Goal: Information Seeking & Learning: Learn about a topic

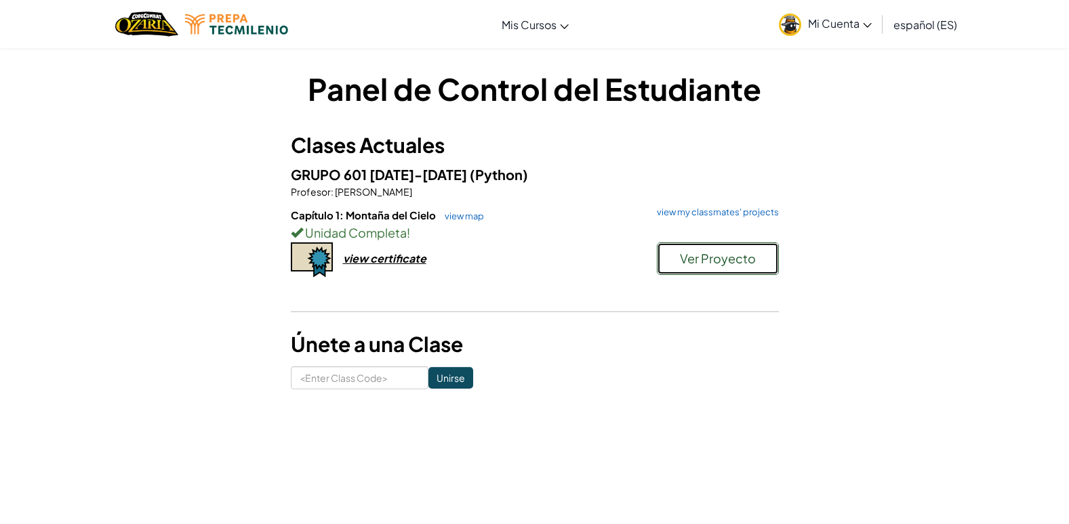
click at [697, 263] on span "Ver Proyecto" at bounding box center [718, 259] width 76 height 16
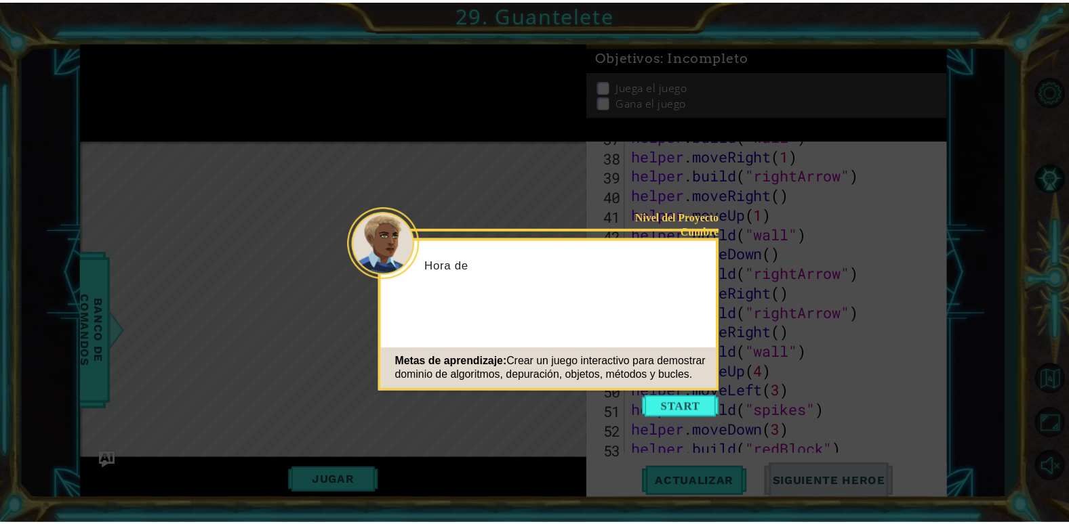
scroll to position [1179, 0]
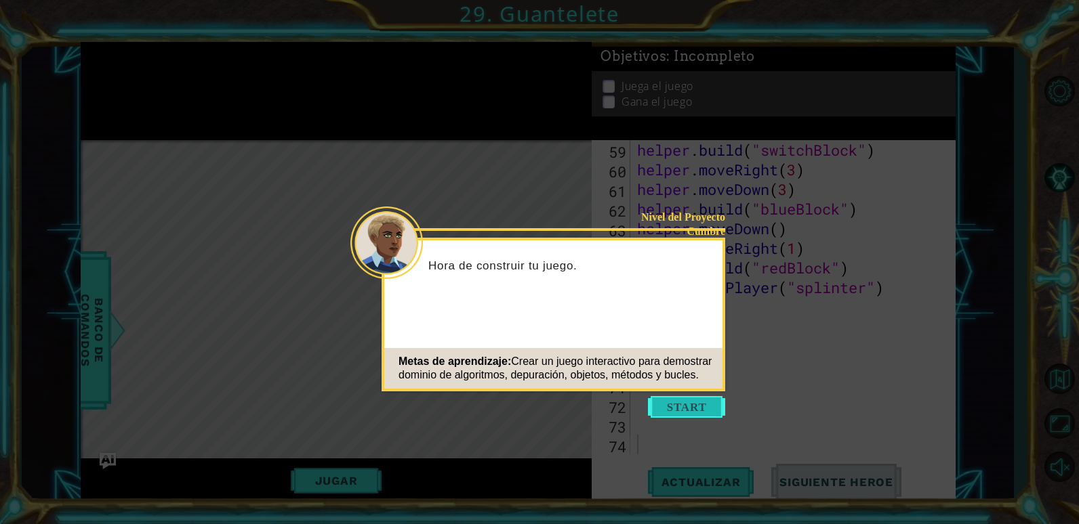
click at [684, 400] on button "Start" at bounding box center [686, 407] width 77 height 22
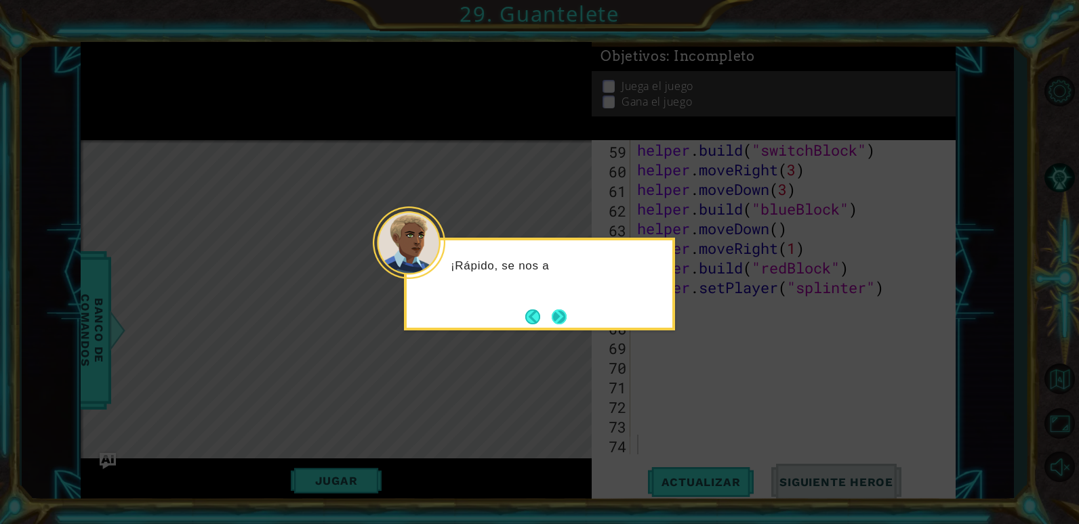
click at [556, 312] on button "Next" at bounding box center [559, 317] width 16 height 16
click at [556, 312] on button "Next" at bounding box center [559, 317] width 15 height 15
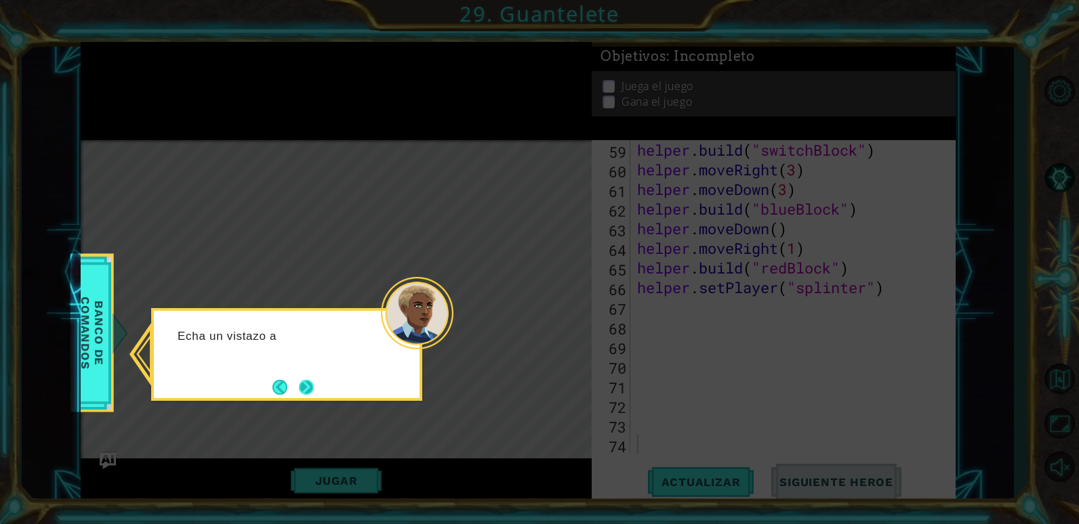
click at [301, 390] on button "Next" at bounding box center [306, 387] width 15 height 15
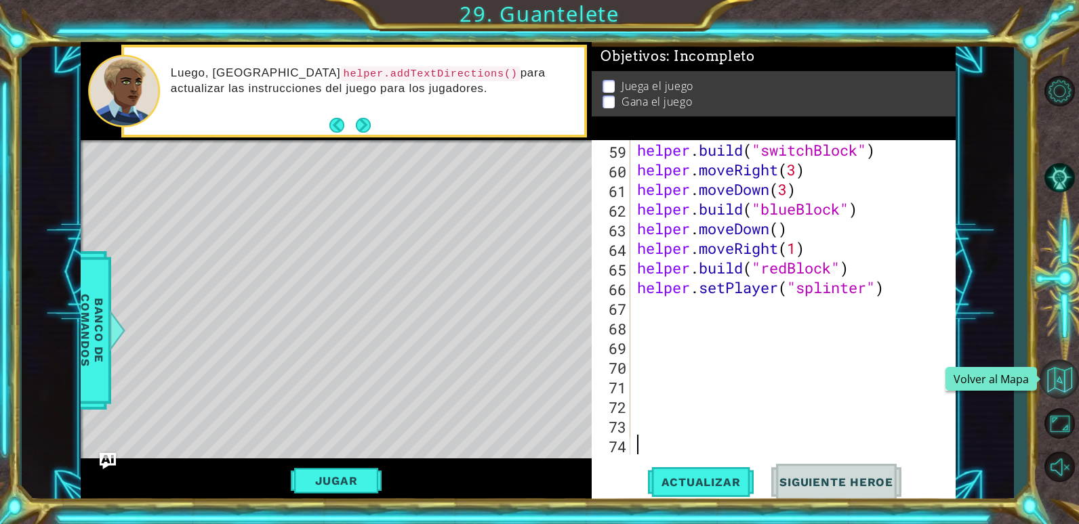
click at [1050, 371] on button "Volver al Mapa" at bounding box center [1058, 379] width 39 height 39
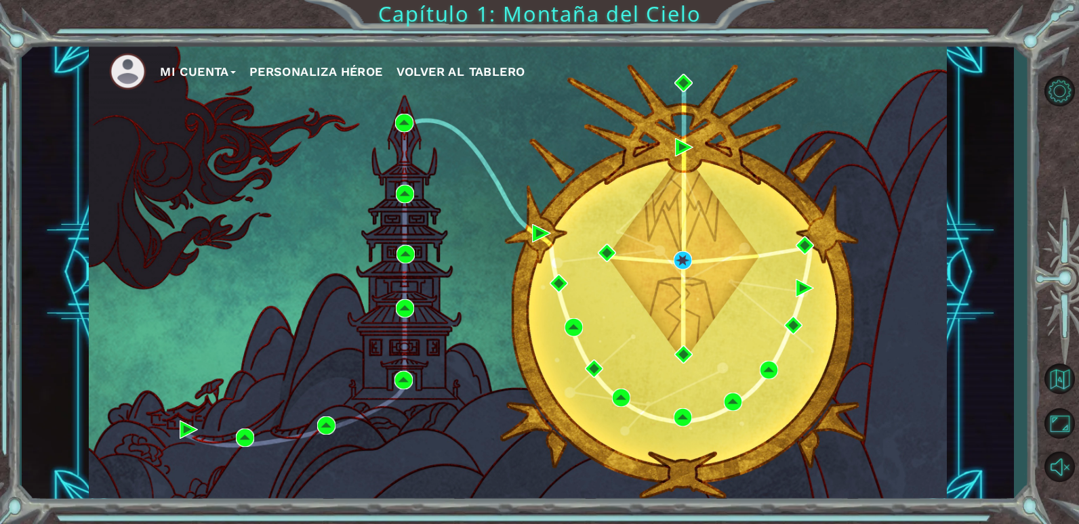
click at [452, 75] on span "Volver al Tablero" at bounding box center [460, 71] width 129 height 14
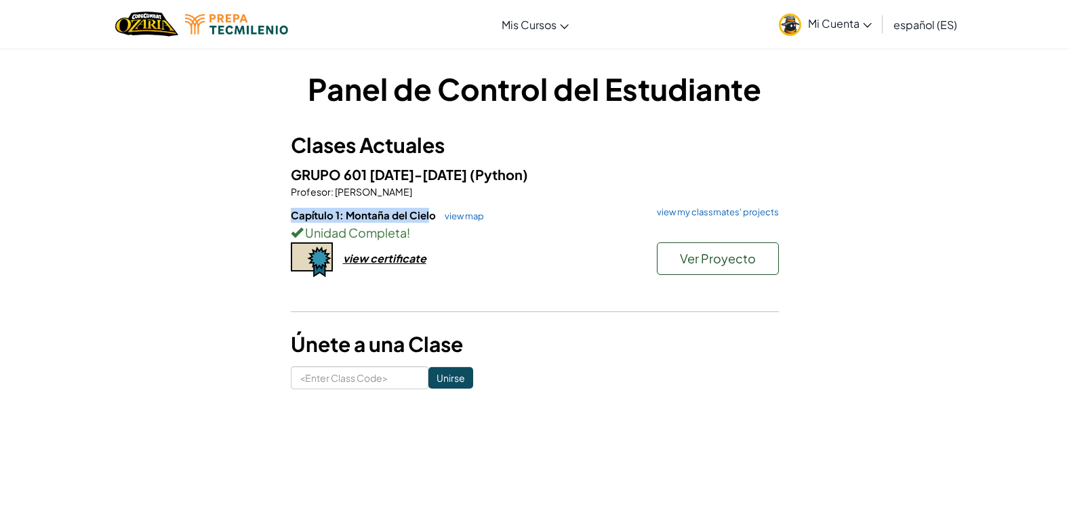
drag, startPoint x: 288, startPoint y: 215, endPoint x: 430, endPoint y: 203, distance: 142.1
click at [430, 203] on div "Panel de Control del Estudiante Clases Actuales GRUPO 601 AGO-DIC 2025 (Python)…" at bounding box center [534, 229] width 793 height 322
drag, startPoint x: 430, startPoint y: 203, endPoint x: 415, endPoint y: 188, distance: 20.6
click at [415, 188] on p "Profesor : Ubaldo Medina" at bounding box center [535, 192] width 488 height 14
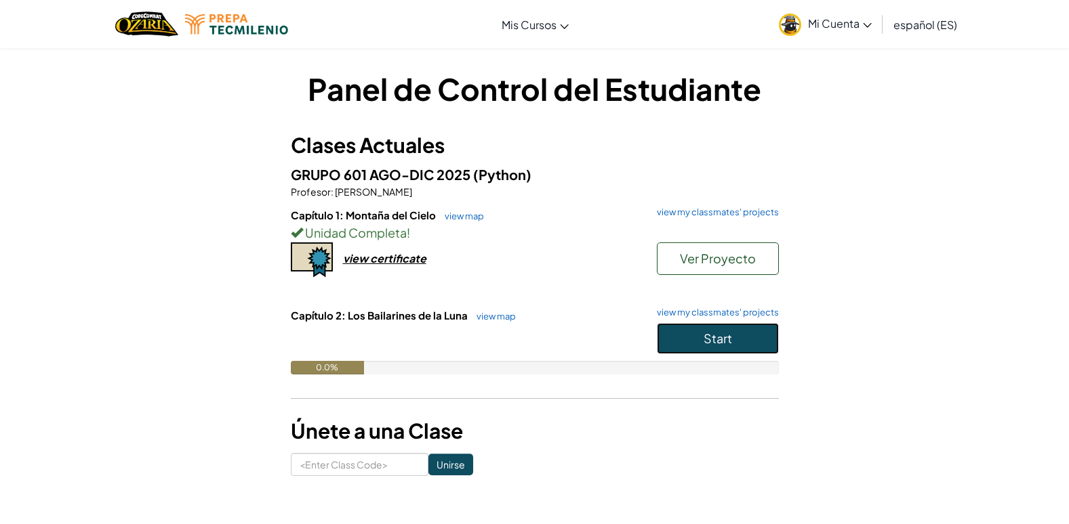
click at [706, 341] on span "Start" at bounding box center [717, 339] width 28 height 16
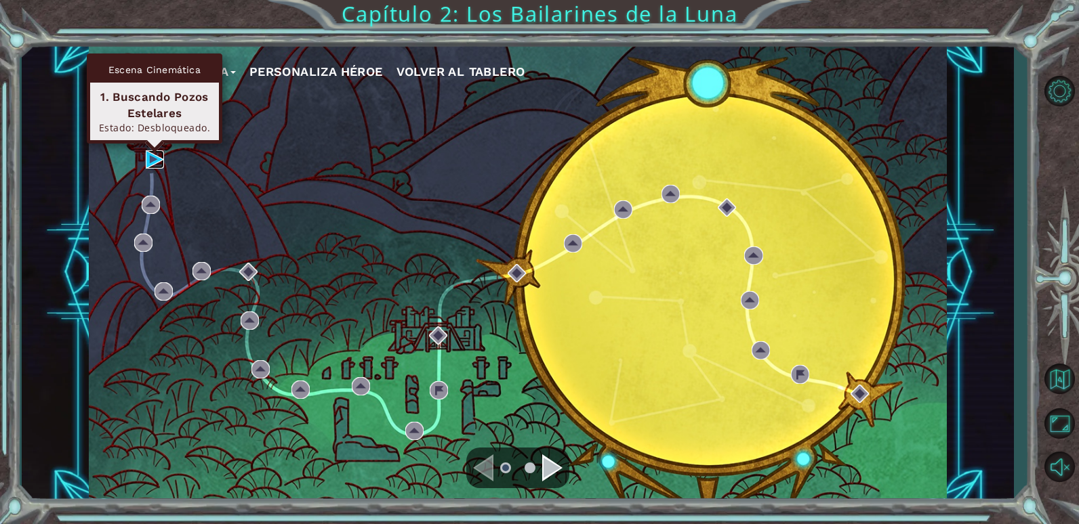
click at [146, 158] on img at bounding box center [155, 159] width 18 height 18
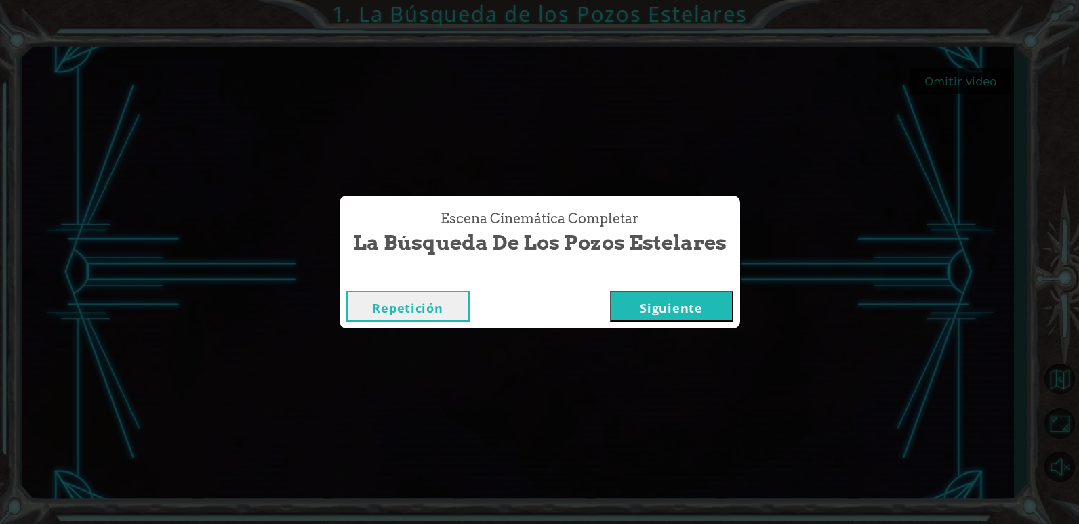
click at [706, 307] on button "Siguiente" at bounding box center [671, 306] width 123 height 30
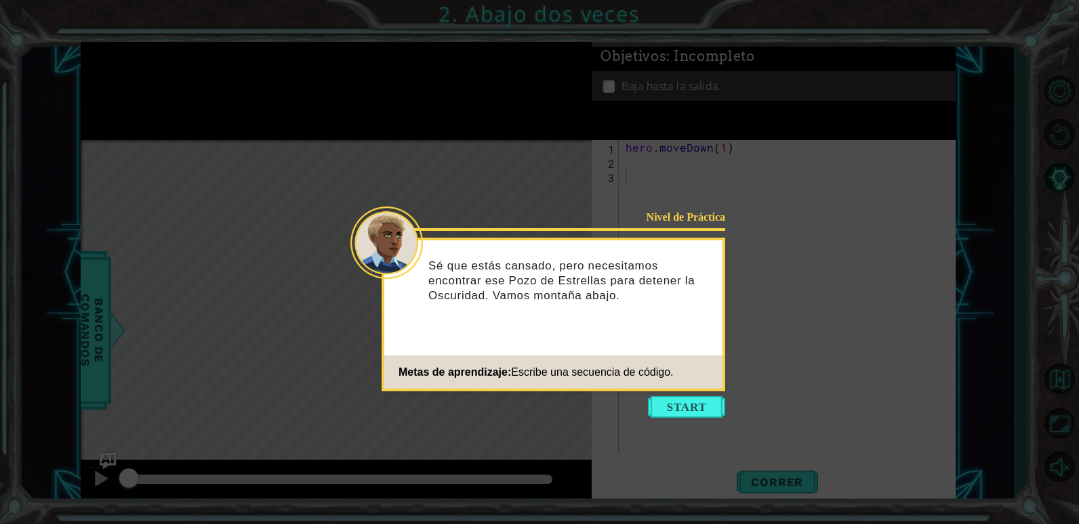
click at [681, 396] on icon at bounding box center [539, 262] width 1079 height 524
click at [690, 406] on button "Start" at bounding box center [686, 407] width 77 height 22
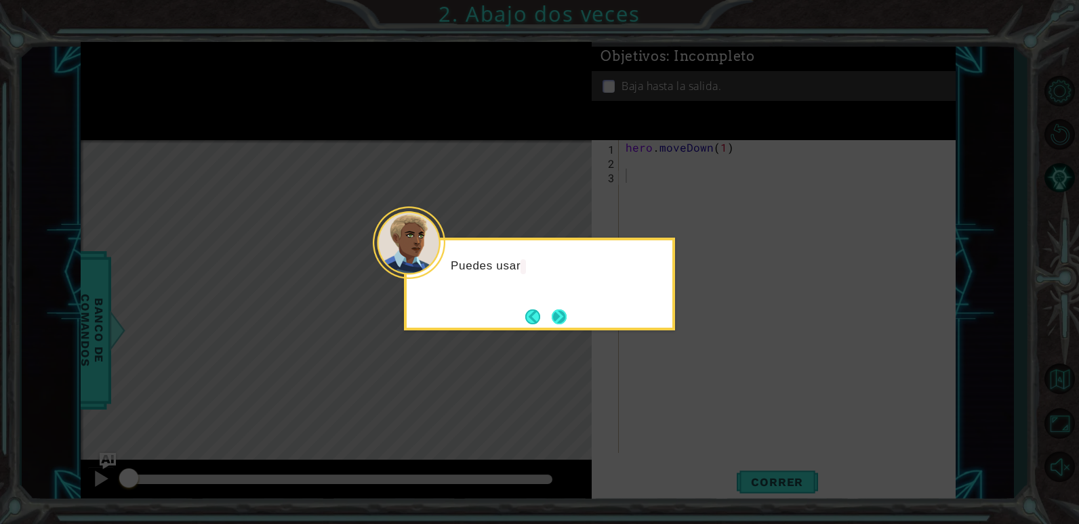
drag, startPoint x: 563, startPoint y: 328, endPoint x: 563, endPoint y: 320, distance: 7.5
click at [563, 320] on button "Next" at bounding box center [559, 317] width 15 height 15
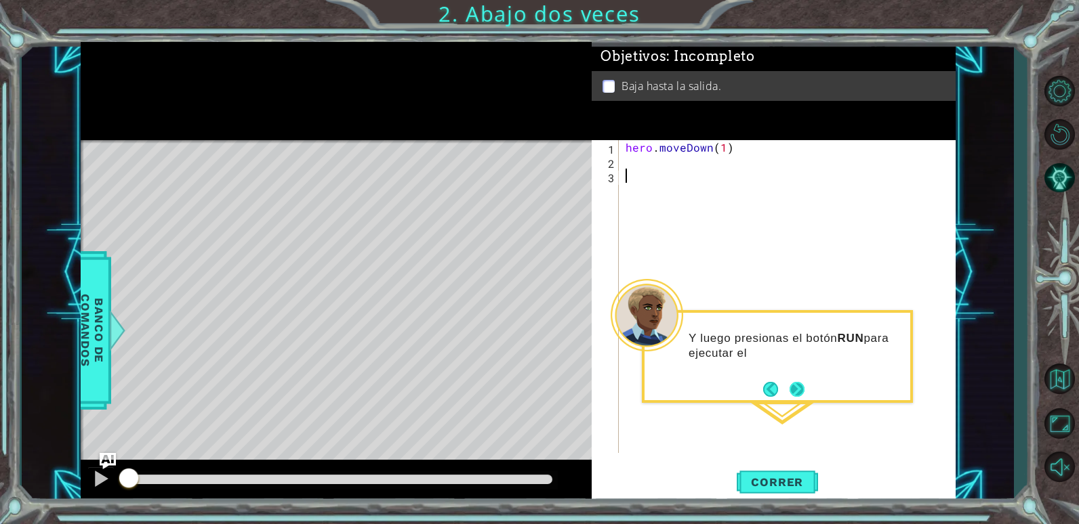
click at [802, 386] on button "Next" at bounding box center [796, 389] width 15 height 15
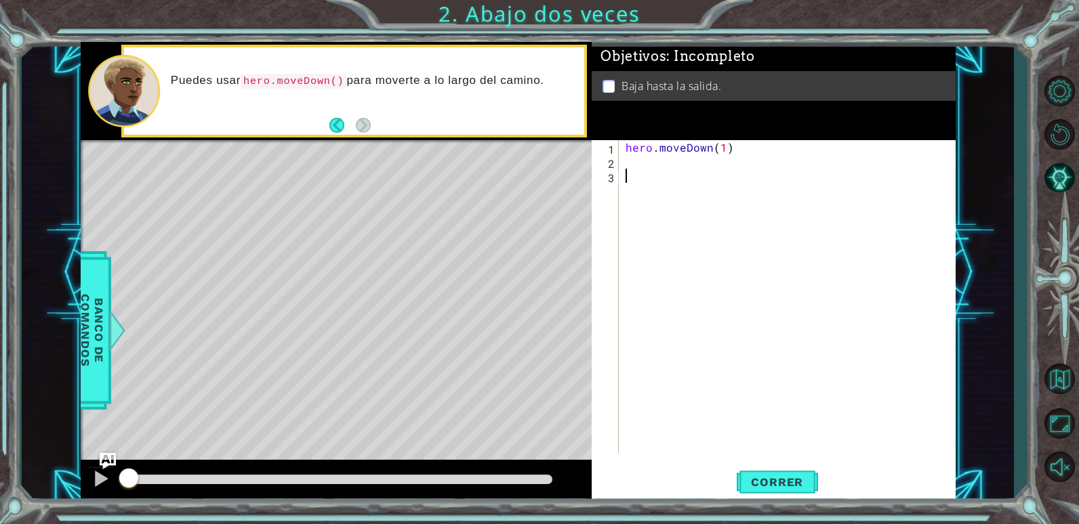
click at [703, 170] on div "hero . moveDown ( 1 )" at bounding box center [790, 310] width 335 height 341
click at [693, 161] on div "hero . moveDown ( 1 )" at bounding box center [790, 310] width 335 height 341
click at [760, 463] on div "1 2 3 hero . moveDown ( 1 ) ההההההההההההההההההההההההההההההההההההההההההההההההההה…" at bounding box center [773, 321] width 363 height 363
click at [762, 472] on button "Correr" at bounding box center [777, 482] width 81 height 37
click at [659, 164] on div "hero . moveDown ( 1 )" at bounding box center [790, 310] width 335 height 341
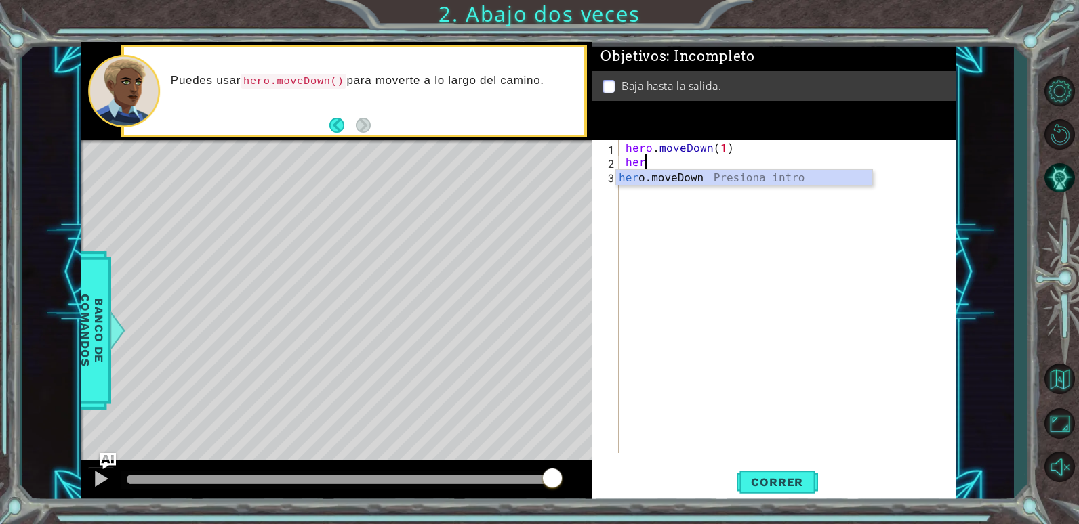
type textarea "h"
click at [722, 143] on div "hero . moveDown ( 1 )" at bounding box center [790, 310] width 335 height 341
type textarea "hero.moveDown(2)"
click at [809, 491] on button "Correr" at bounding box center [777, 482] width 81 height 37
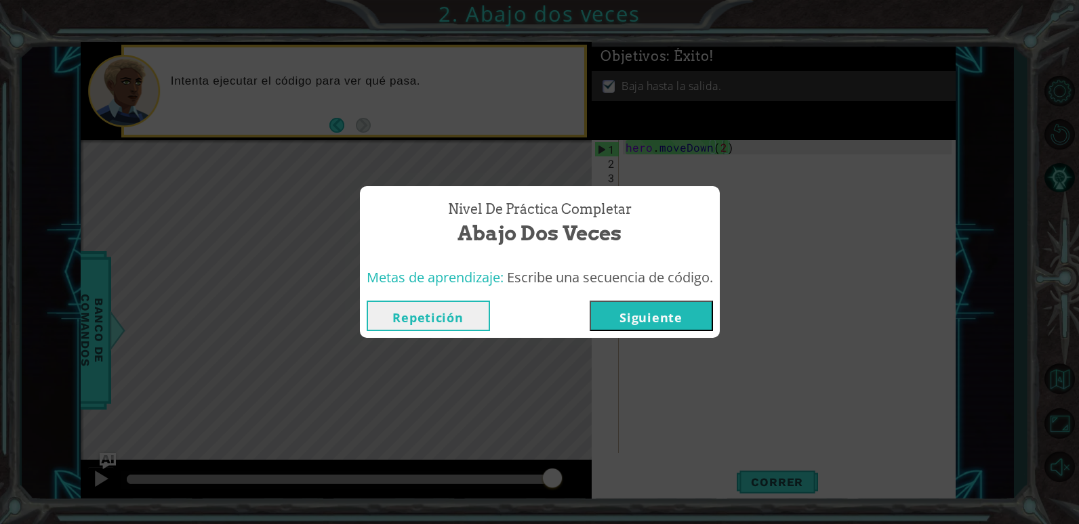
click at [684, 322] on button "Siguiente" at bounding box center [650, 316] width 123 height 30
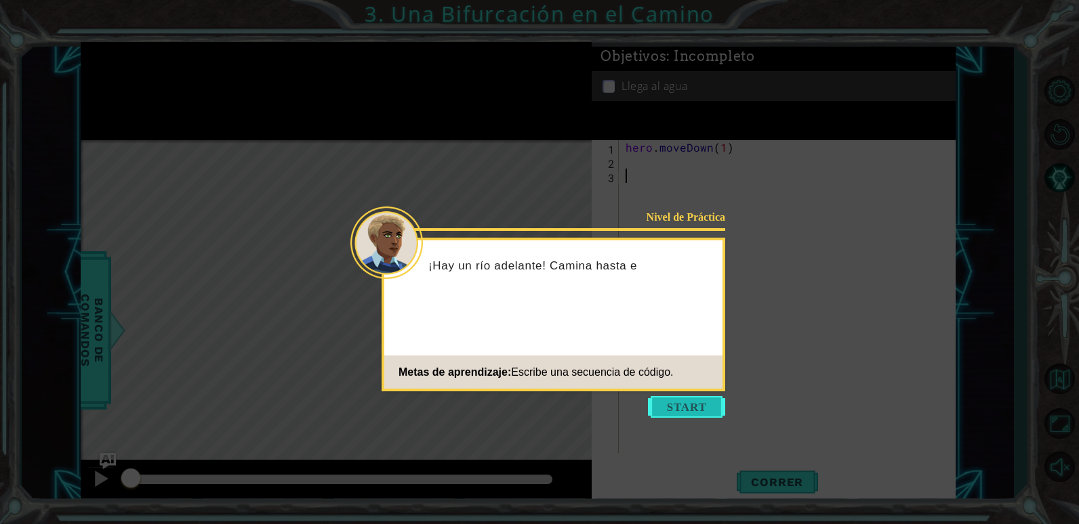
click at [684, 409] on button "Start" at bounding box center [686, 407] width 77 height 22
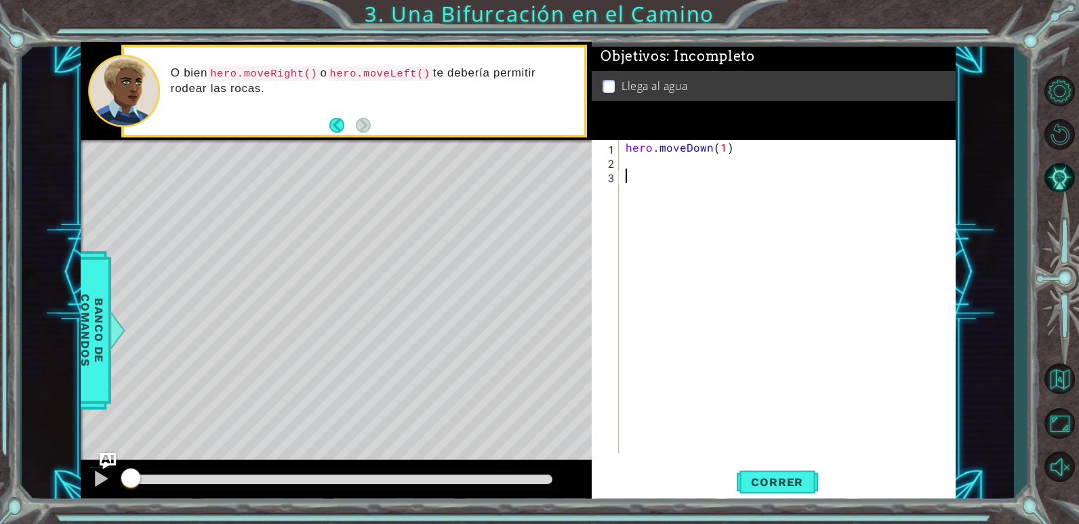
click at [647, 159] on div "hero . moveDown ( 1 )" at bounding box center [790, 310] width 335 height 341
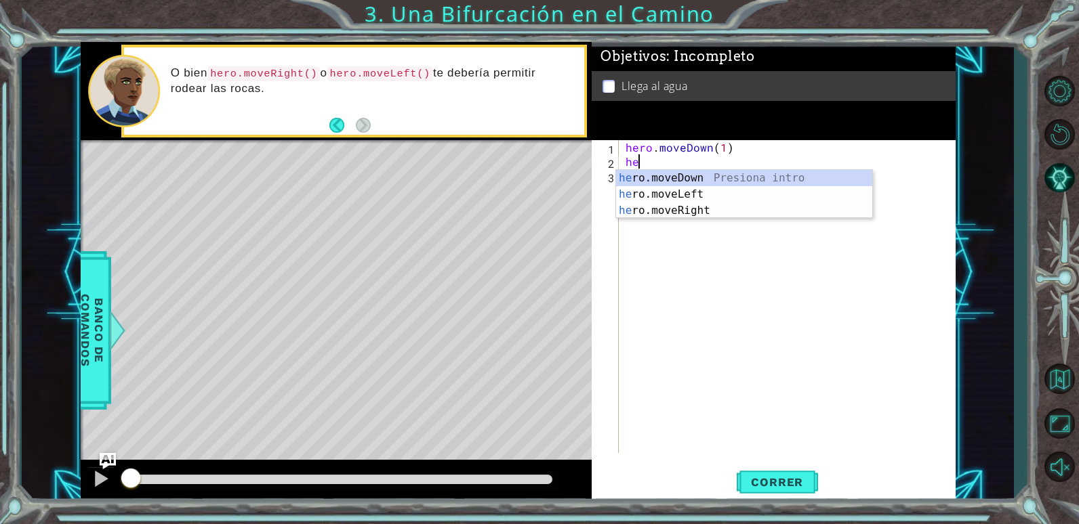
scroll to position [0, 1]
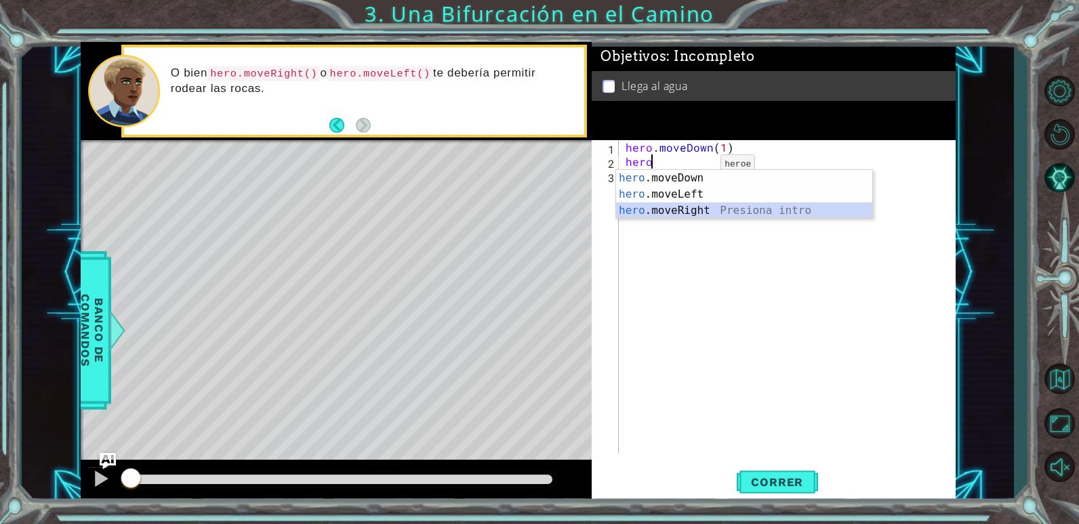
click at [694, 207] on div "hero .moveDown Presiona intro hero .moveLeft Presiona intro hero .moveRight Pre…" at bounding box center [744, 210] width 256 height 81
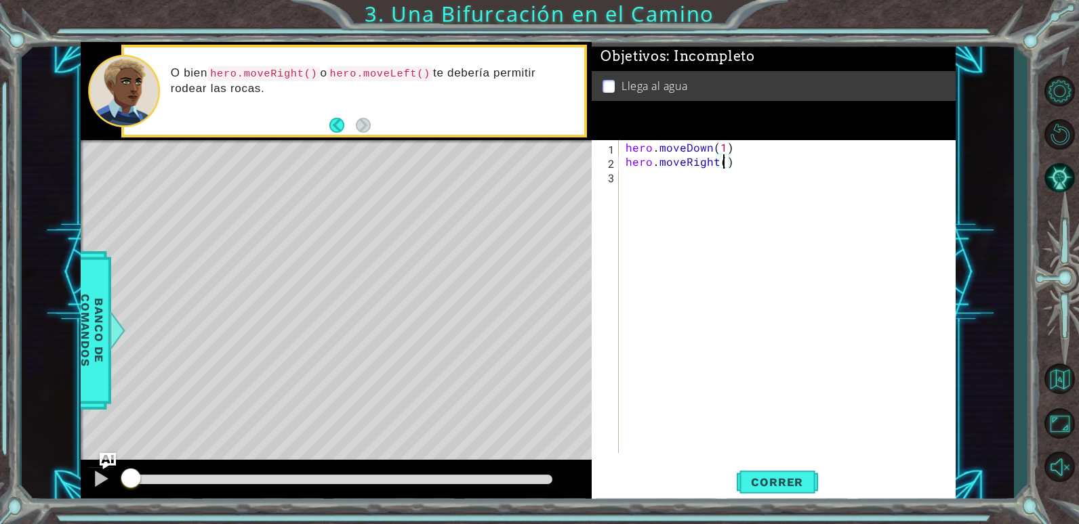
type textarea "hero.moveRight(1)"
click at [709, 177] on div "hero . moveDown ( 1 ) hero . moveRight ( 1 )" at bounding box center [790, 310] width 335 height 341
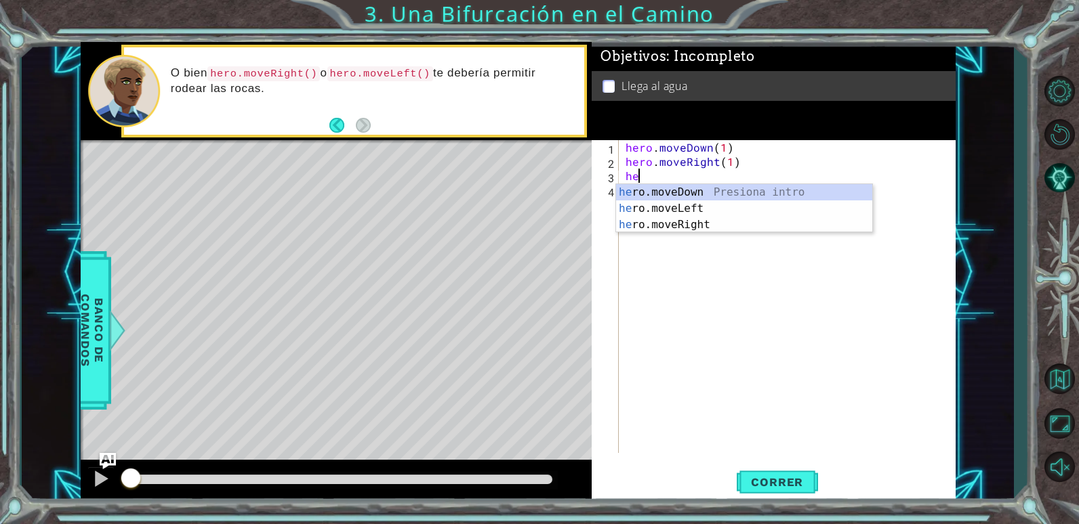
scroll to position [0, 1]
click at [764, 191] on div "hero .moveDown Presiona intro hero .moveLeft Presiona intro hero .moveRight Pre…" at bounding box center [744, 224] width 256 height 81
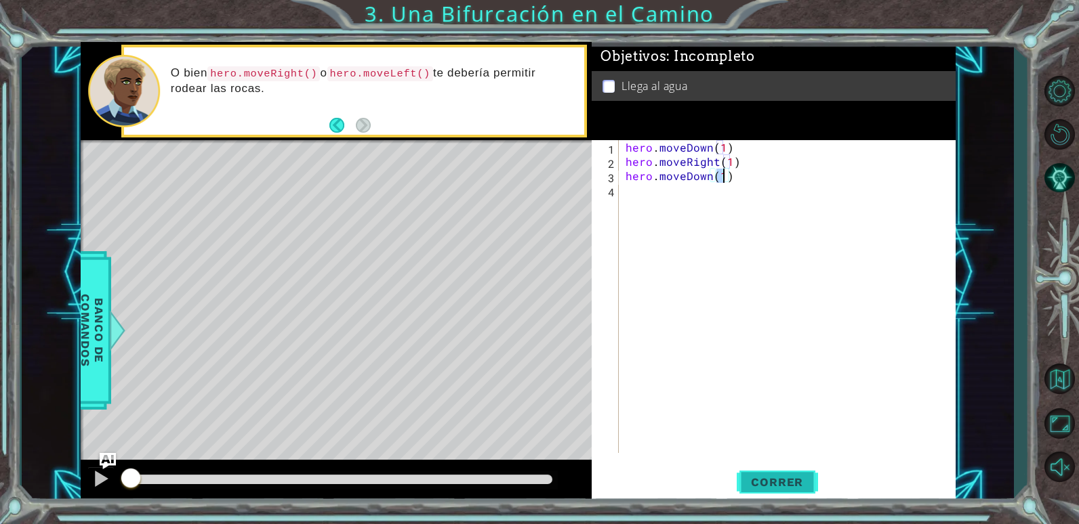
type textarea "hero.moveDown(1)"
click at [766, 472] on button "Correr" at bounding box center [777, 482] width 81 height 37
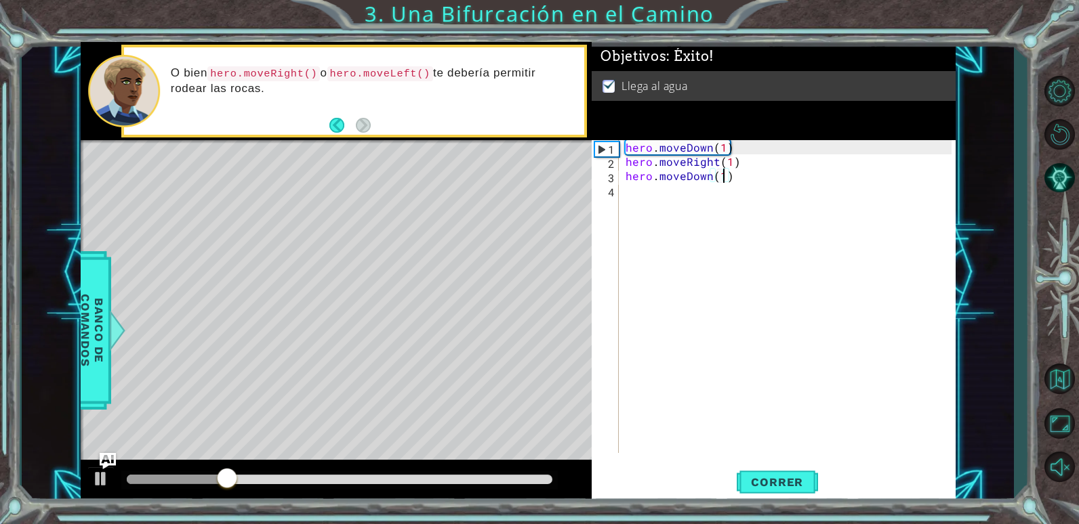
click button "Siguiente"
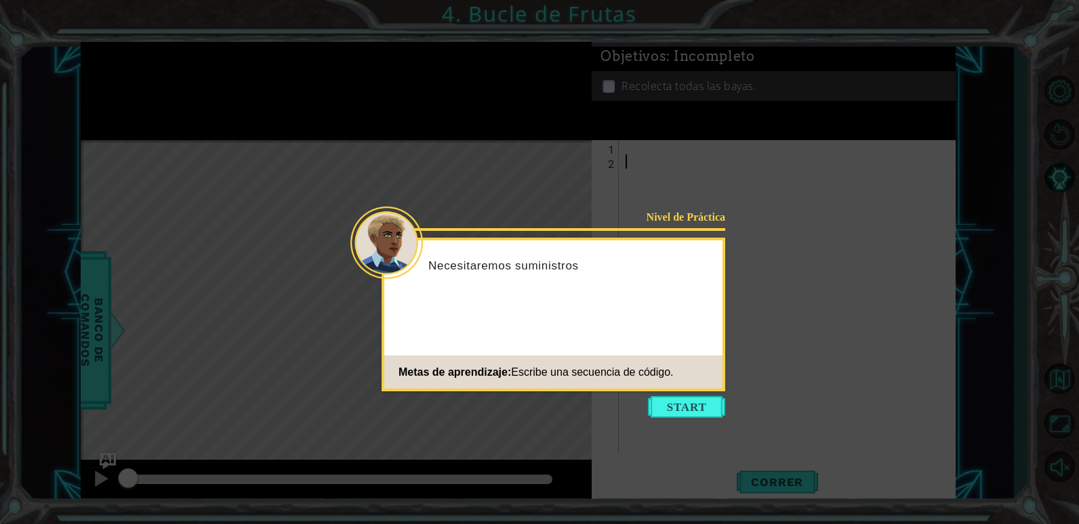
click at [676, 418] on icon at bounding box center [539, 262] width 1079 height 524
click at [680, 406] on button "Start" at bounding box center [686, 407] width 77 height 22
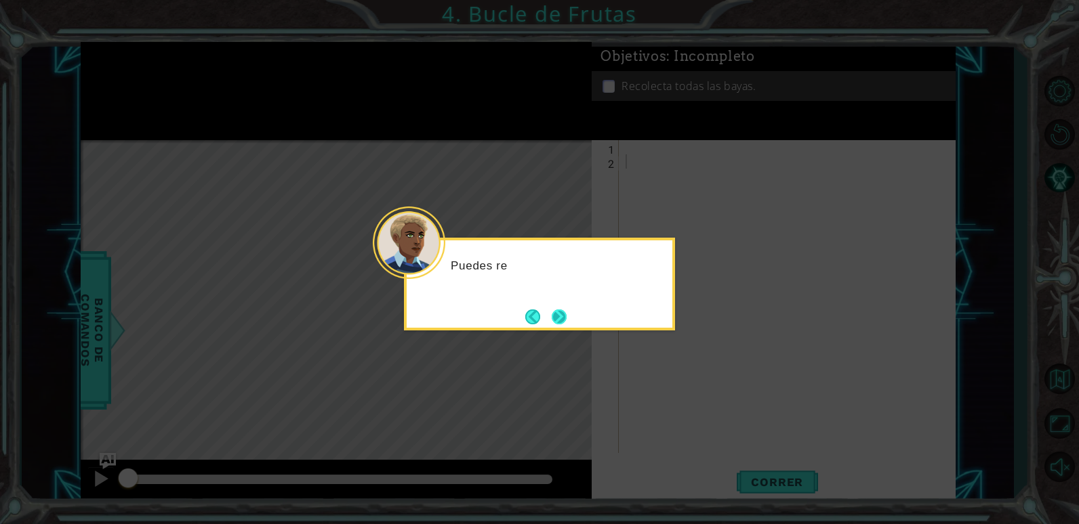
click at [552, 323] on button "Next" at bounding box center [559, 317] width 15 height 15
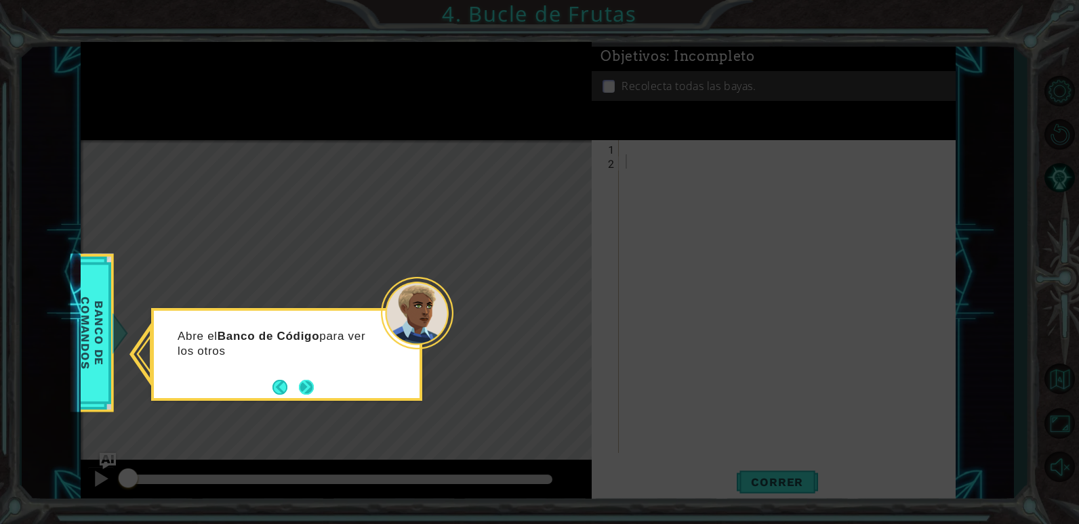
drag, startPoint x: 346, startPoint y: 393, endPoint x: 317, endPoint y: 391, distance: 28.5
click at [346, 393] on div "Abre el Banco de Código para ver los otros" at bounding box center [286, 354] width 271 height 93
click at [314, 391] on button "Next" at bounding box center [306, 387] width 15 height 15
click at [312, 383] on button "Next" at bounding box center [306, 387] width 15 height 15
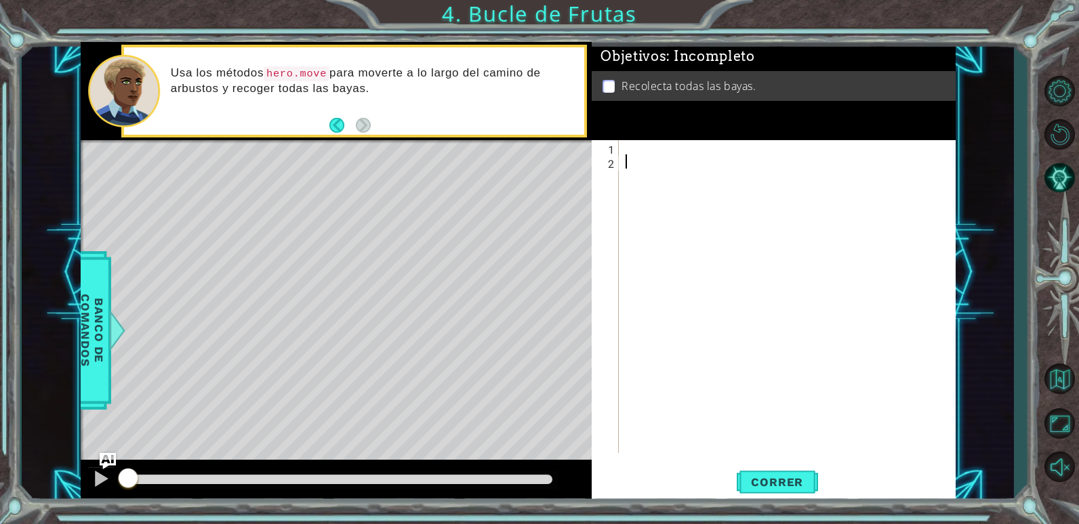
click at [666, 158] on div at bounding box center [790, 310] width 335 height 341
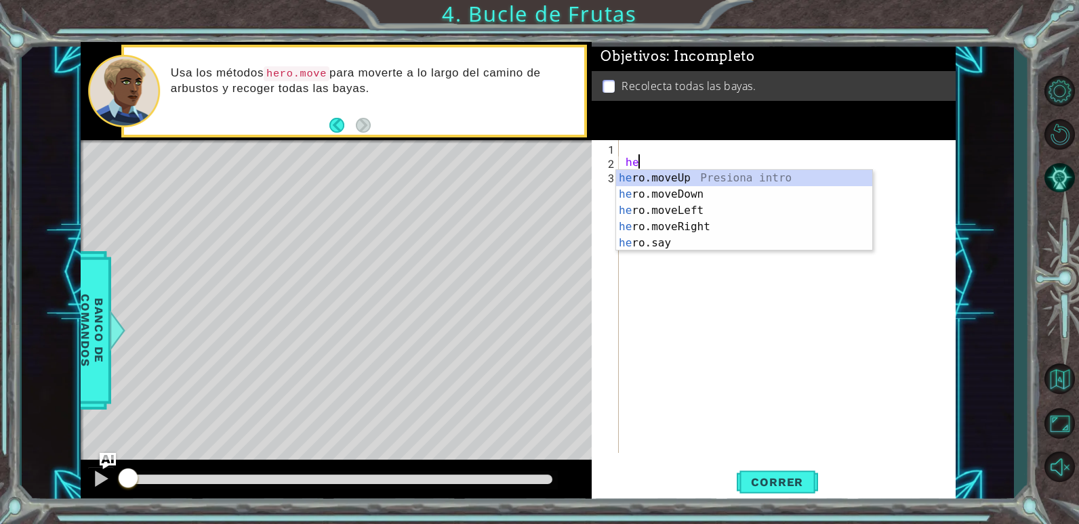
scroll to position [0, 1]
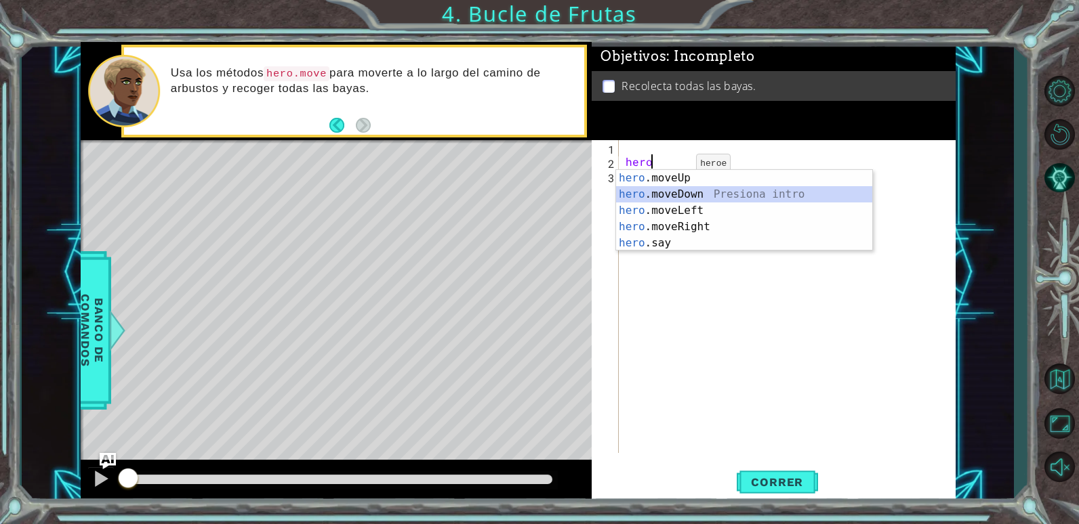
click at [705, 194] on div "hero .moveUp Presiona intro hero .moveDown Presiona intro hero .moveLeft Presio…" at bounding box center [744, 227] width 256 height 114
type textarea "hero.moveDown(1)"
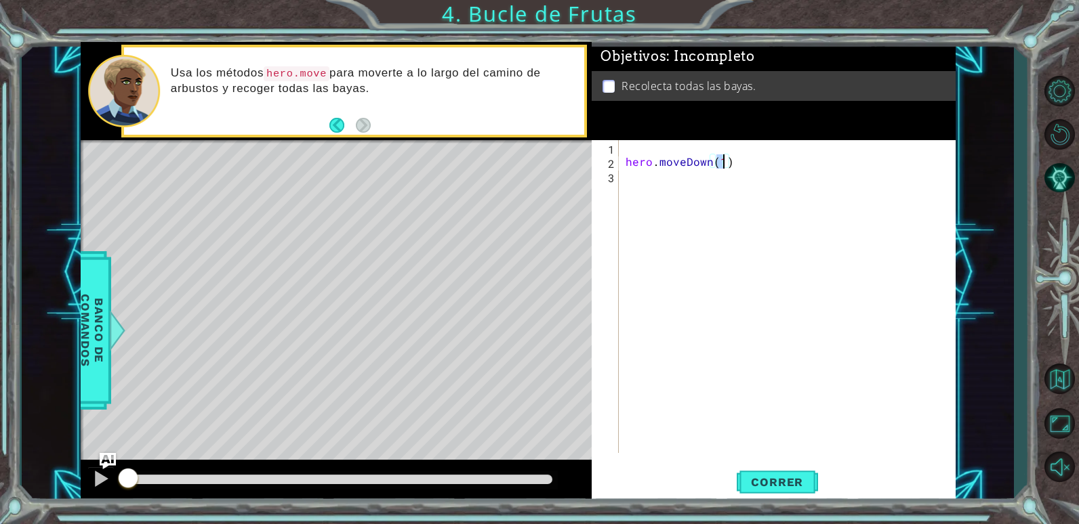
click at [650, 184] on div "hero . moveDown ( 1 )" at bounding box center [790, 310] width 335 height 341
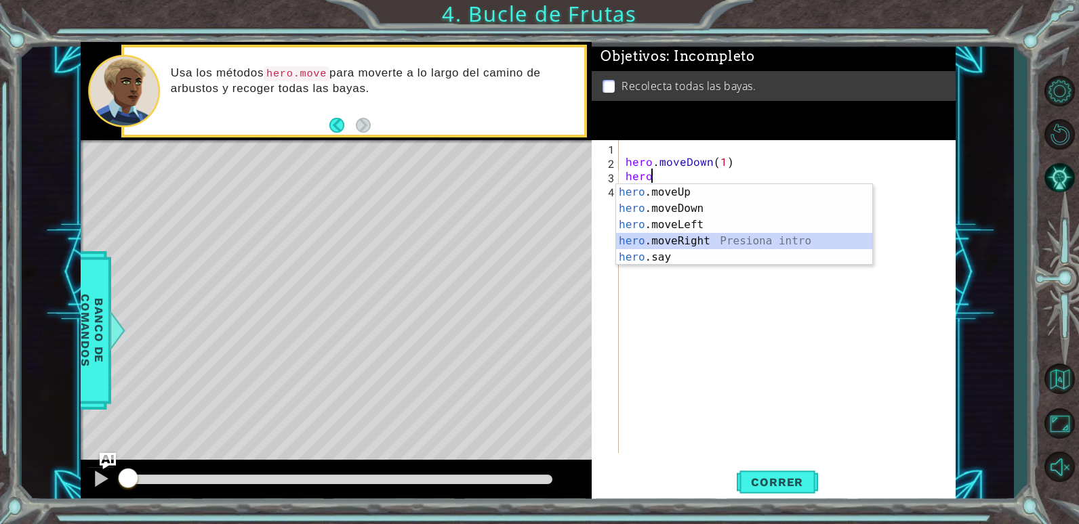
click at [700, 240] on div "hero .moveUp Presiona intro hero .moveDown Presiona intro hero .moveLeft Presio…" at bounding box center [744, 241] width 256 height 114
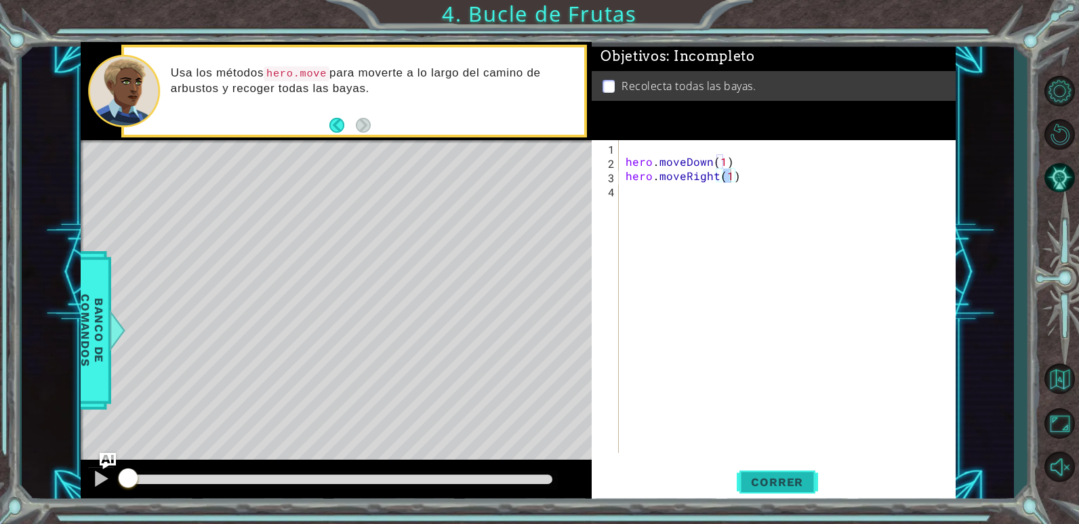
click at [788, 482] on span "Correr" at bounding box center [776, 483] width 79 height 14
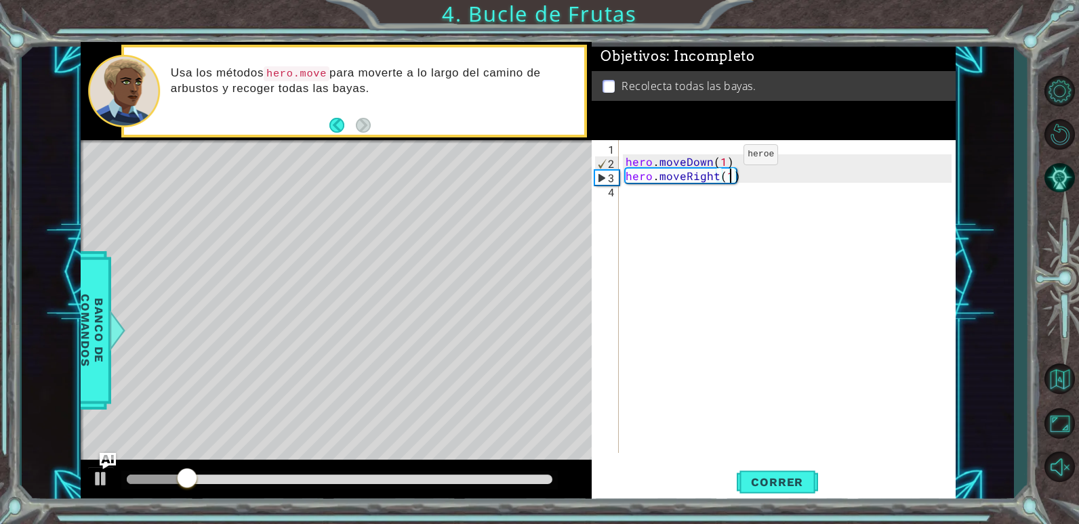
click at [721, 158] on div "hero . moveDown ( 1 ) hero . moveRight ( 1 )" at bounding box center [790, 310] width 335 height 341
click at [771, 468] on button "Correr" at bounding box center [777, 482] width 81 height 37
click at [713, 182] on div "hero . moveDown ( 2 ) hero . moveRight ( 1 )" at bounding box center [790, 310] width 335 height 341
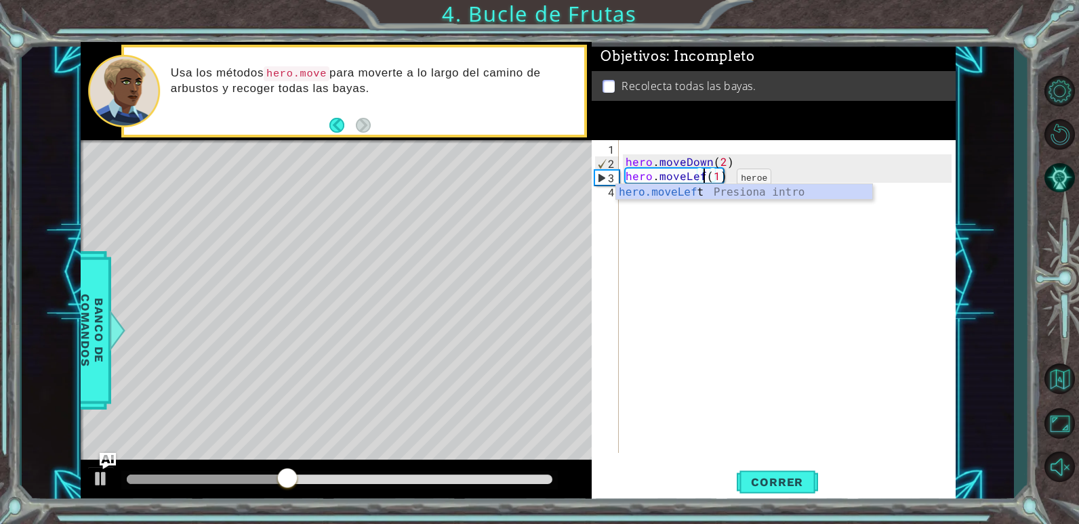
scroll to position [0, 5]
click at [787, 491] on button "Correr" at bounding box center [777, 482] width 81 height 37
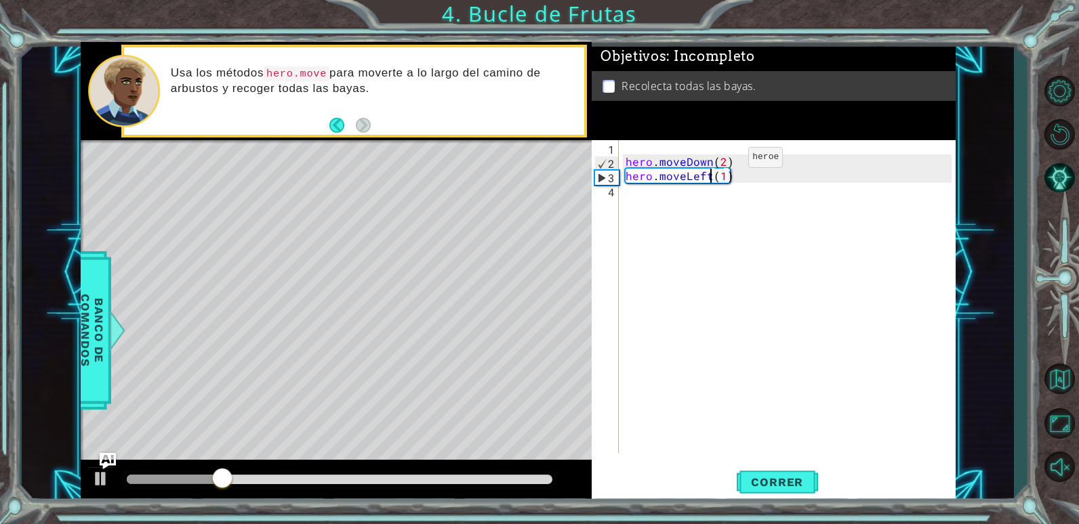
click at [726, 161] on div "hero . moveDown ( 2 ) hero . moveLeft ( 1 )" at bounding box center [790, 310] width 335 height 341
type textarea "hero.moveDown(2)"
click at [739, 163] on div "hero . moveDown ( 2 ) hero . moveLeft ( 1 )" at bounding box center [790, 310] width 335 height 341
click at [721, 165] on div "hero . moveDown ( 2 ) hero . moveLeft ( 1 )" at bounding box center [790, 310] width 335 height 341
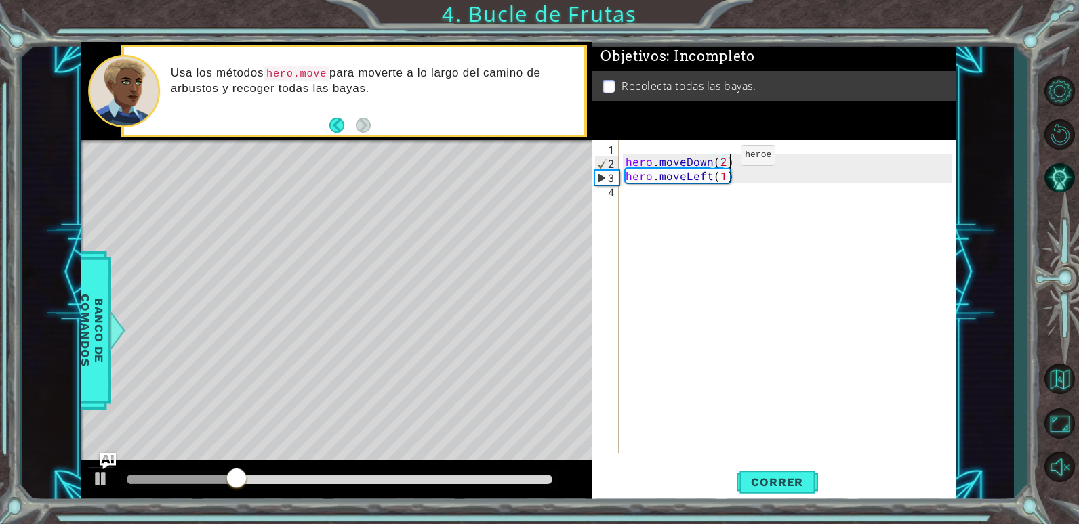
type textarea "hero.moveDown()"
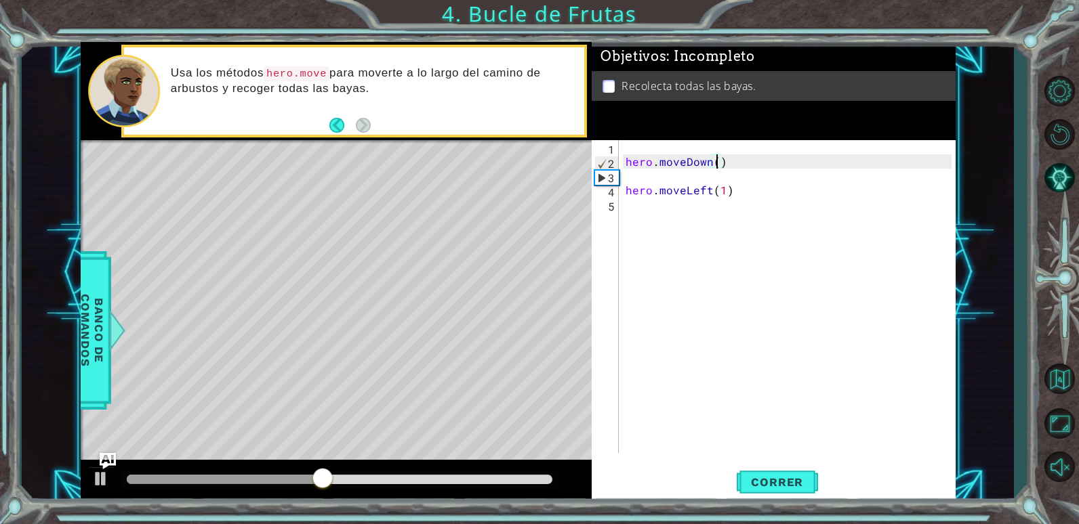
click at [724, 180] on div "hero . moveDown ( ) hero . moveLeft ( 1 )" at bounding box center [790, 310] width 335 height 341
click at [716, 161] on div "hero . moveDown ( ) hero . moveLeft ( 1 )" at bounding box center [790, 310] width 335 height 341
type textarea "hero.moveDown(2)"
click at [106, 476] on div at bounding box center [101, 479] width 18 height 18
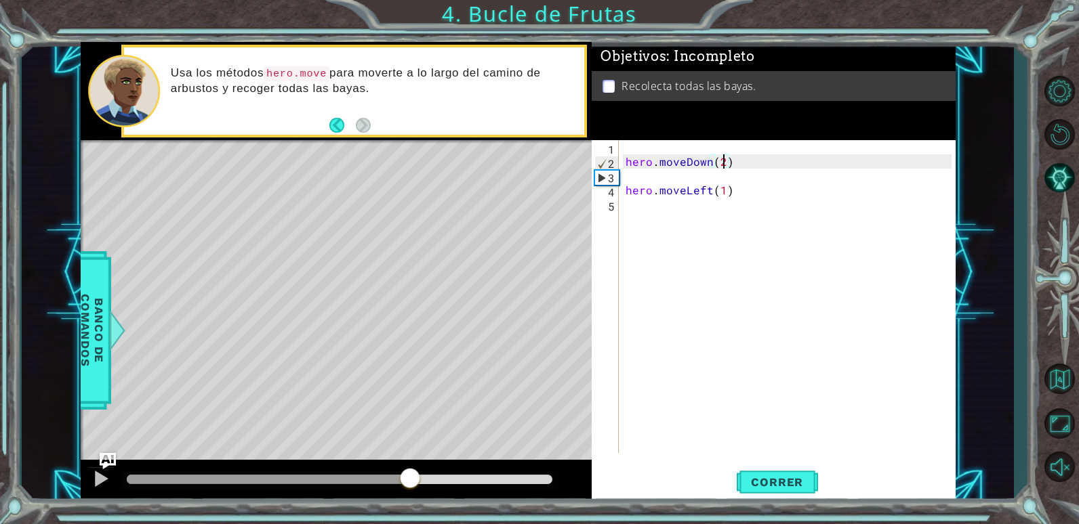
click at [760, 178] on div "hero . moveDown ( 2 ) hero . moveLeft ( 1 )" at bounding box center [790, 310] width 335 height 341
type textarea "hero.moveDown(2)"
click at [726, 186] on div "hero . moveDown ( 2 ) hero . moveLeft ( 1 )" at bounding box center [790, 310] width 335 height 341
click at [725, 174] on div "hero . moveDown ( 2 ) hero . moveLeft ( 1 )" at bounding box center [790, 310] width 335 height 341
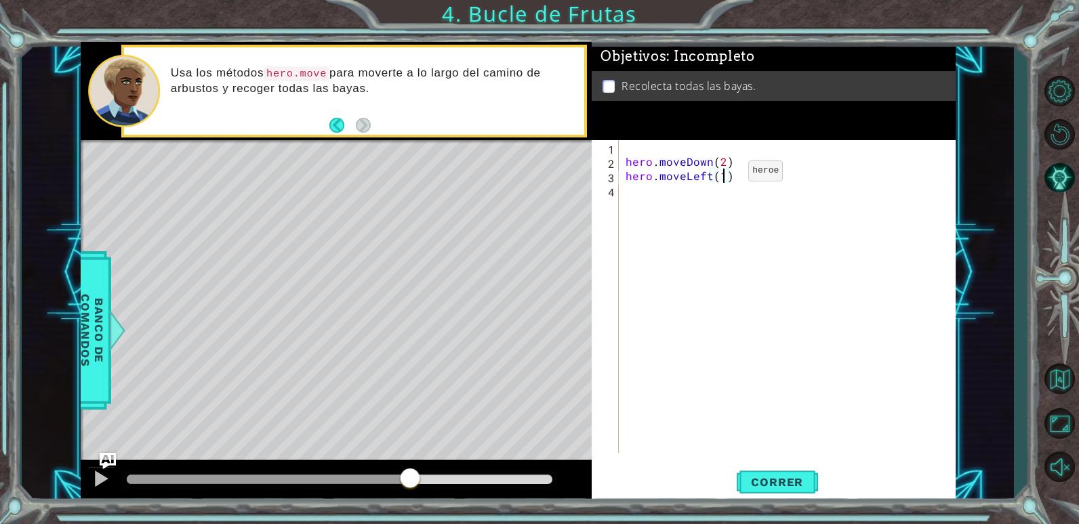
type textarea "hero.moveLeft(2)"
click at [718, 190] on div "hero . moveDown ( 2 ) hero . moveLeft ( 2 )" at bounding box center [790, 310] width 335 height 341
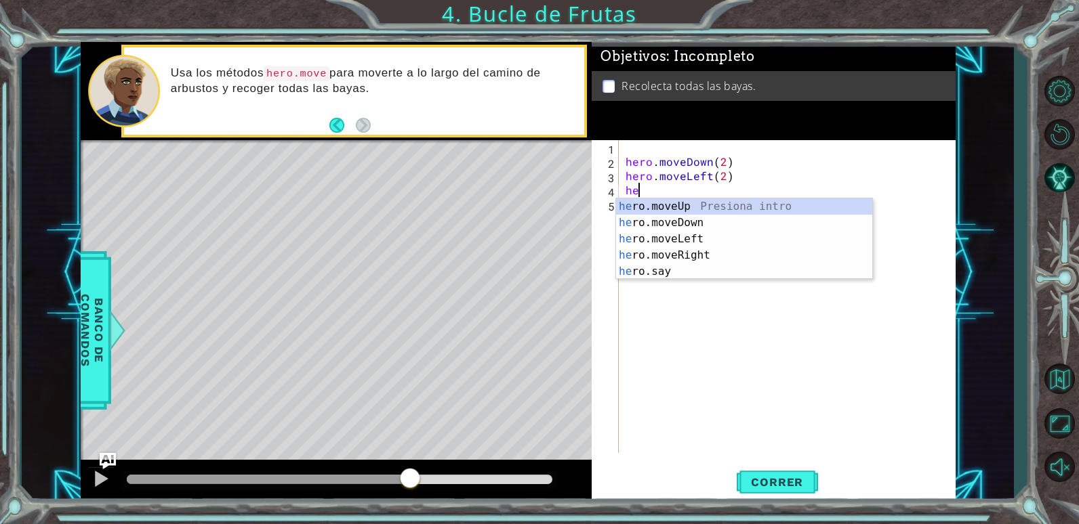
scroll to position [0, 1]
click at [708, 202] on div "hero .moveUp Presiona intro hero .moveDown Presiona intro hero .moveLeft Presio…" at bounding box center [744, 256] width 256 height 114
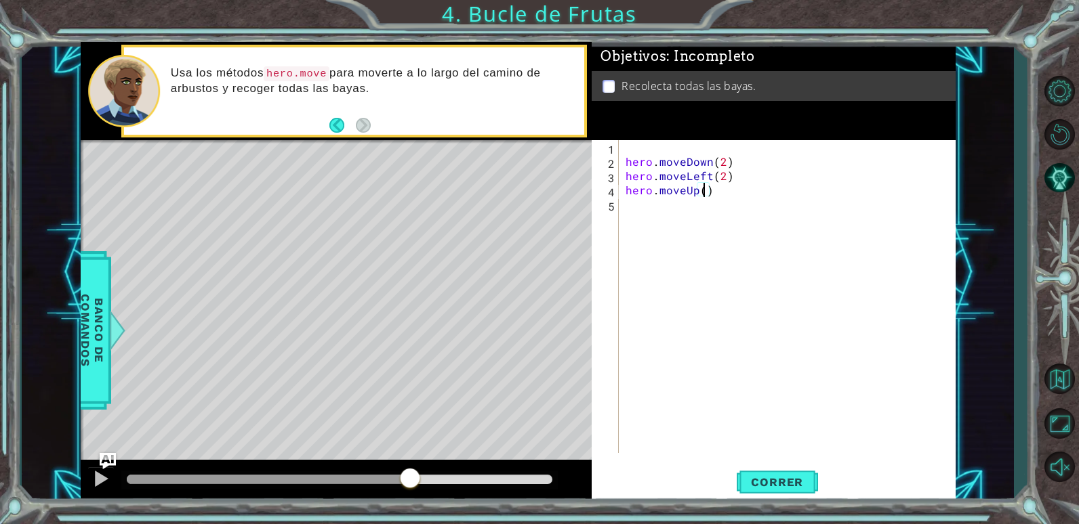
type textarea "hero.moveUp(2)"
click at [765, 208] on div "hero . moveDown ( 2 ) hero . moveLeft ( 2 ) hero . moveUp ( 2 )" at bounding box center [790, 310] width 335 height 341
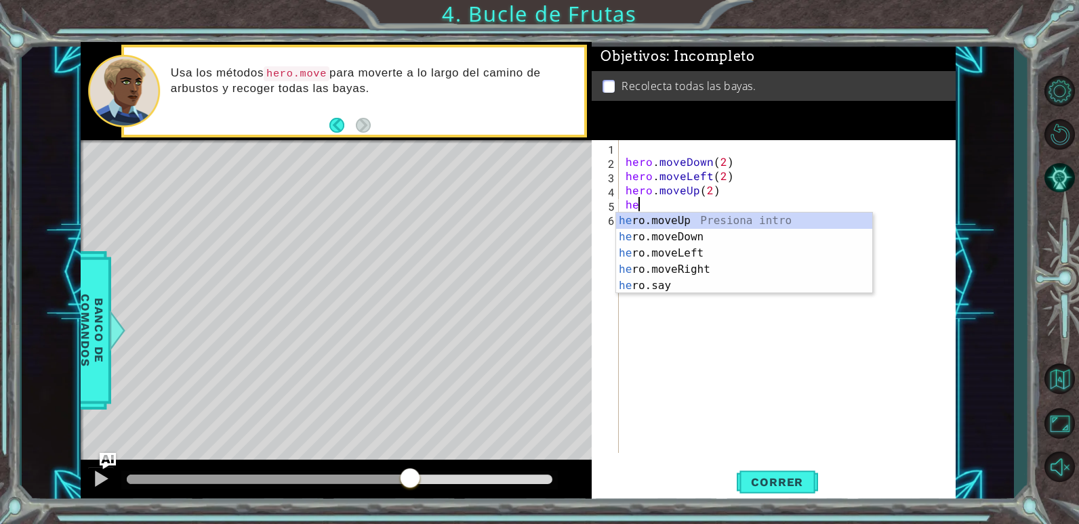
scroll to position [0, 1]
click at [699, 268] on div "hero .moveUp Presiona intro hero .moveDown Presiona intro hero .moveLeft Presio…" at bounding box center [744, 270] width 256 height 114
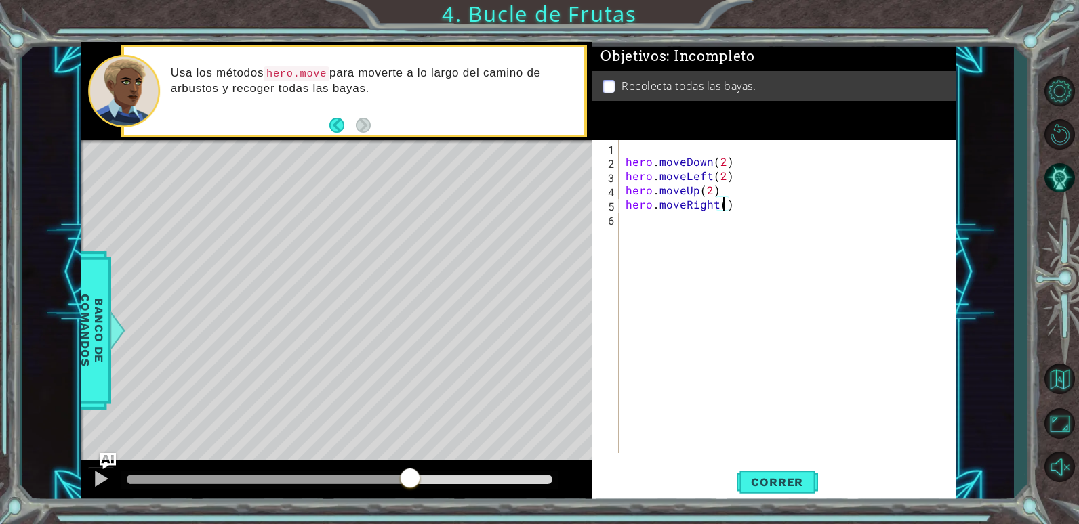
scroll to position [0, 6]
type textarea "hero.moveRight(2)"
click at [739, 472] on button "Correr" at bounding box center [777, 482] width 81 height 37
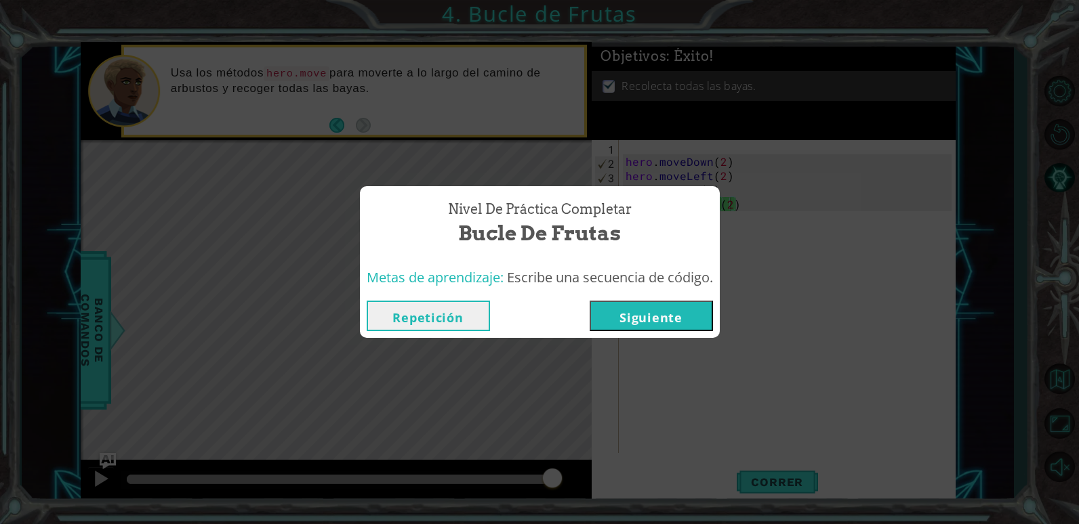
click at [642, 309] on button "Siguiente" at bounding box center [650, 316] width 123 height 30
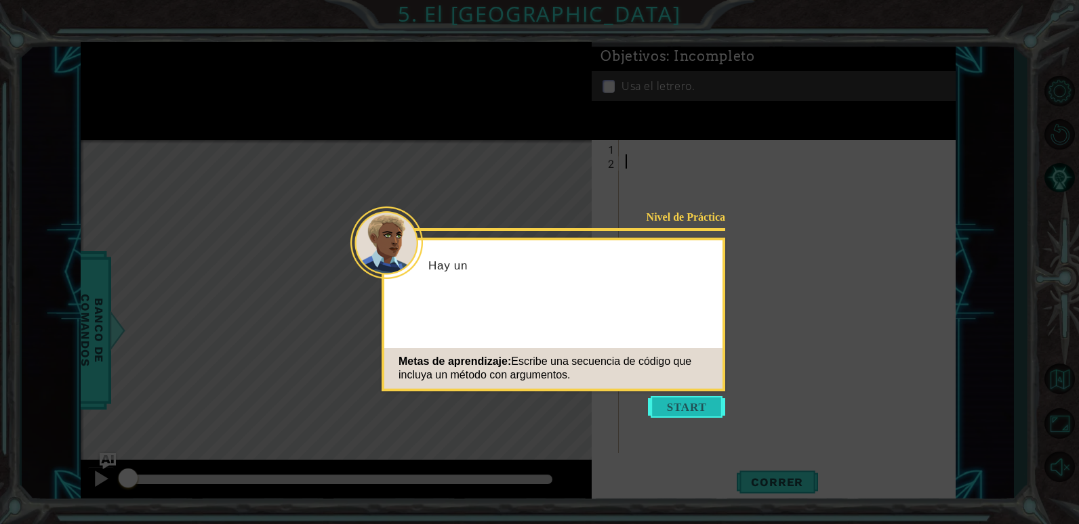
click at [653, 402] on button "Start" at bounding box center [686, 407] width 77 height 22
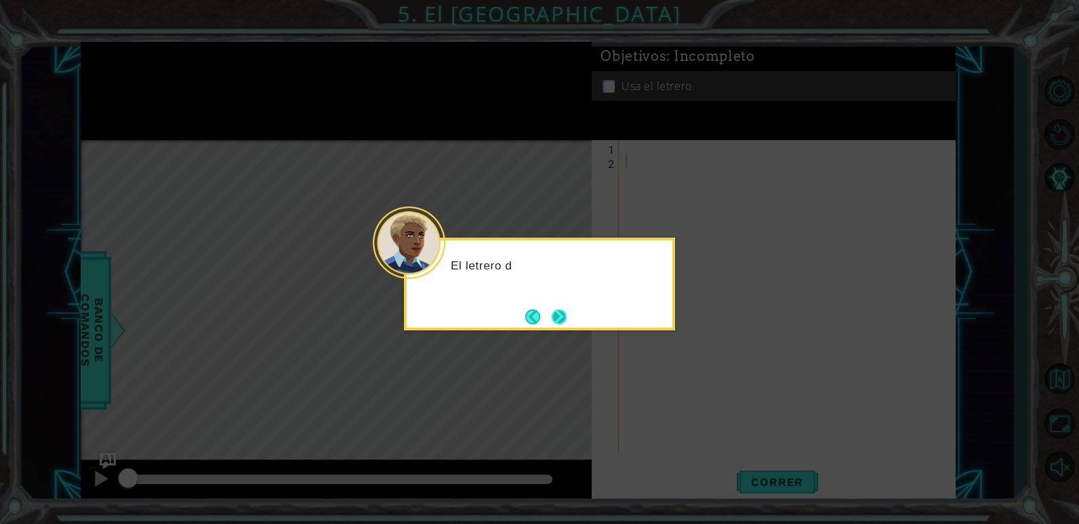
click at [566, 317] on button "Next" at bounding box center [559, 317] width 15 height 15
click at [566, 318] on button "Next" at bounding box center [559, 317] width 15 height 15
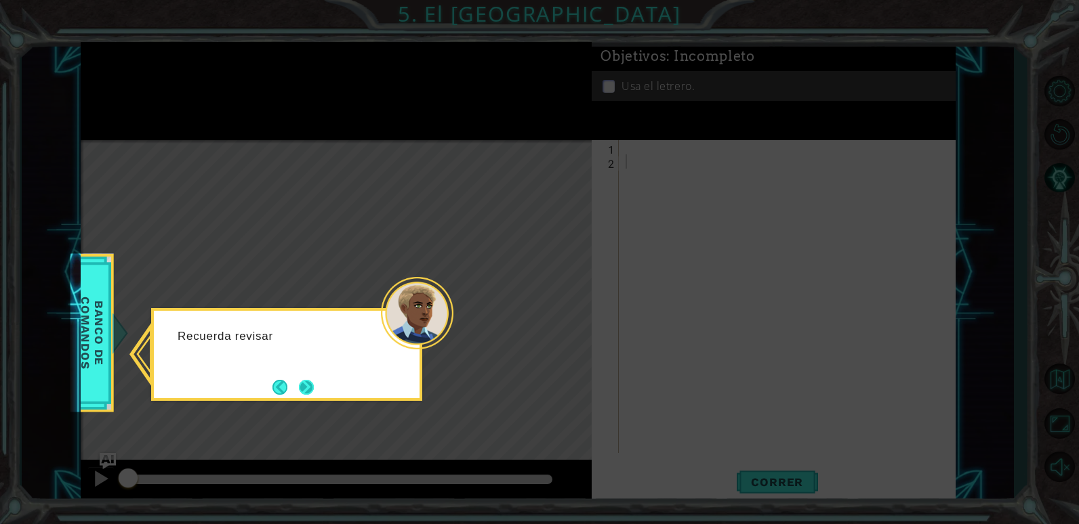
click at [314, 395] on button "Next" at bounding box center [306, 387] width 15 height 15
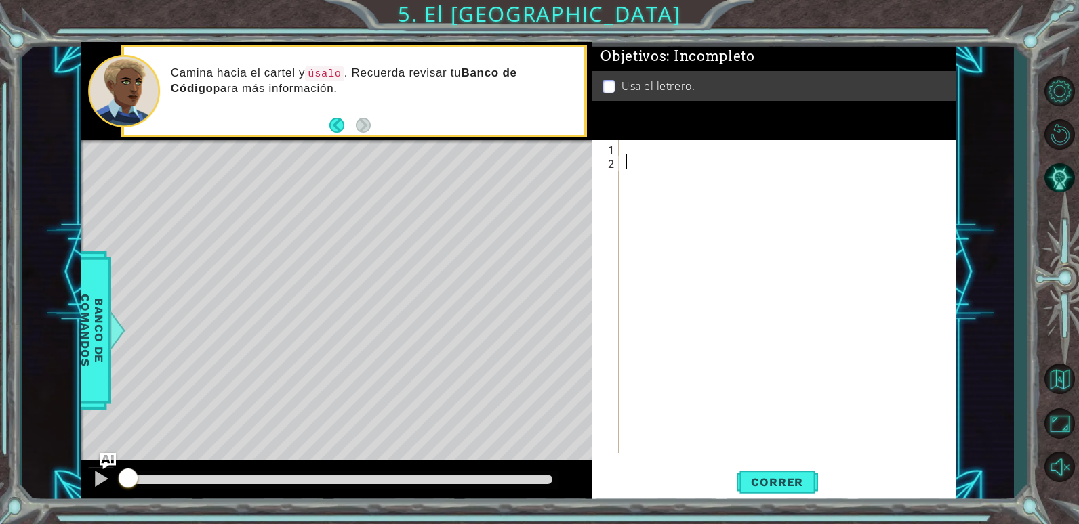
click at [650, 156] on div at bounding box center [790, 310] width 335 height 341
click at [647, 159] on div at bounding box center [790, 310] width 335 height 341
click at [646, 152] on div at bounding box center [790, 310] width 335 height 341
click at [646, 173] on div at bounding box center [790, 310] width 335 height 341
click at [652, 152] on div at bounding box center [790, 310] width 335 height 341
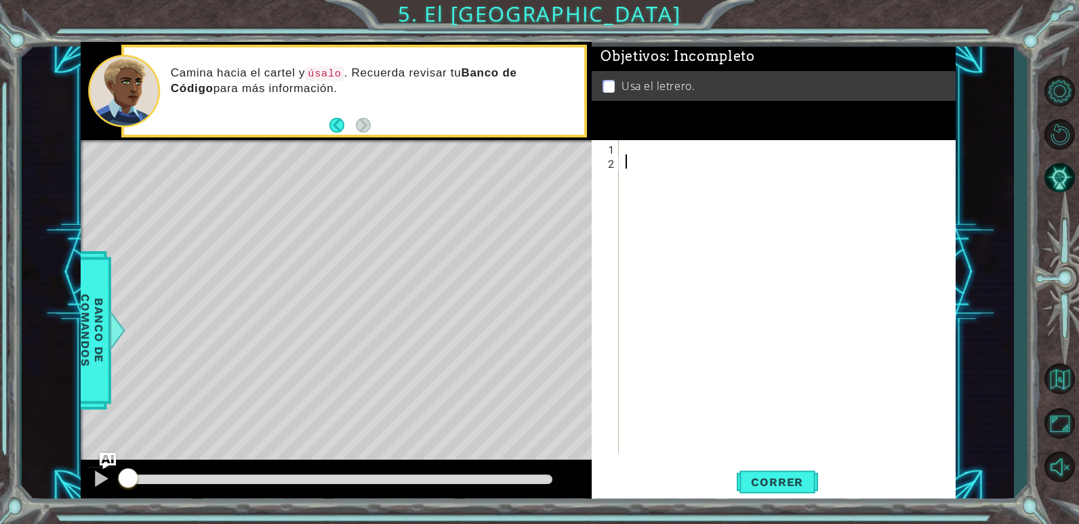
click at [644, 178] on div at bounding box center [790, 310] width 335 height 341
click at [648, 154] on div at bounding box center [790, 310] width 335 height 341
click at [646, 173] on div at bounding box center [790, 310] width 335 height 341
click at [646, 156] on div at bounding box center [790, 310] width 335 height 341
click at [648, 146] on div at bounding box center [790, 310] width 335 height 341
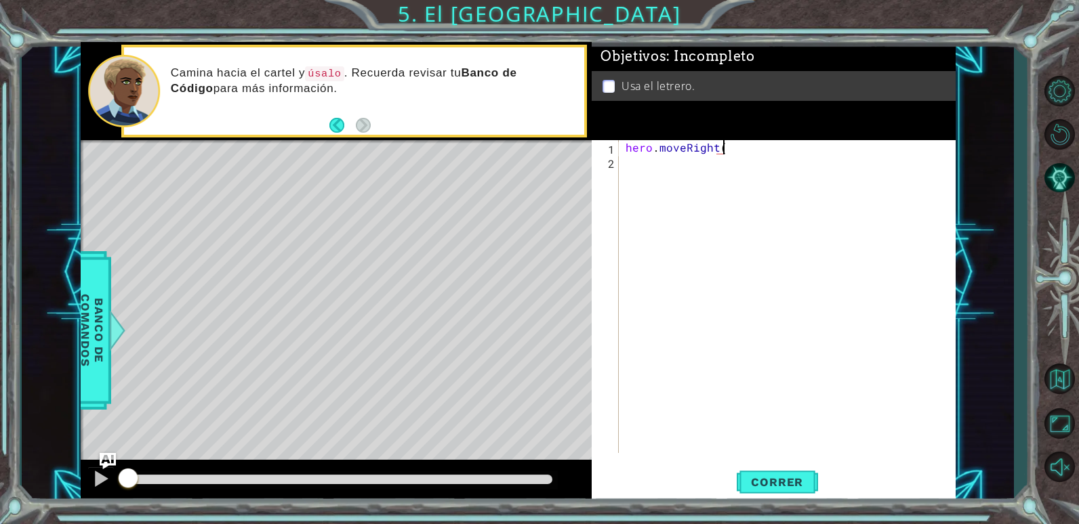
scroll to position [0, 6]
type textarea "hero.moveRight(1)"
type textarea "hero.moveUp(1)"
click at [647, 177] on div "hero . moveRight ( 1 ) hero . moveUp ( 1 )" at bounding box center [790, 310] width 335 height 341
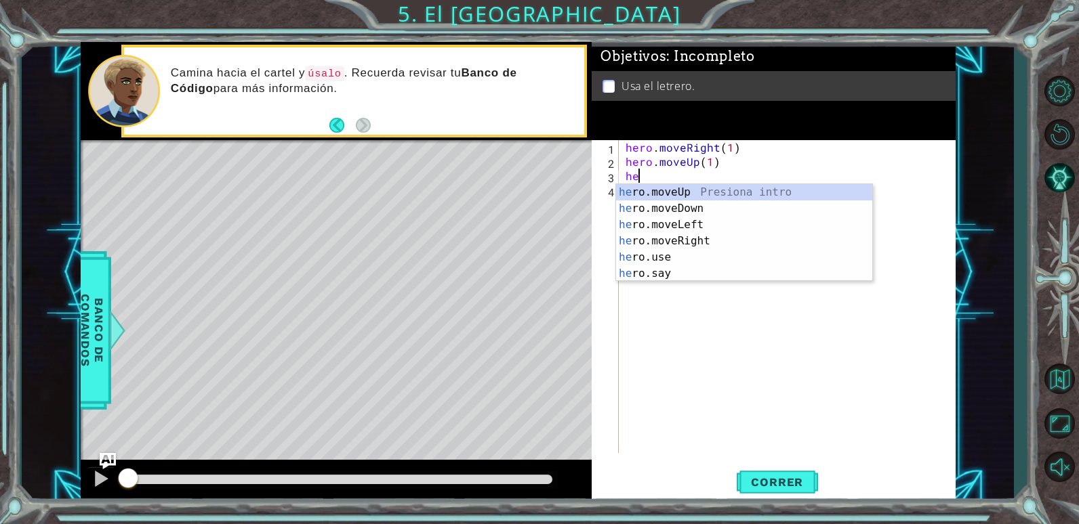
scroll to position [0, 1]
click at [748, 228] on div "hero .moveUp Presiona intro hero .moveDown Presiona intro hero .moveLeft Presio…" at bounding box center [744, 249] width 256 height 130
type textarea "hero.moveLeft(1)"
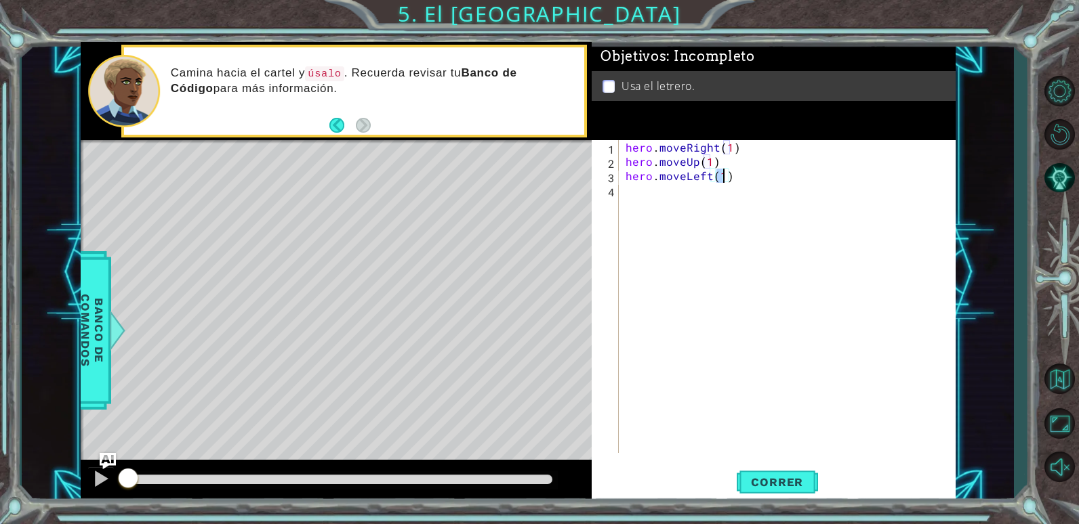
click at [703, 196] on div "hero . moveRight ( 1 ) hero . moveUp ( 1 ) hero . moveLeft ( 1 )" at bounding box center [790, 310] width 335 height 341
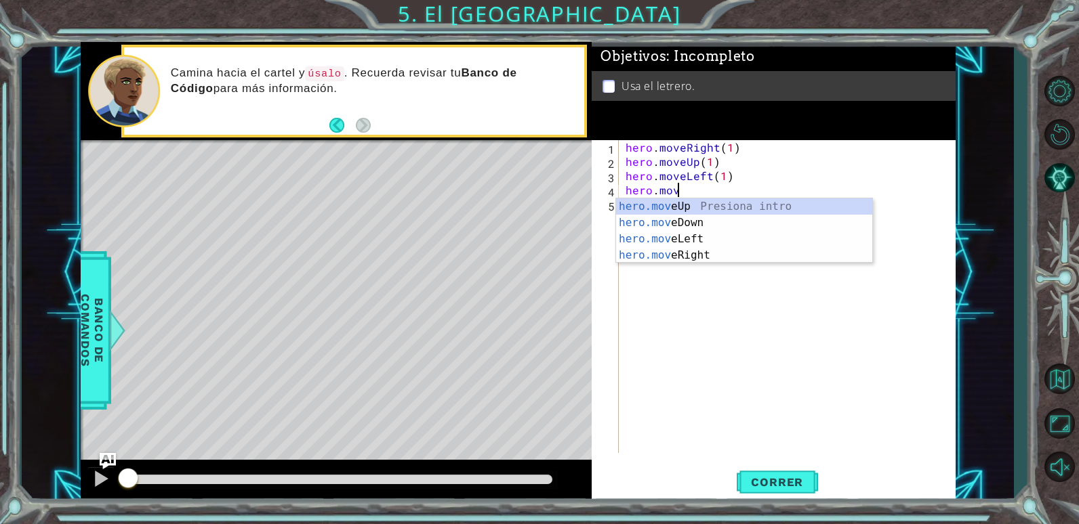
scroll to position [0, 3]
click at [704, 201] on div "hero.move Up Presiona intro hero.move Down Presiona intro hero.move Left Presio…" at bounding box center [744, 248] width 256 height 98
type textarea "hero.moveUp(1)"
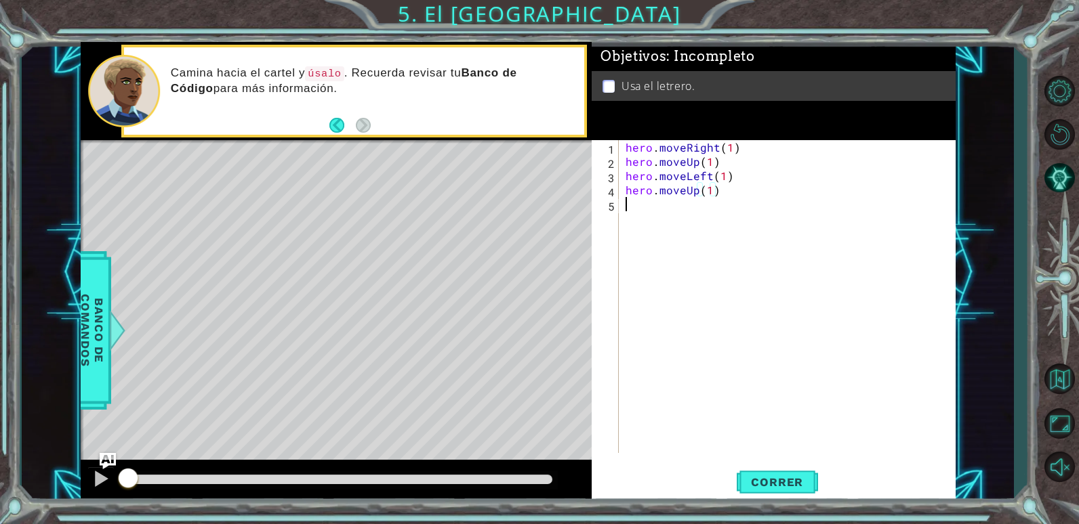
click at [676, 202] on div "hero . moveRight ( 1 ) hero . moveUp ( 1 ) hero . moveLeft ( 1 ) hero . moveUp …" at bounding box center [790, 310] width 335 height 341
type textarea "hero.moveRight(2)"
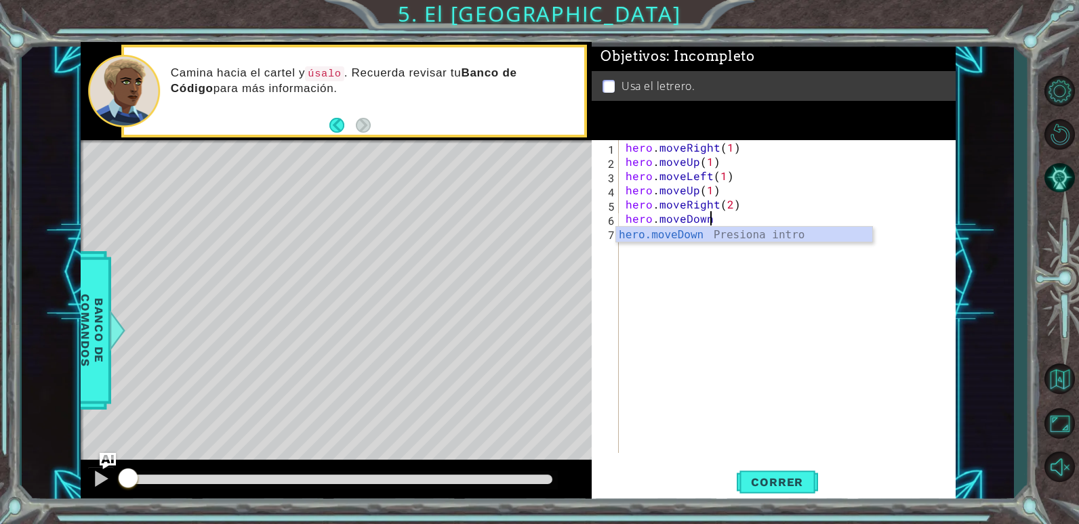
scroll to position [0, 5]
type textarea "hero.moveDown(1)"
click at [691, 236] on div "hero . moveRight ( 1 ) hero . moveUp ( 1 ) hero . moveLeft ( 1 ) hero . moveUp …" at bounding box center [790, 310] width 335 height 341
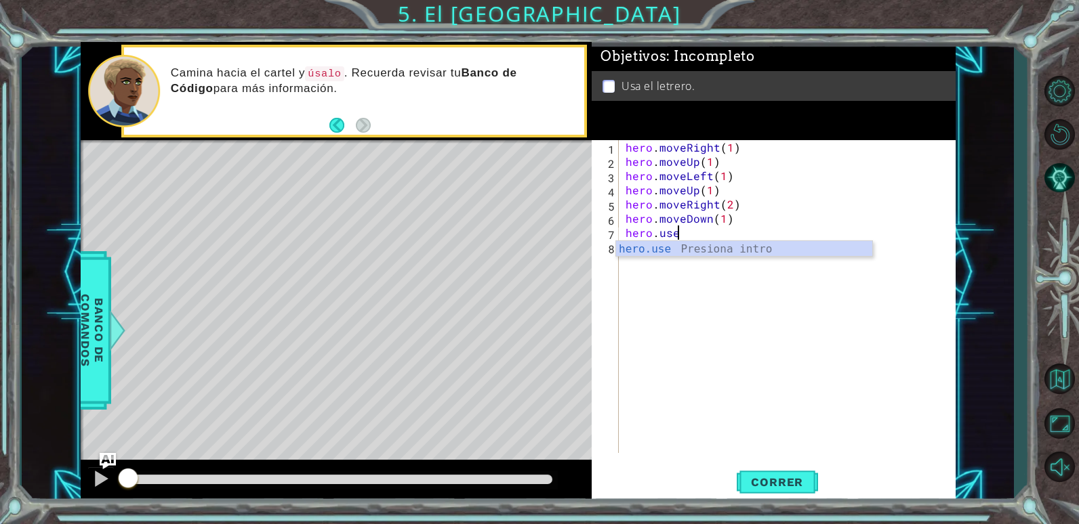
scroll to position [0, 3]
type textarea "hero.use"
click at [108, 337] on span "Banco de comandos" at bounding box center [92, 330] width 35 height 140
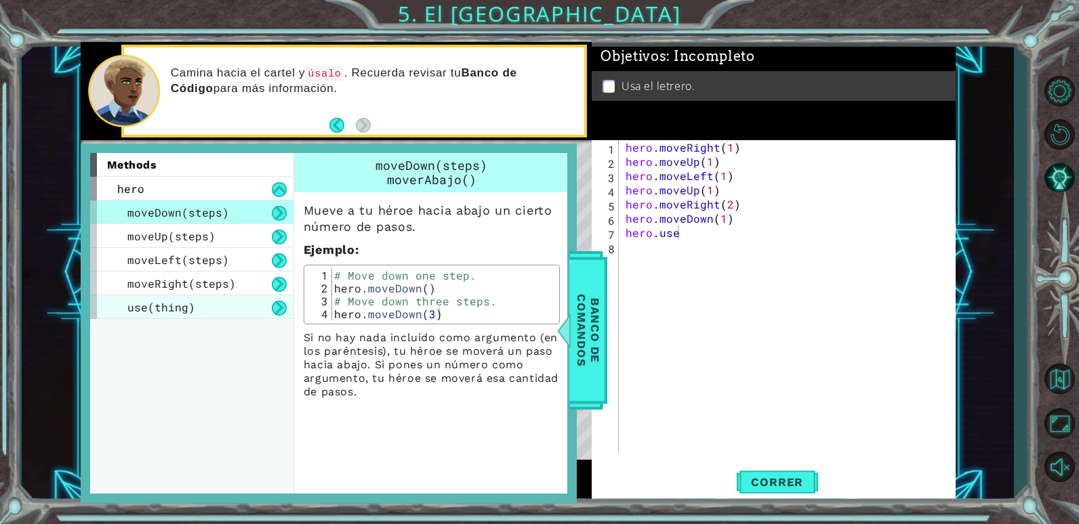
click at [198, 315] on div "use(thing)" at bounding box center [191, 307] width 203 height 24
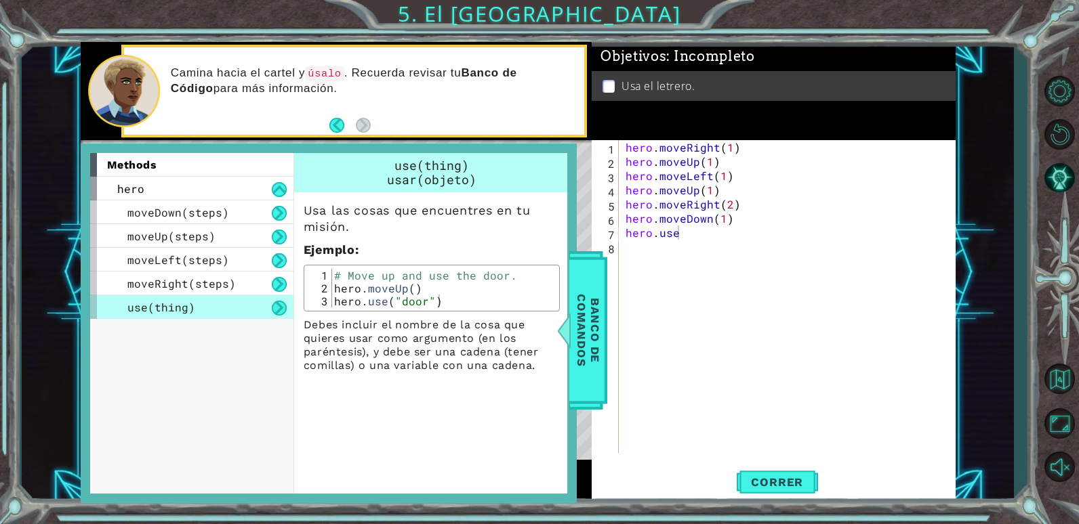
click at [279, 308] on button at bounding box center [279, 308] width 15 height 15
click at [241, 304] on div "use(thing)" at bounding box center [191, 307] width 203 height 24
click at [178, 305] on span "use(thing)" at bounding box center [161, 307] width 68 height 14
click at [244, 287] on div "moveRight(steps)" at bounding box center [191, 284] width 203 height 24
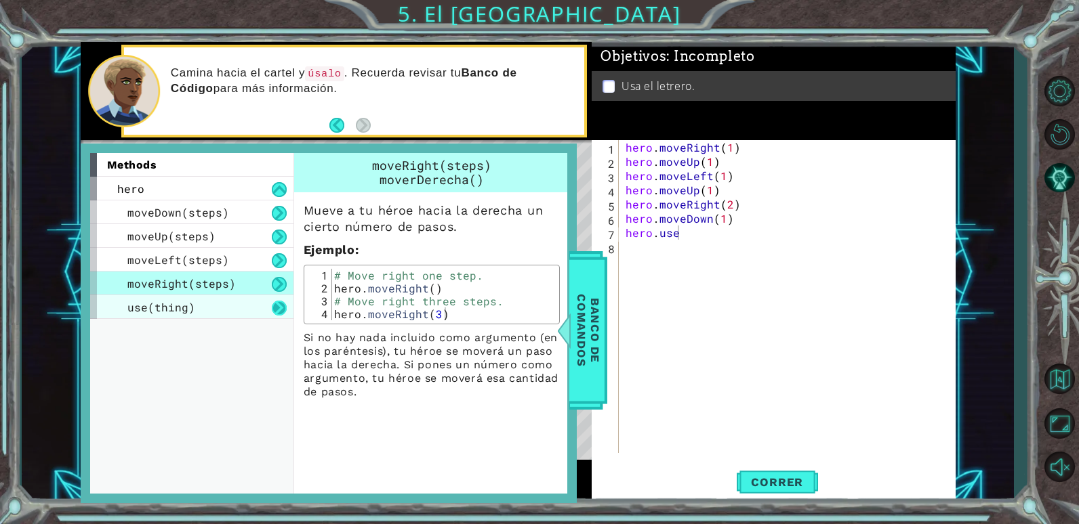
click at [276, 308] on button at bounding box center [279, 308] width 15 height 15
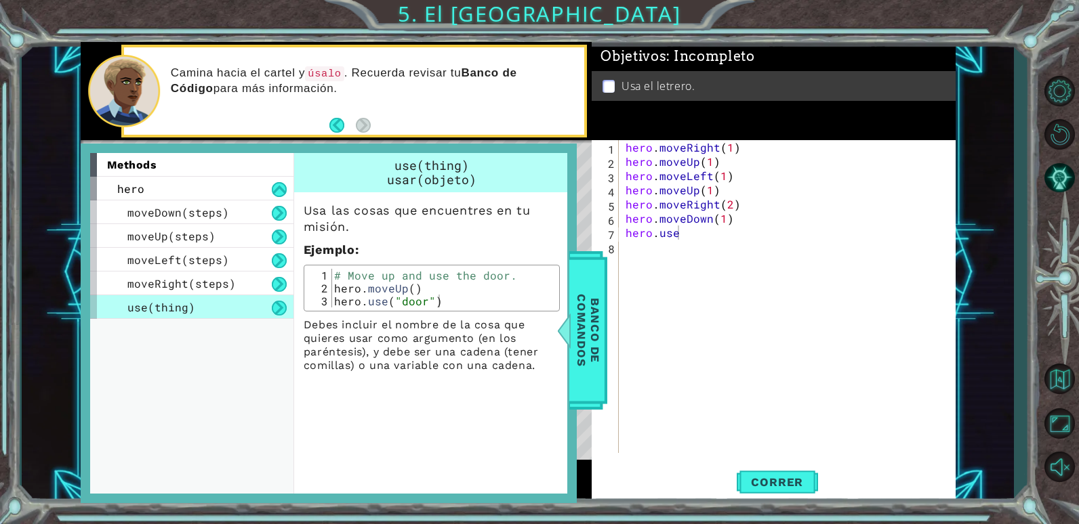
click at [283, 309] on button at bounding box center [279, 308] width 15 height 15
click at [164, 165] on div "methods" at bounding box center [191, 165] width 203 height 24
click at [209, 186] on div "hero" at bounding box center [191, 189] width 203 height 24
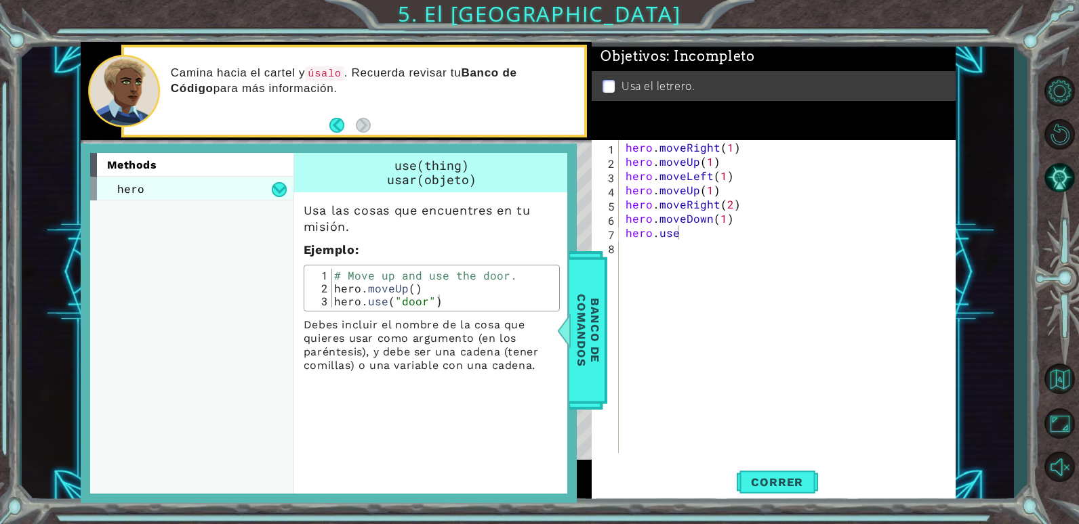
click at [214, 193] on div "hero" at bounding box center [191, 189] width 203 height 24
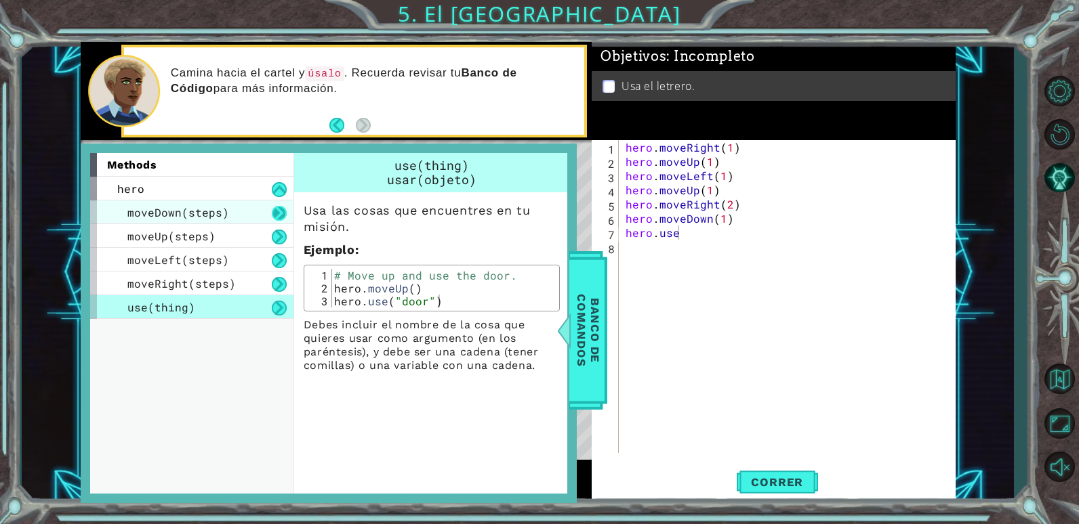
click at [281, 215] on button at bounding box center [279, 213] width 15 height 15
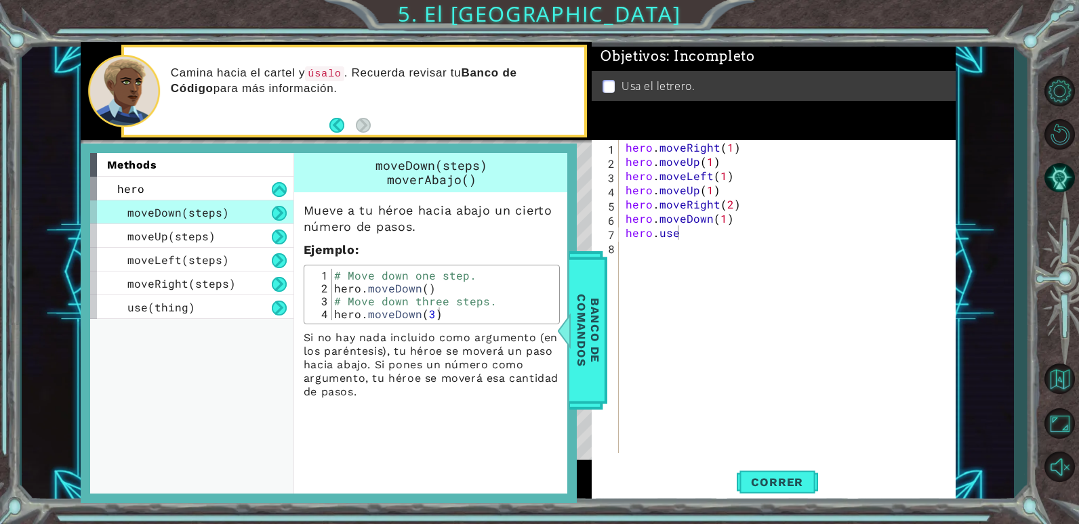
click at [281, 215] on button at bounding box center [279, 213] width 15 height 15
drag, startPoint x: 251, startPoint y: 314, endPoint x: 257, endPoint y: 304, distance: 11.9
click at [251, 314] on div "use(thing)" at bounding box center [191, 307] width 203 height 24
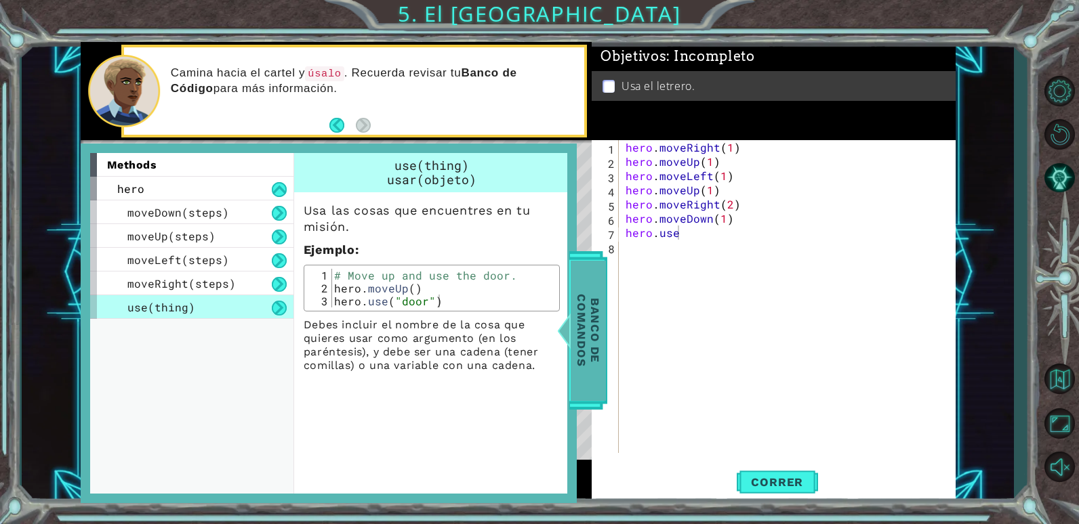
click at [585, 311] on span "Banco de comandos" at bounding box center [588, 330] width 35 height 140
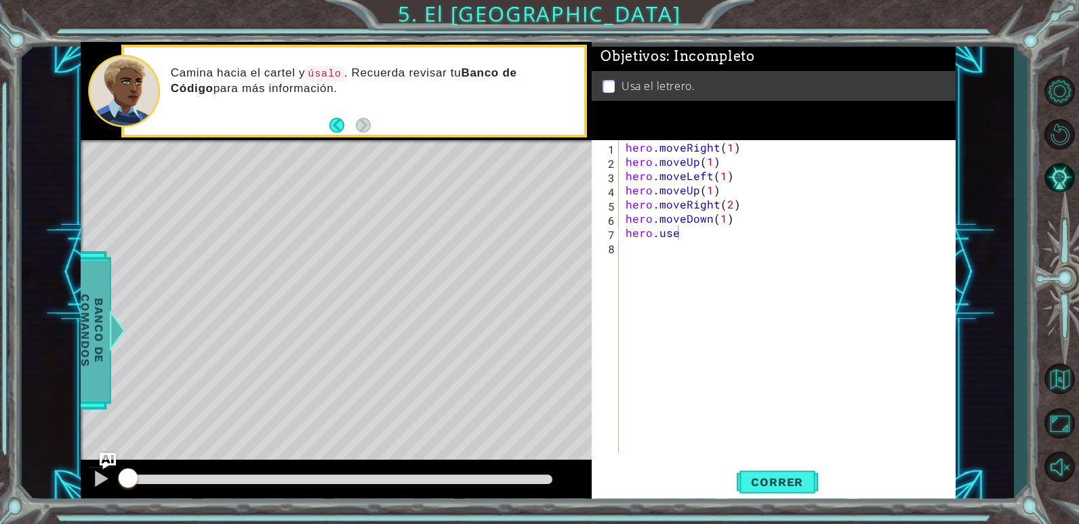
click at [100, 386] on span "Banco de comandos" at bounding box center [92, 330] width 35 height 140
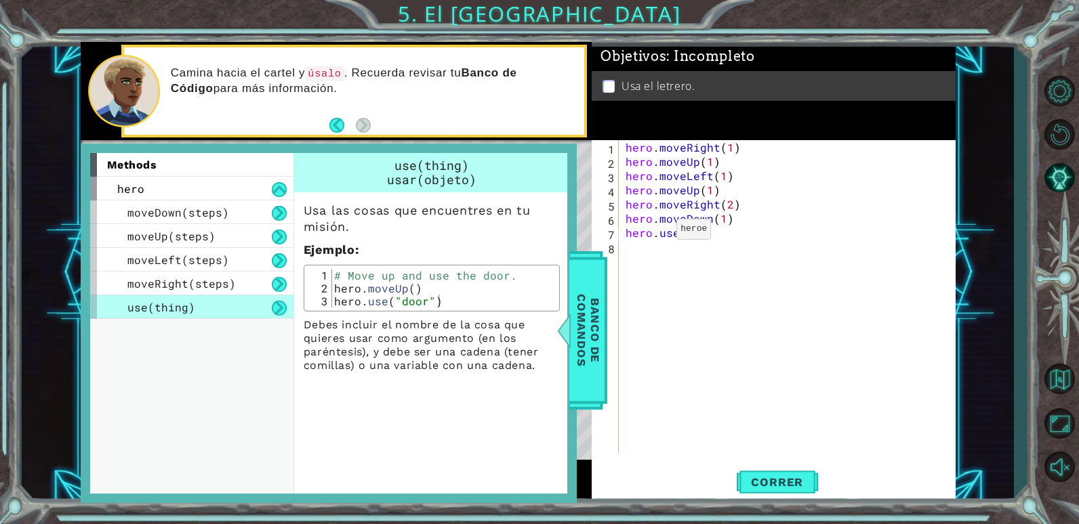
click at [601, 288] on span "Banco de comandos" at bounding box center [588, 330] width 35 height 140
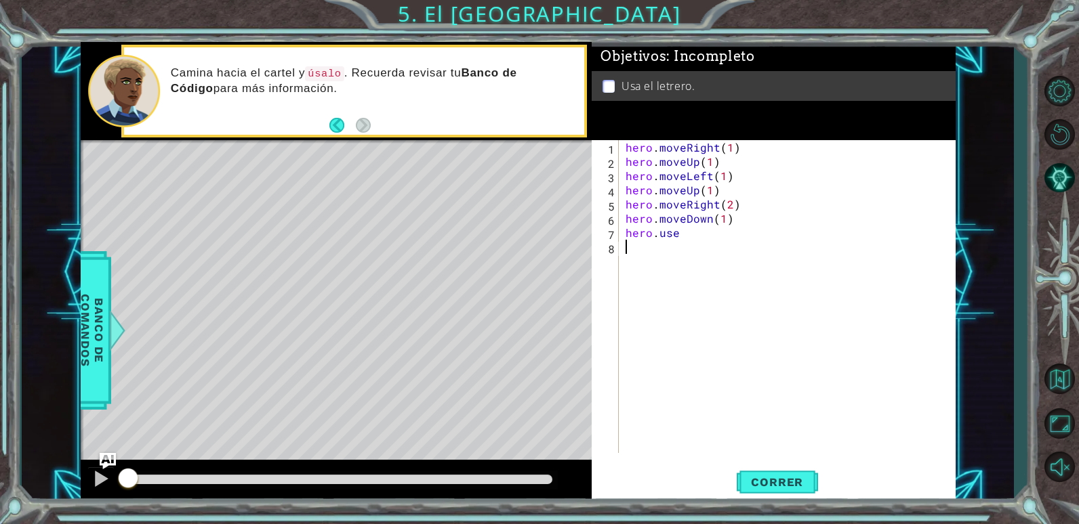
click at [705, 243] on div "hero . moveRight ( 1 ) hero . moveUp ( 1 ) hero . moveLeft ( 1 ) hero . moveUp …" at bounding box center [790, 310] width 335 height 341
click at [723, 241] on div "hero . moveRight ( 1 ) hero . moveUp ( 1 ) hero . moveLeft ( 1 ) hero . moveUp …" at bounding box center [790, 310] width 335 height 341
click at [695, 236] on div "hero . moveRight ( 1 ) hero . moveUp ( 1 ) hero . moveLeft ( 1 ) hero . moveUp …" at bounding box center [790, 310] width 335 height 341
click at [106, 389] on span "Banco de comandos" at bounding box center [92, 330] width 35 height 140
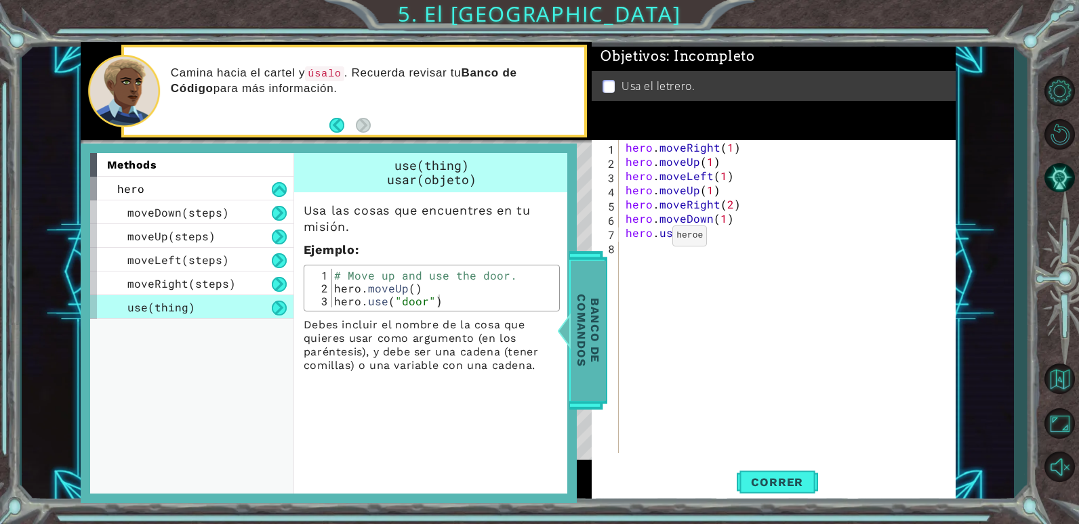
click at [577, 314] on span "Banco de comandos" at bounding box center [588, 330] width 35 height 140
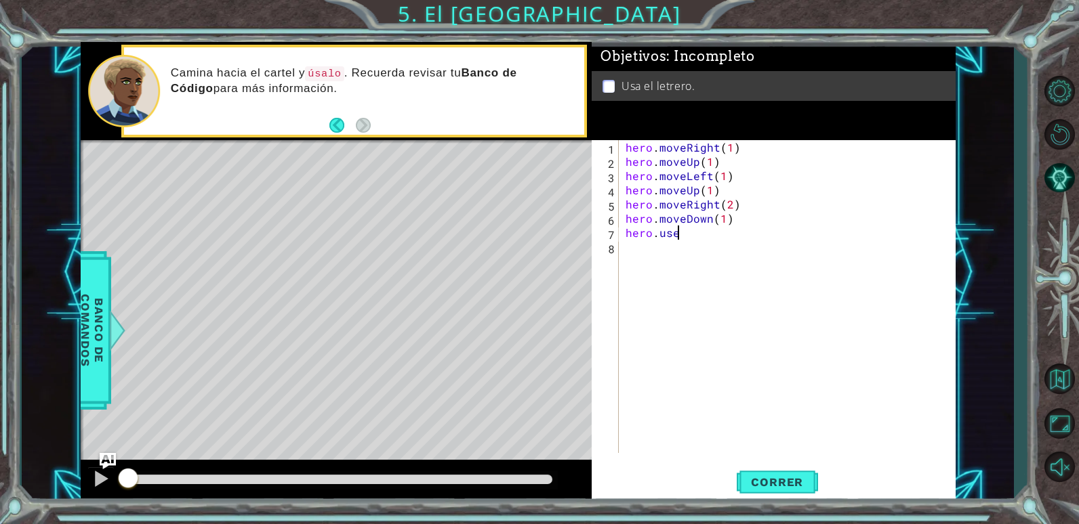
drag, startPoint x: 711, startPoint y: 234, endPoint x: 704, endPoint y: 252, distance: 19.8
click at [707, 245] on div "hero . moveRight ( 1 ) hero . moveUp ( 1 ) hero . moveLeft ( 1 ) hero . moveUp …" at bounding box center [790, 310] width 335 height 341
click at [706, 238] on div "hero . moveRight ( 1 ) hero . moveUp ( 1 ) hero . moveLeft ( 1 ) hero . moveUp …" at bounding box center [787, 296] width 329 height 313
type textarea "hero.use("sign")"
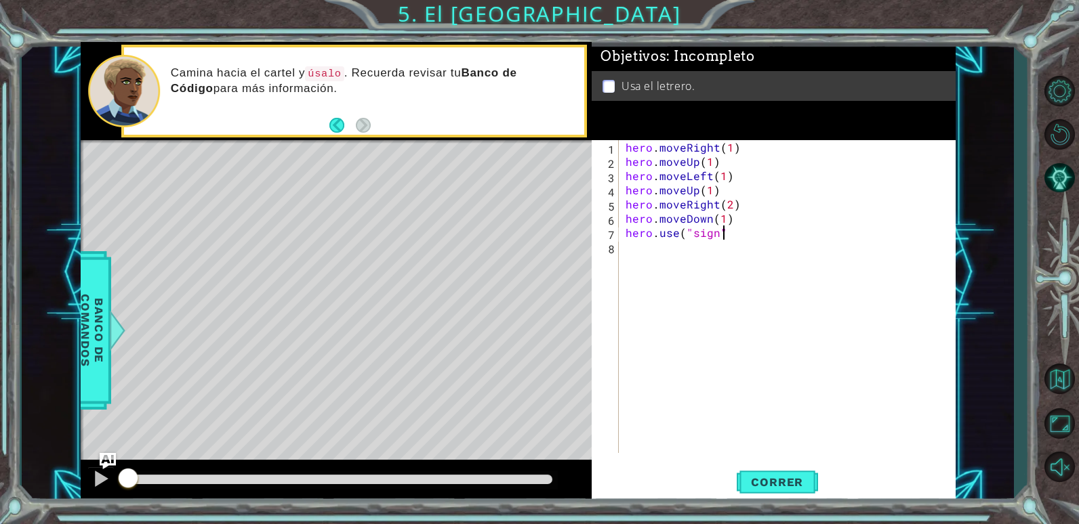
scroll to position [0, 6]
click at [703, 245] on div "hero . moveRight ( 1 ) hero . moveUp ( 1 ) hero . moveLeft ( 1 ) hero . moveUp …" at bounding box center [790, 310] width 335 height 341
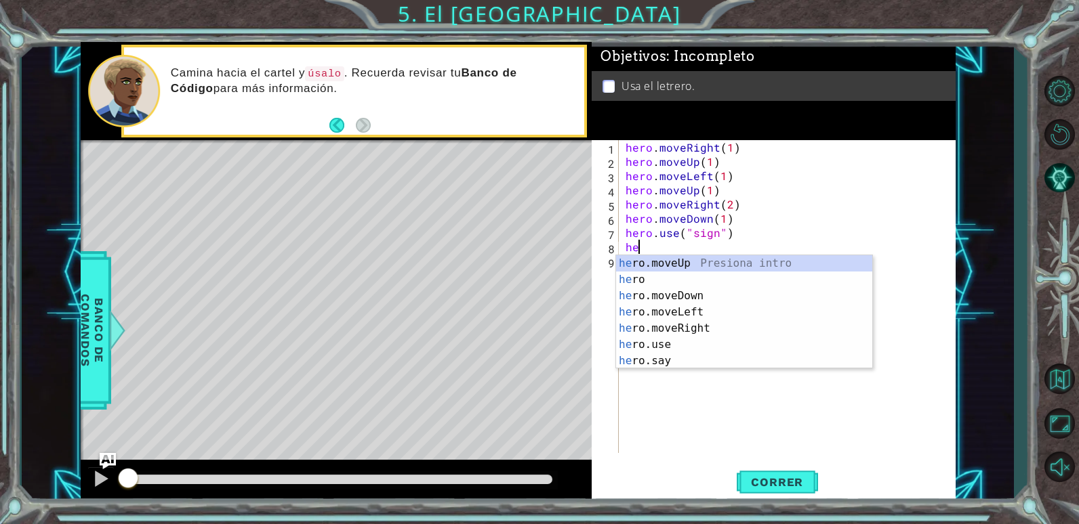
scroll to position [0, 1]
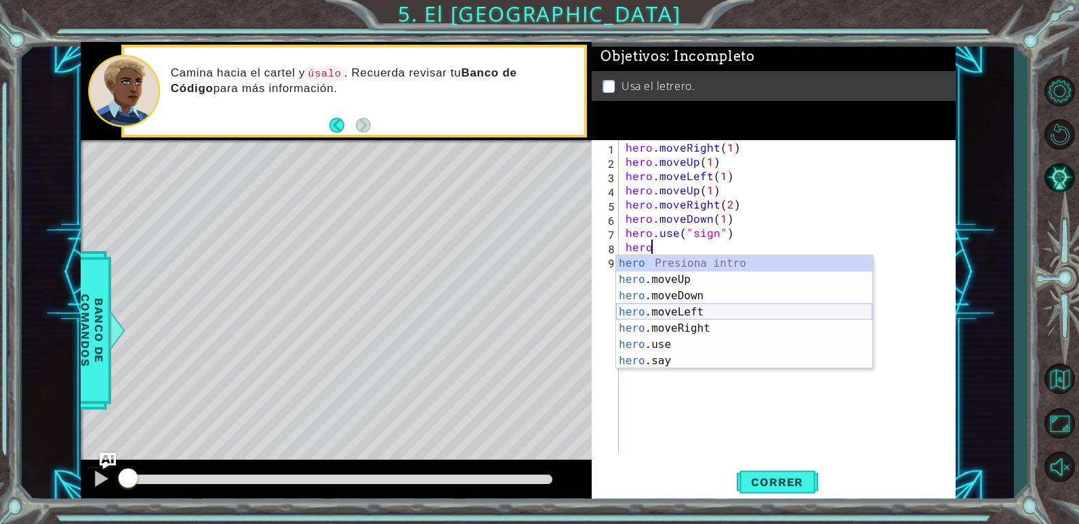
click at [704, 306] on div "hero Presiona intro hero .moveUp Presiona intro hero .moveDown Presiona intro h…" at bounding box center [744, 328] width 256 height 146
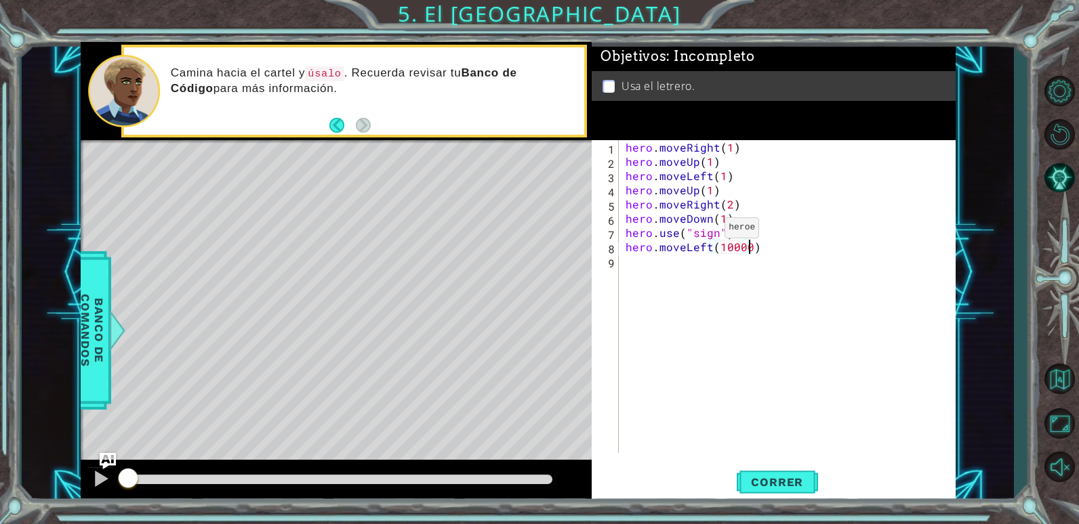
type textarea "hero.moveLeft(100000)"
click at [682, 304] on div "hero . moveRight ( 1 ) hero . moveUp ( 1 ) hero . moveLeft ( 1 ) hero . moveUp …" at bounding box center [790, 310] width 335 height 341
click at [674, 263] on div "hero . moveRight ( 1 ) hero . moveUp ( 1 ) hero . moveLeft ( 1 ) hero . moveUp …" at bounding box center [790, 310] width 335 height 341
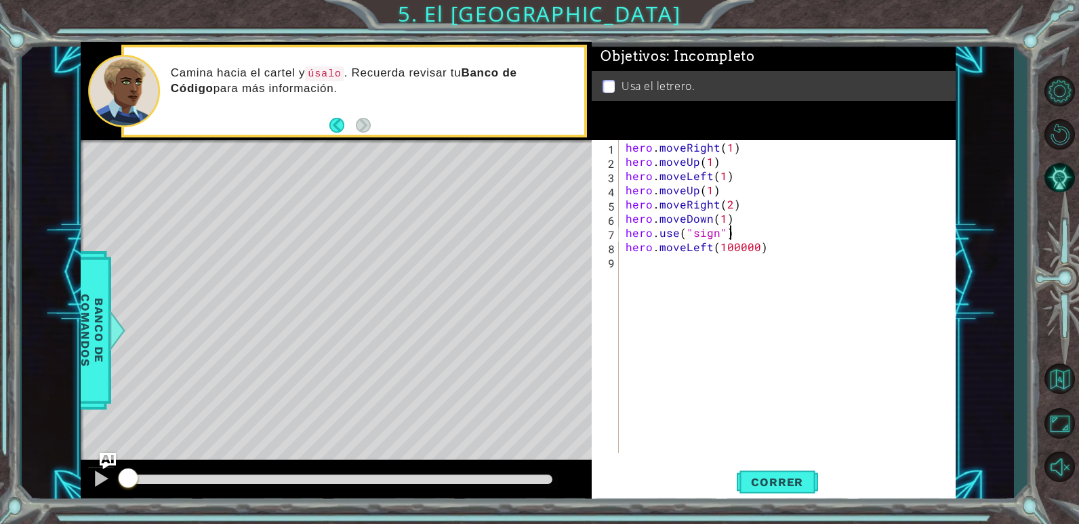
click at [803, 239] on div "hero . moveRight ( 1 ) hero . moveUp ( 1 ) hero . moveLeft ( 1 ) hero . moveUp …" at bounding box center [790, 310] width 335 height 341
click at [711, 249] on div "hero . moveRight ( 1 ) hero . moveUp ( 1 ) hero . moveLeft ( 1 ) hero . moveUp …" at bounding box center [790, 310] width 335 height 341
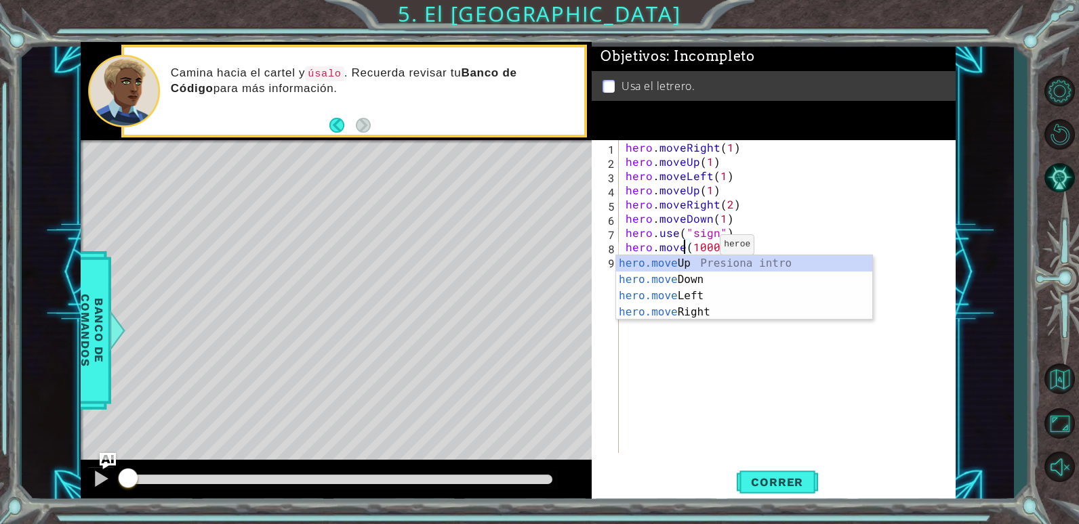
scroll to position [0, 5]
type textarea "hero.moveRight(100000)"
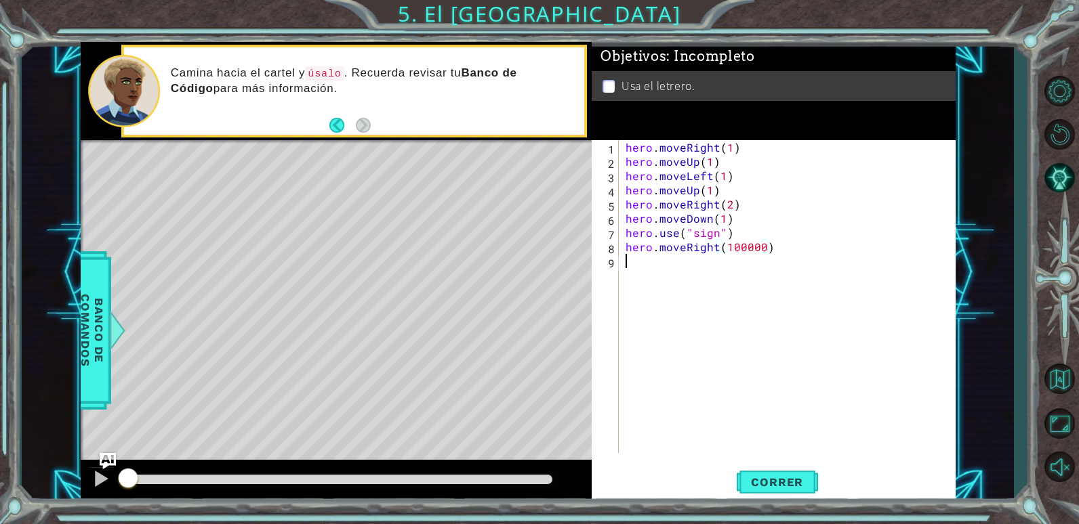
click at [827, 326] on div "hero . moveRight ( 1 ) hero . moveUp ( 1 ) hero . moveLeft ( 1 ) hero . moveUp …" at bounding box center [790, 310] width 335 height 341
click at [767, 473] on button "Correr" at bounding box center [777, 482] width 81 height 37
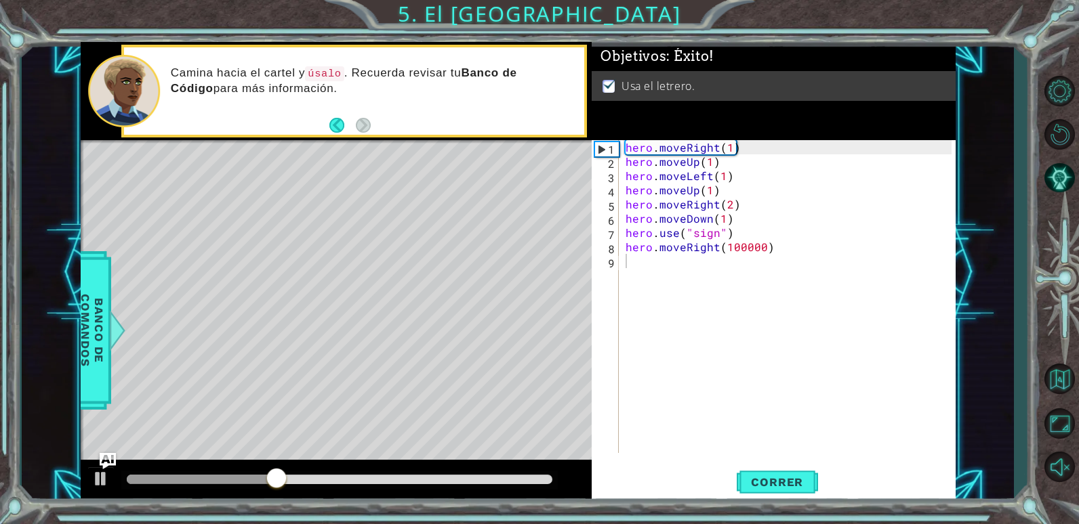
drag, startPoint x: 610, startPoint y: 54, endPoint x: 710, endPoint y: 60, distance: 100.5
click at [710, 60] on span "Objetivos : Éxito!" at bounding box center [657, 56] width 114 height 17
drag, startPoint x: 712, startPoint y: 58, endPoint x: 639, endPoint y: 71, distance: 74.4
click at [639, 42] on div "Objetivos : Éxito! Usa el letrero." at bounding box center [773, 42] width 363 height 0
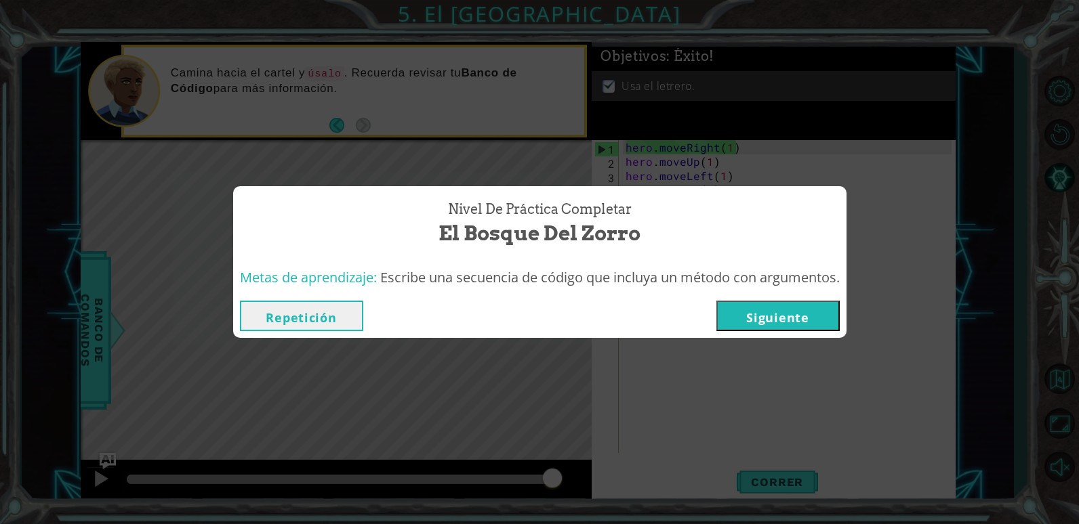
click at [787, 316] on button "Siguiente" at bounding box center [777, 316] width 123 height 30
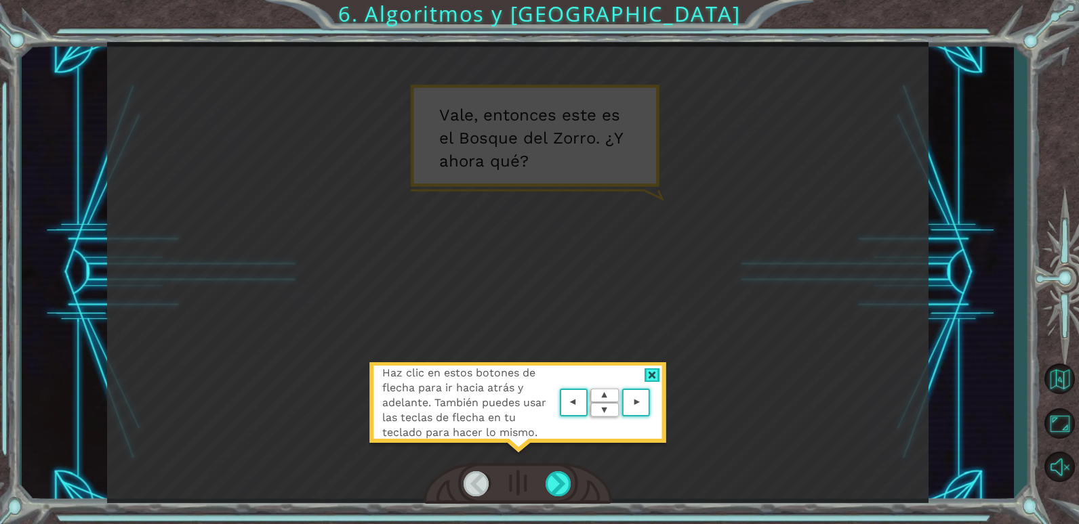
click at [653, 403] on area at bounding box center [653, 403] width 0 height 0
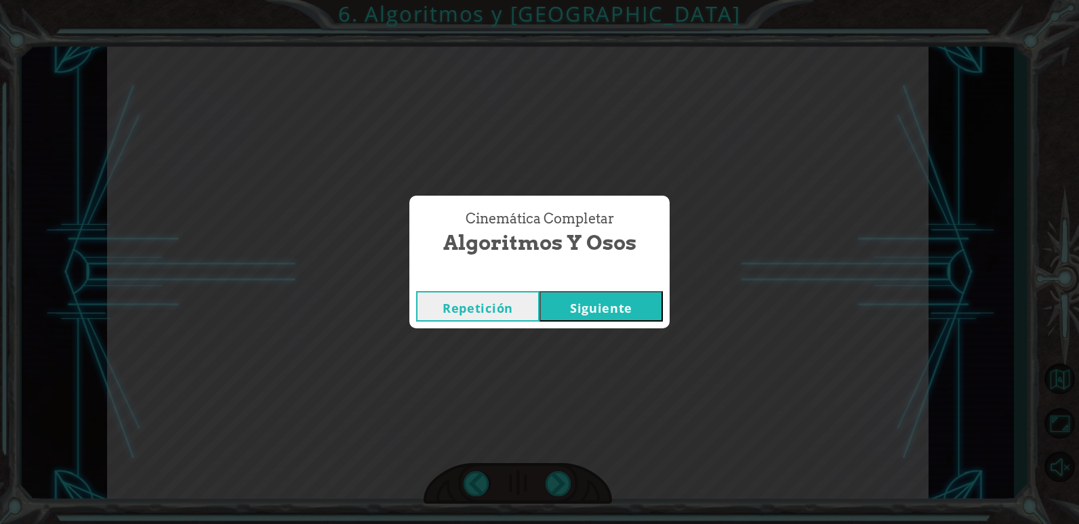
click at [602, 311] on button "Siguiente" at bounding box center [600, 306] width 123 height 30
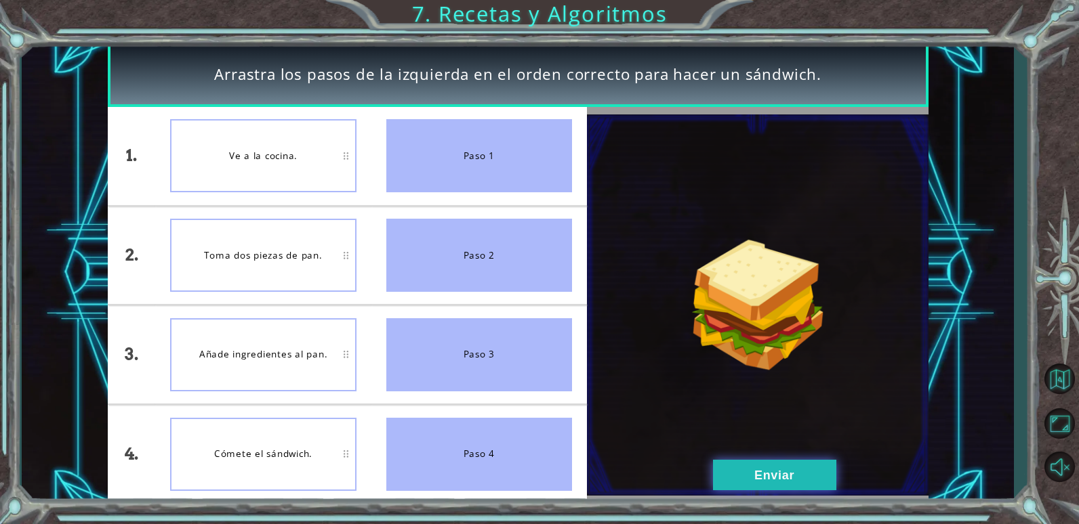
click at [731, 464] on button "Enviar" at bounding box center [774, 475] width 123 height 30
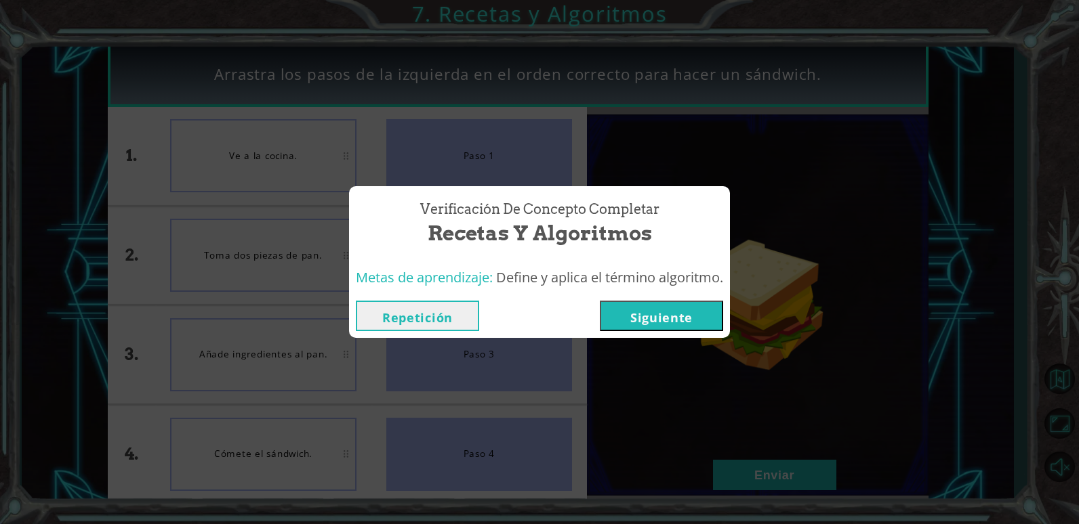
click at [617, 305] on button "Siguiente" at bounding box center [661, 316] width 123 height 30
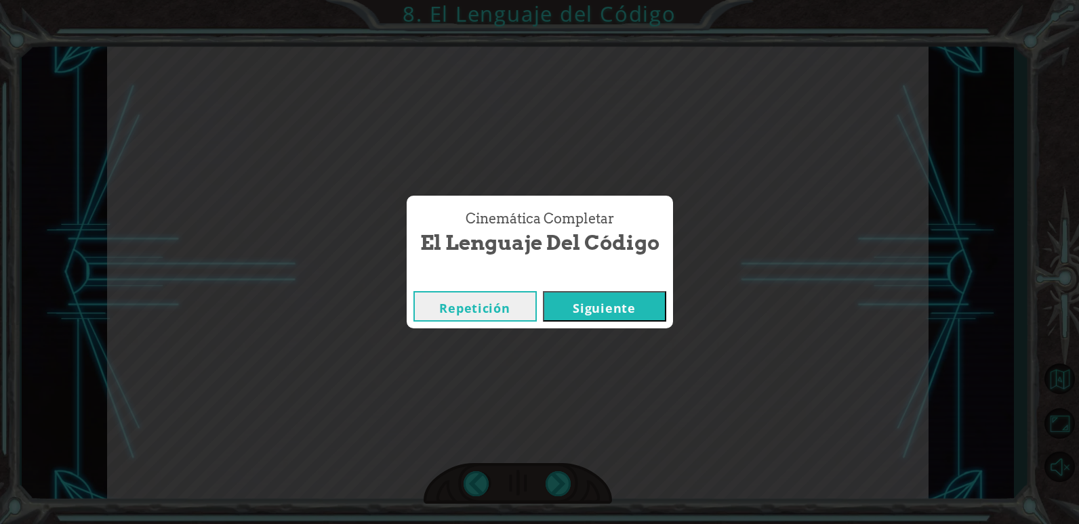
click at [577, 297] on button "Siguiente" at bounding box center [604, 306] width 123 height 30
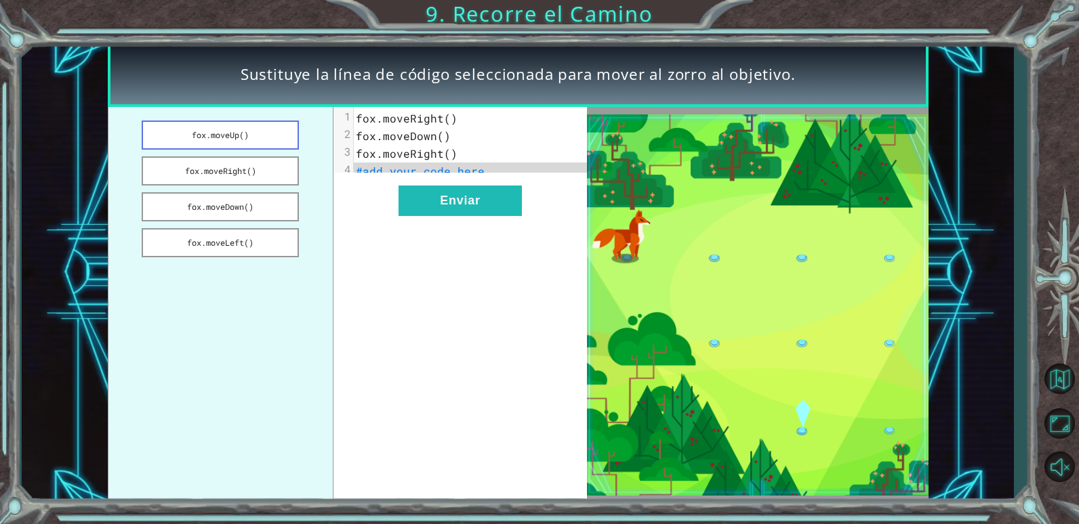
drag, startPoint x: 217, startPoint y: 131, endPoint x: 255, endPoint y: 131, distance: 38.0
click at [255, 131] on button "fox.moveUp()" at bounding box center [220, 135] width 157 height 29
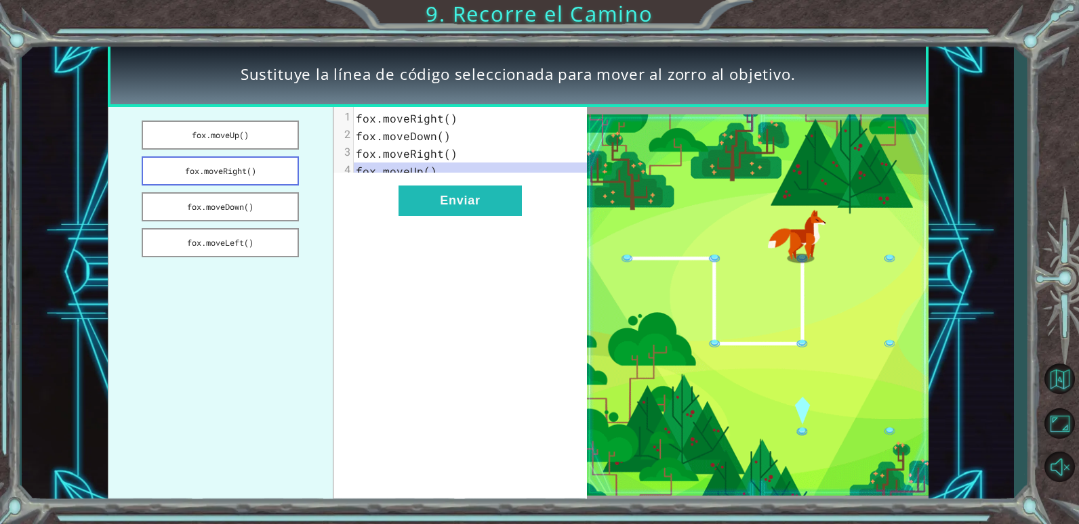
click at [238, 169] on button "fox.moveRight()" at bounding box center [220, 171] width 157 height 29
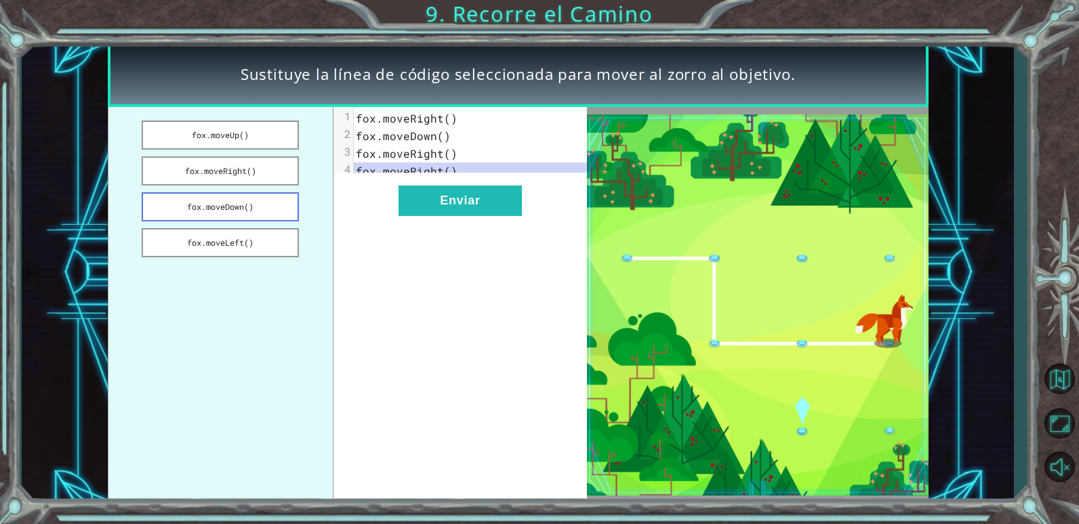
click at [249, 206] on button "fox.moveDown()" at bounding box center [220, 206] width 157 height 29
click at [260, 180] on button "fox.moveRight()" at bounding box center [220, 171] width 157 height 29
click at [269, 207] on button "fox.moveDown()" at bounding box center [220, 206] width 157 height 29
click at [446, 150] on span "fox.moveRight()" at bounding box center [407, 153] width 102 height 14
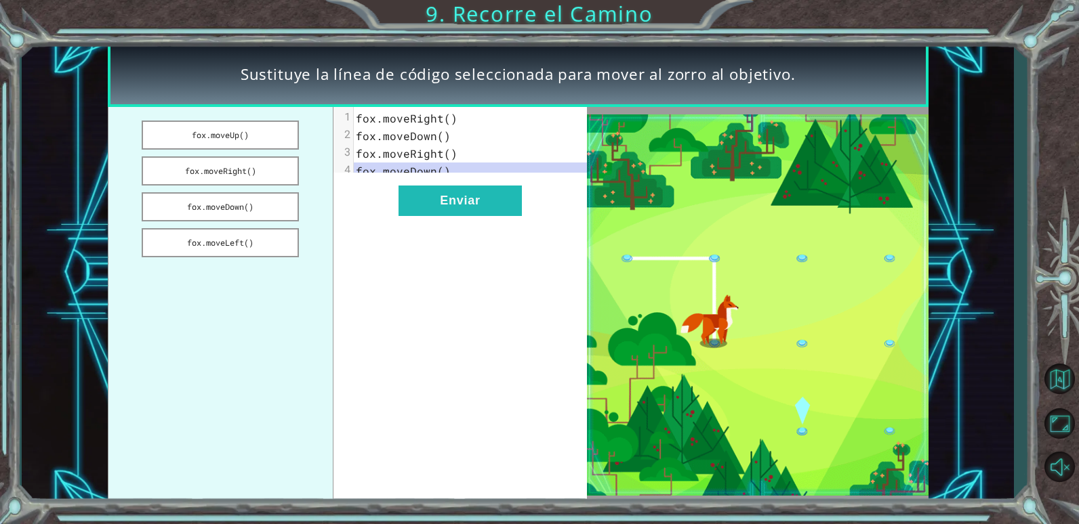
click at [446, 150] on span "fox.moveRight()" at bounding box center [407, 153] width 102 height 14
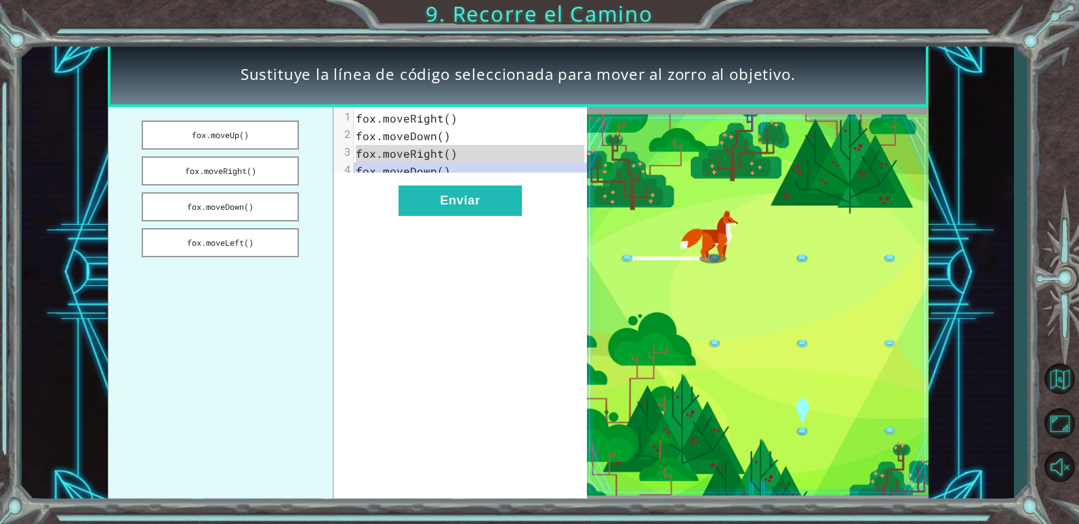
click at [446, 150] on span "fox.moveRight()" at bounding box center [407, 153] width 102 height 14
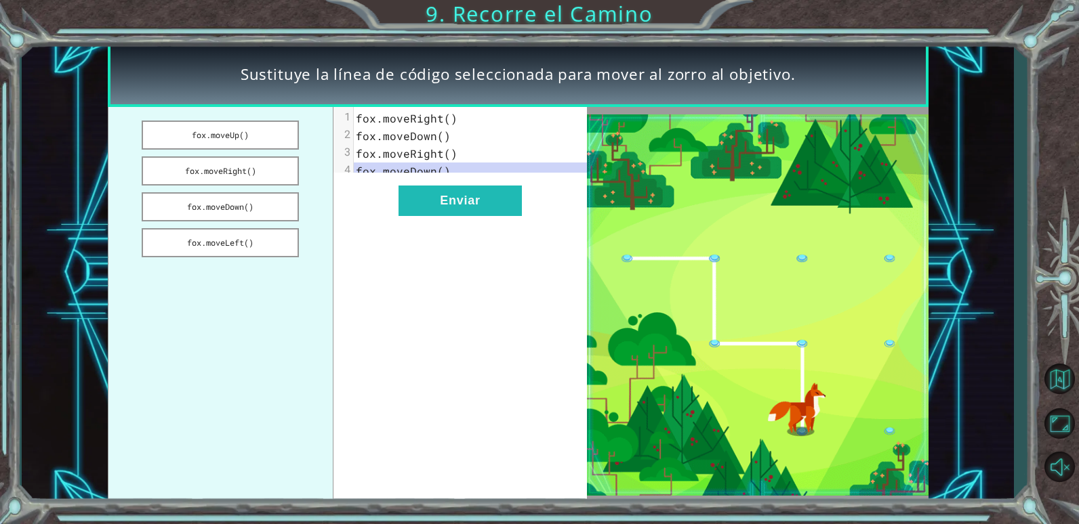
click at [446, 150] on span "fox.moveRight()" at bounding box center [407, 153] width 102 height 14
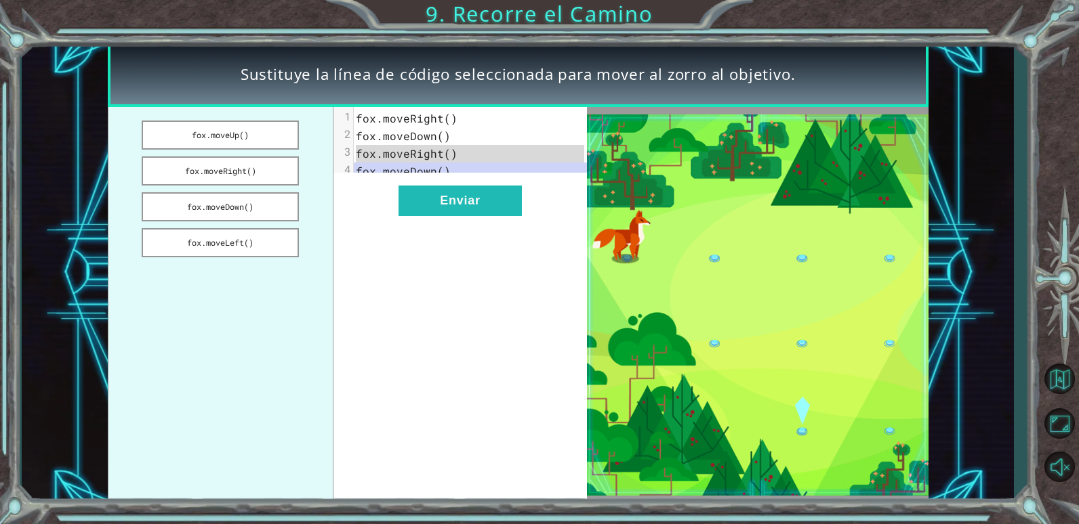
click at [445, 150] on span "fox.moveRight()" at bounding box center [407, 153] width 102 height 14
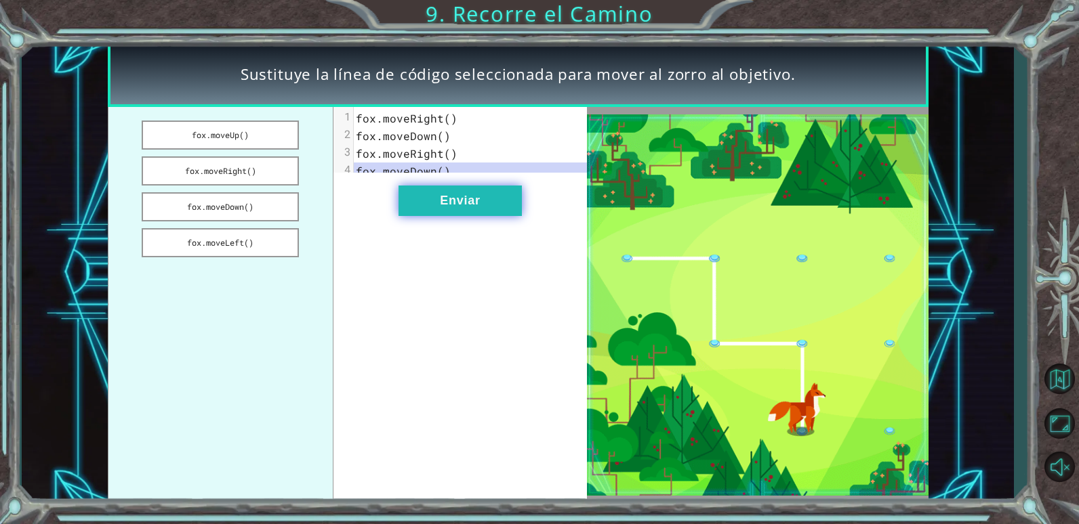
click at [457, 214] on button "Enviar" at bounding box center [459, 201] width 123 height 30
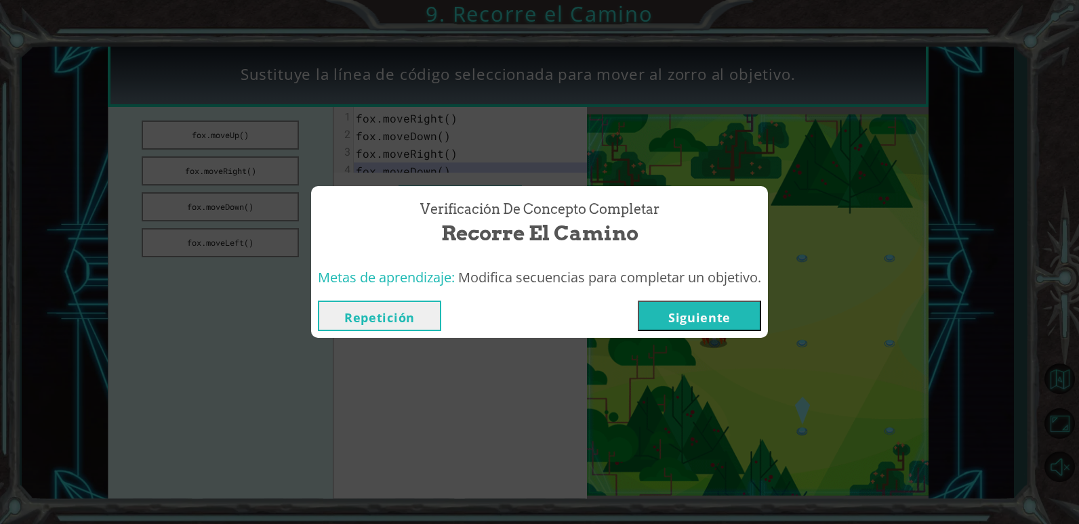
click at [724, 314] on button "Siguiente" at bounding box center [699, 316] width 123 height 30
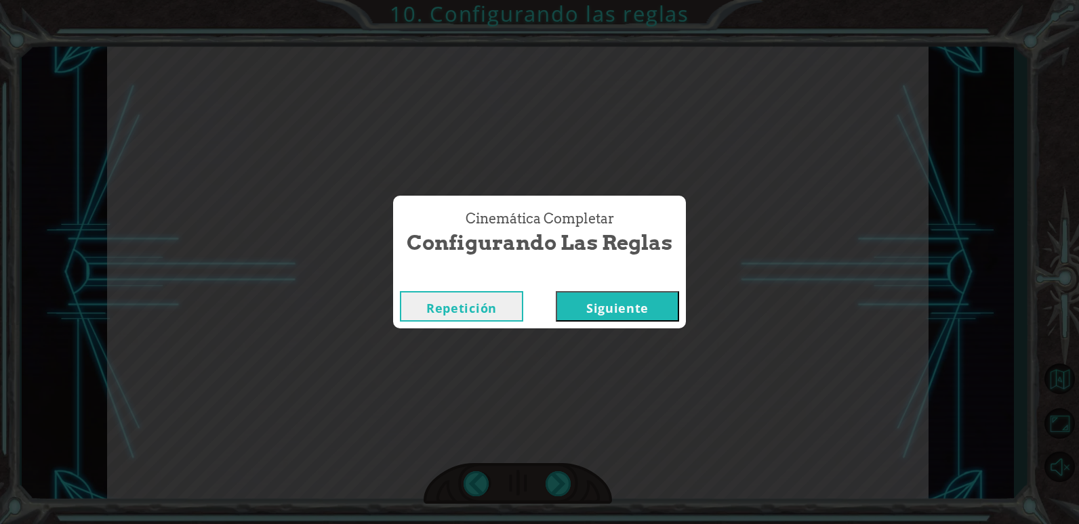
click at [595, 314] on button "Siguiente" at bounding box center [617, 306] width 123 height 30
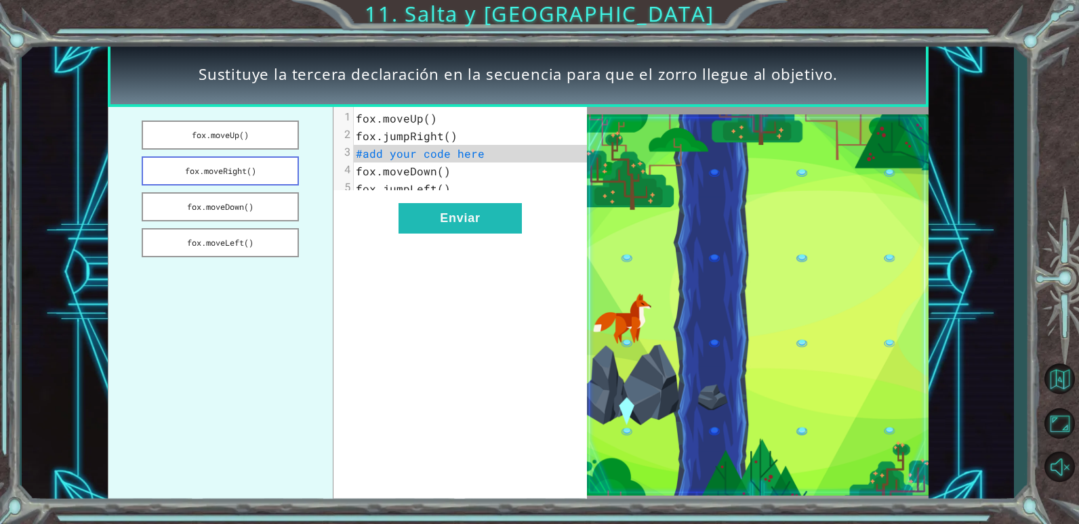
click at [199, 177] on button "fox.moveRight()" at bounding box center [220, 171] width 157 height 29
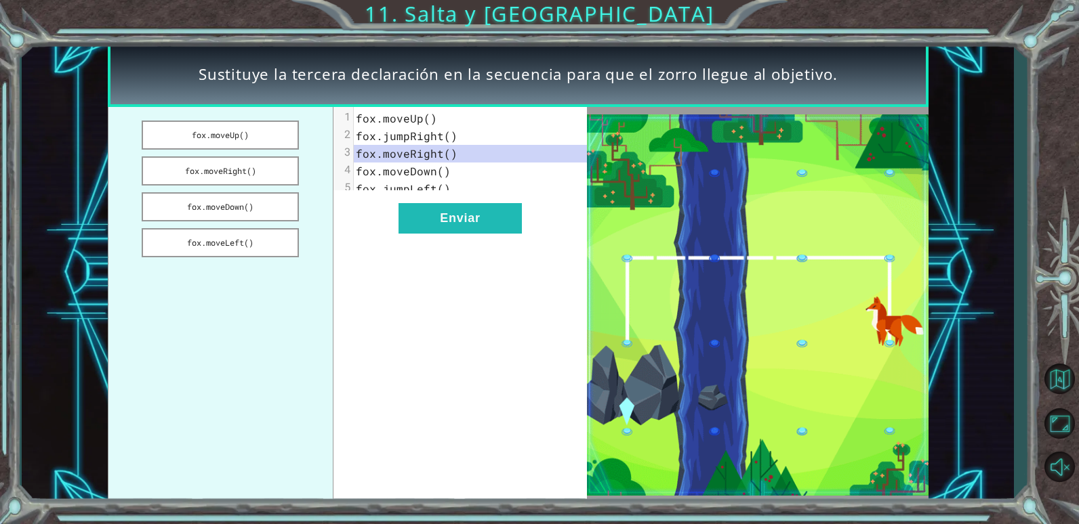
click at [462, 167] on pre "fox.moveDown()" at bounding box center [475, 172] width 243 height 18
click at [249, 205] on button "fox.moveDown()" at bounding box center [220, 206] width 157 height 29
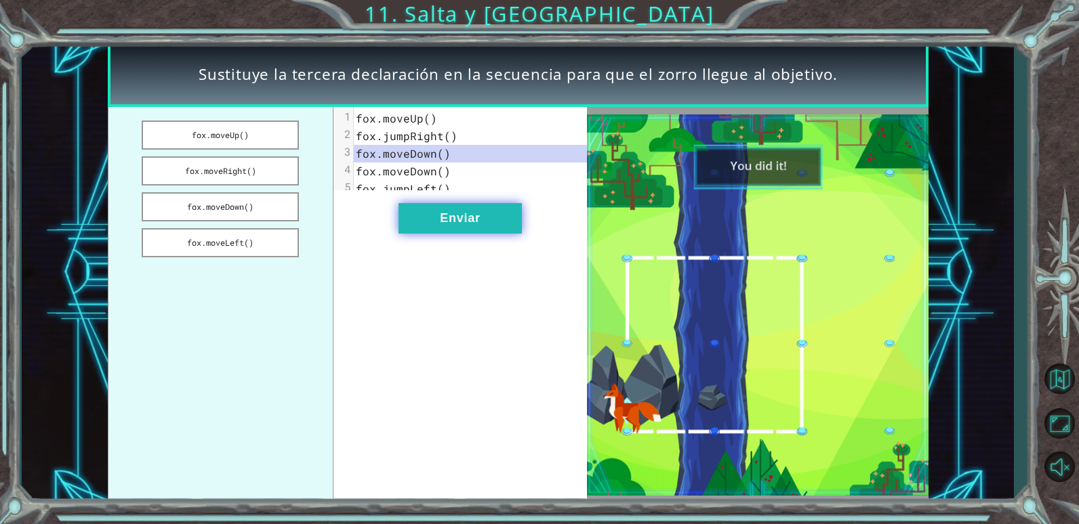
click at [493, 224] on button "Enviar" at bounding box center [459, 218] width 123 height 30
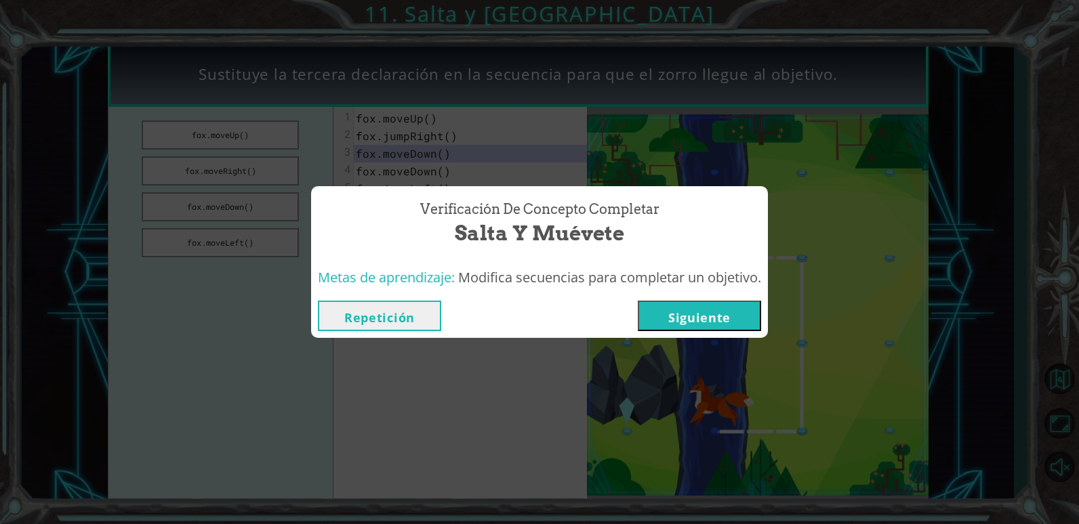
drag, startPoint x: 721, startPoint y: 291, endPoint x: 732, endPoint y: 318, distance: 29.4
click at [732, 318] on div "Verificación de Concepto Completar Salta y Muévete Metas de aprendizaje: Modifi…" at bounding box center [539, 262] width 457 height 152
click at [664, 322] on button "Siguiente" at bounding box center [699, 316] width 123 height 30
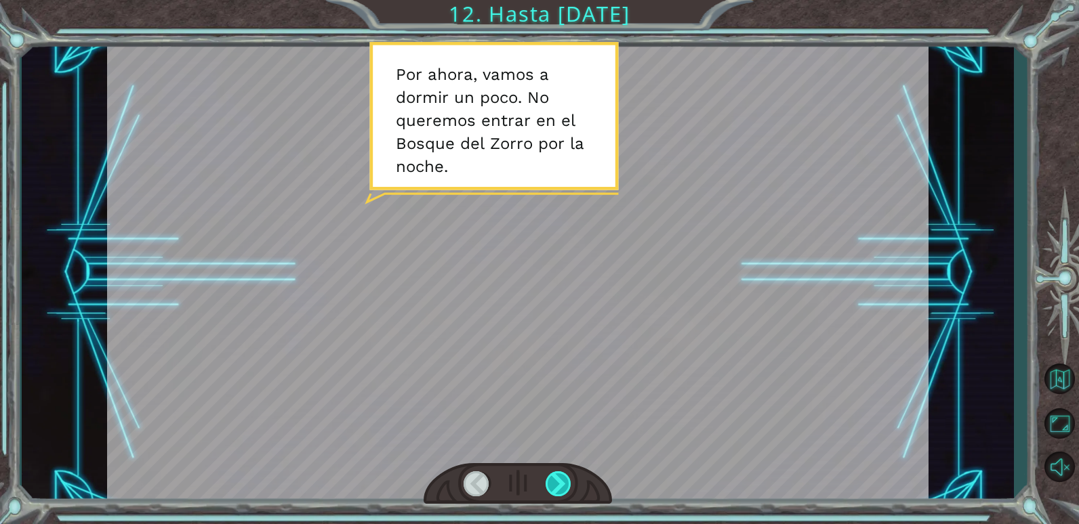
click at [550, 484] on div at bounding box center [558, 484] width 26 height 25
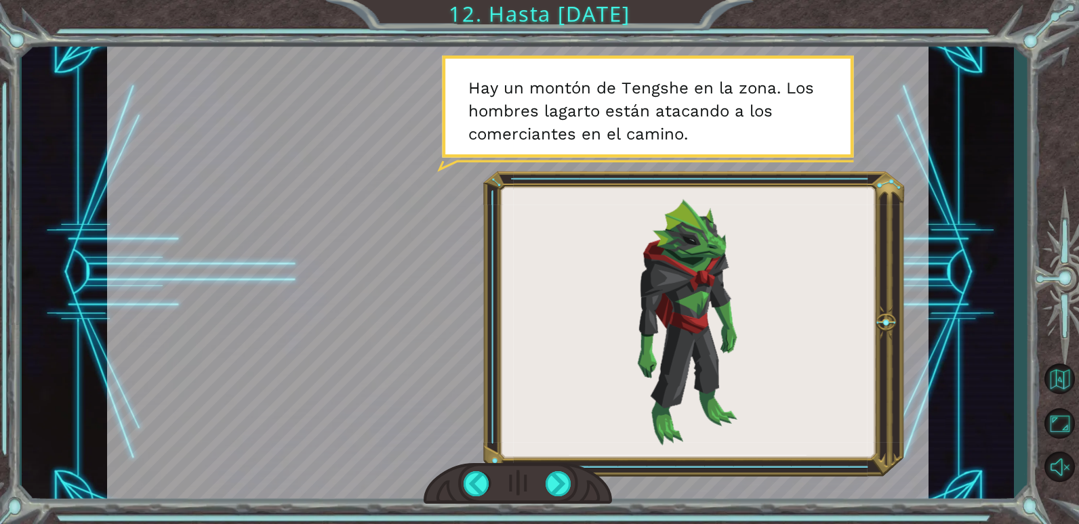
click at [567, 463] on div at bounding box center [517, 483] width 189 height 41
click at [562, 469] on div at bounding box center [517, 483] width 189 height 41
click at [562, 472] on div at bounding box center [558, 484] width 26 height 25
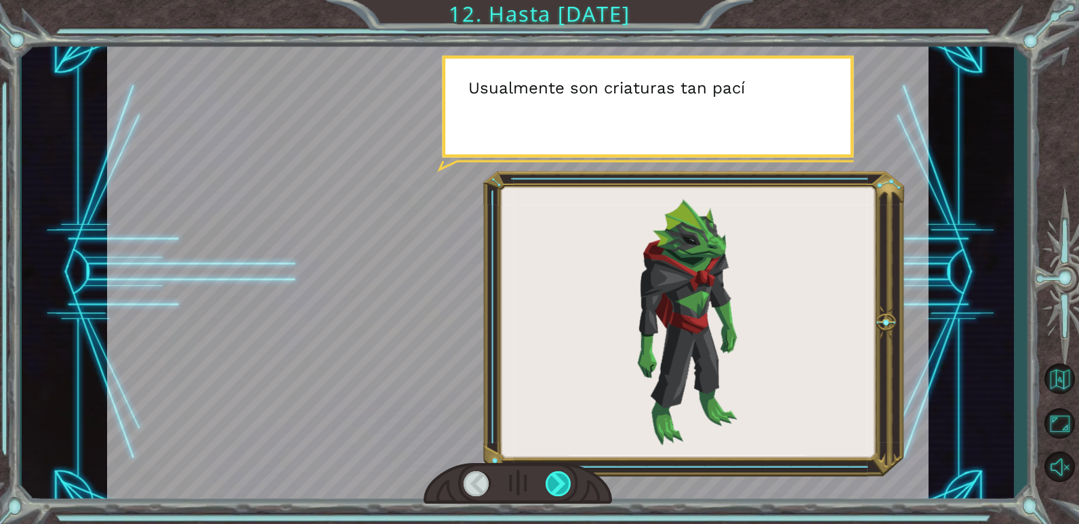
click at [556, 484] on div at bounding box center [558, 484] width 26 height 25
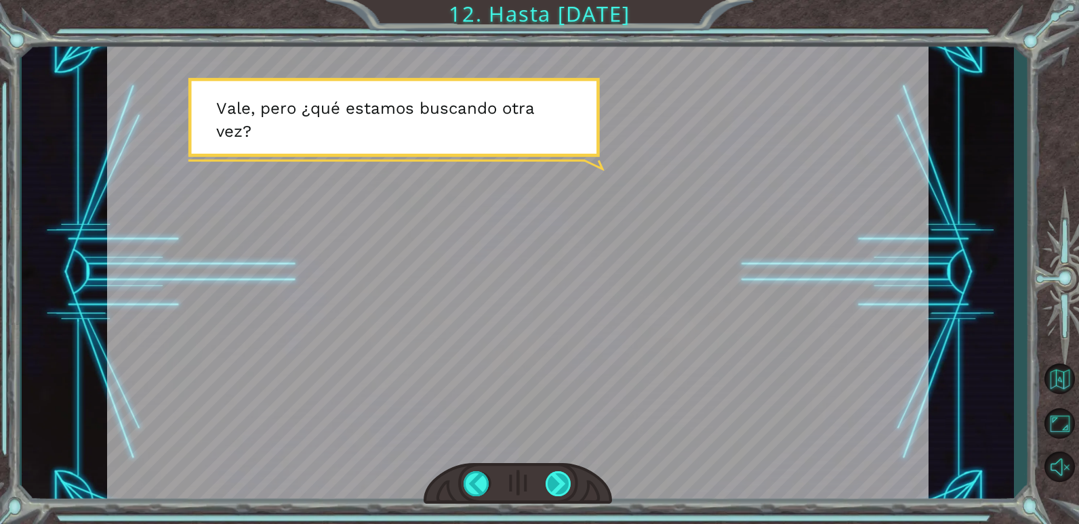
click at [558, 486] on div at bounding box center [558, 484] width 26 height 25
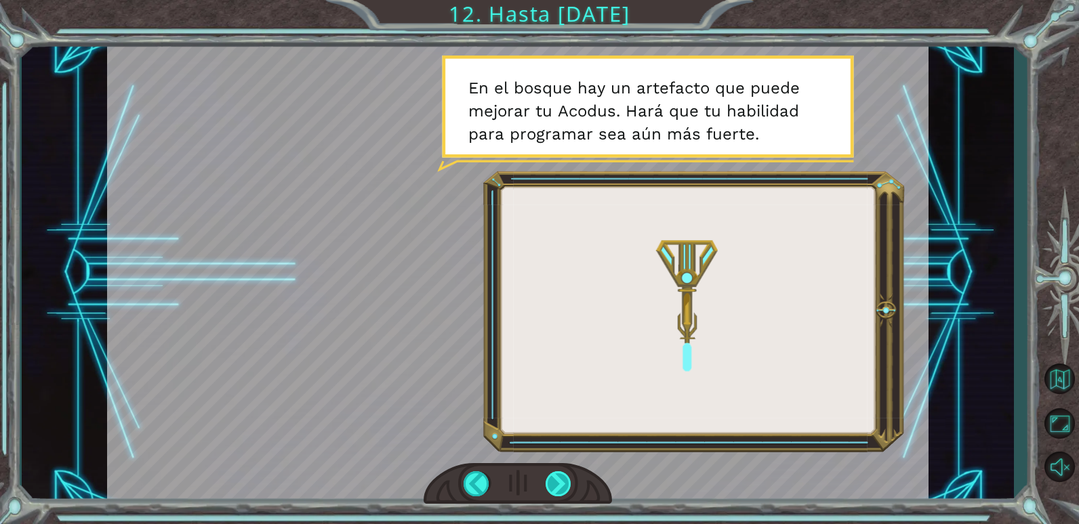
click at [550, 484] on div at bounding box center [558, 484] width 26 height 25
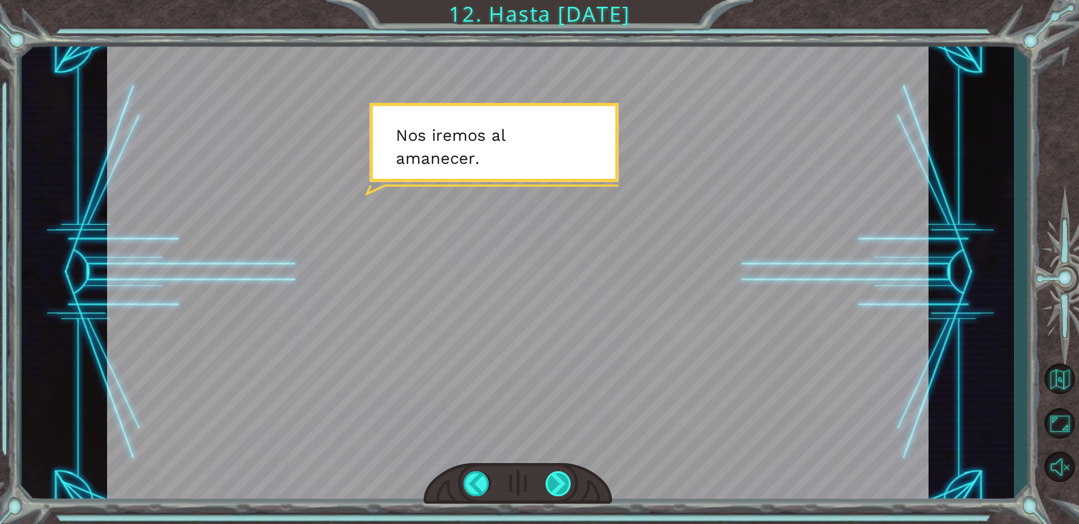
click at [547, 474] on div at bounding box center [558, 484] width 26 height 25
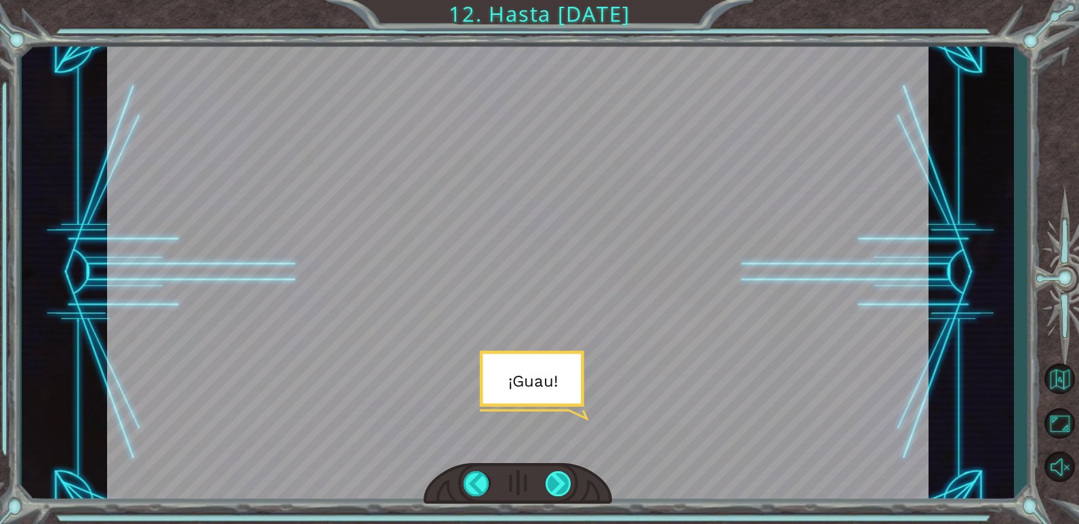
click at [555, 476] on div at bounding box center [558, 484] width 26 height 25
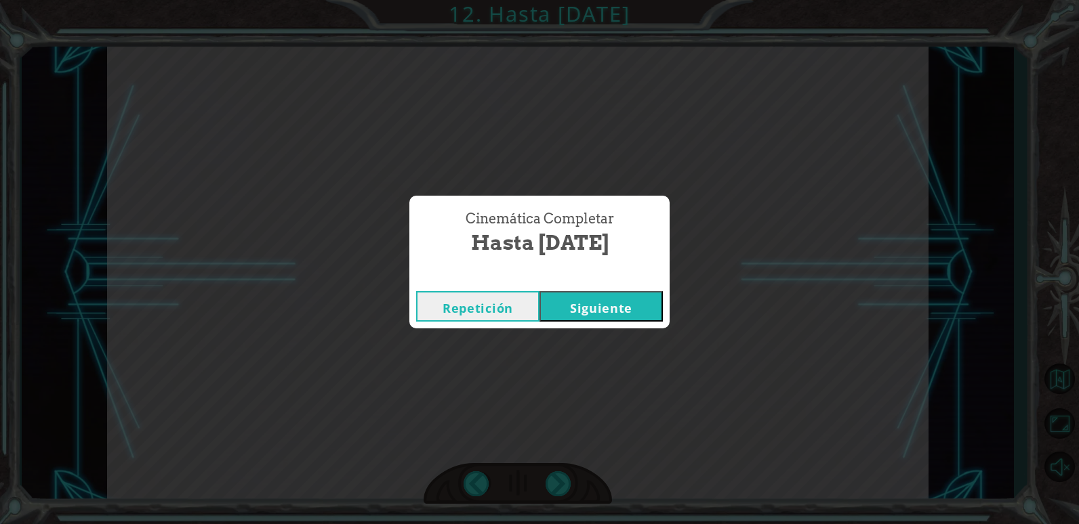
click at [605, 309] on button "Siguiente" at bounding box center [600, 306] width 123 height 30
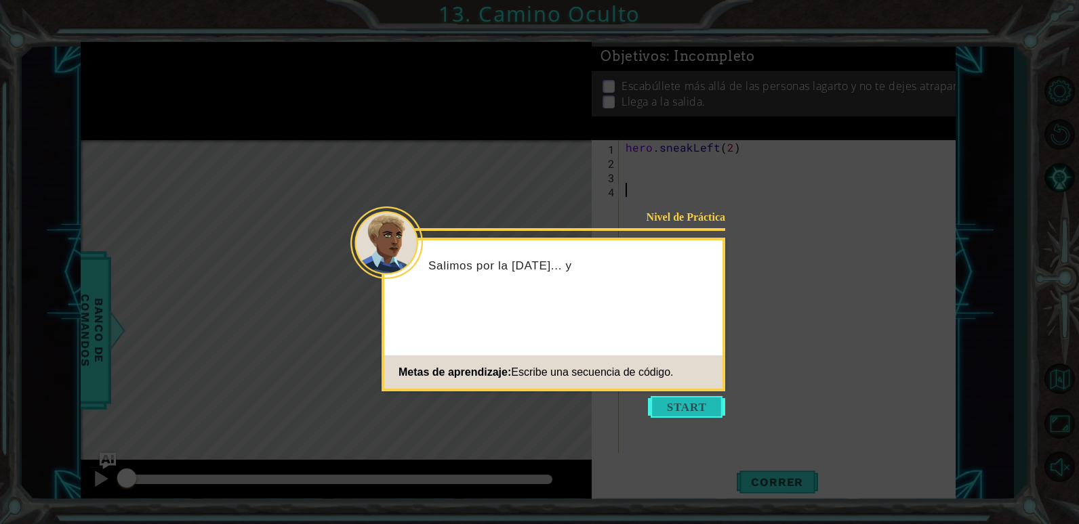
click at [657, 398] on button "Start" at bounding box center [686, 407] width 77 height 22
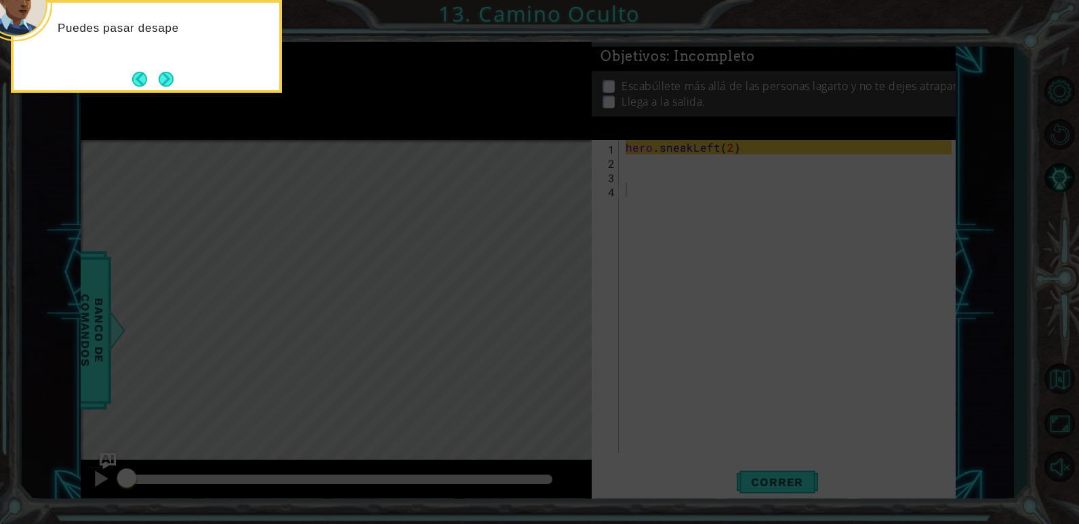
click at [150, 88] on footer at bounding box center [152, 79] width 41 height 20
click at [159, 82] on button "Next" at bounding box center [166, 79] width 15 height 15
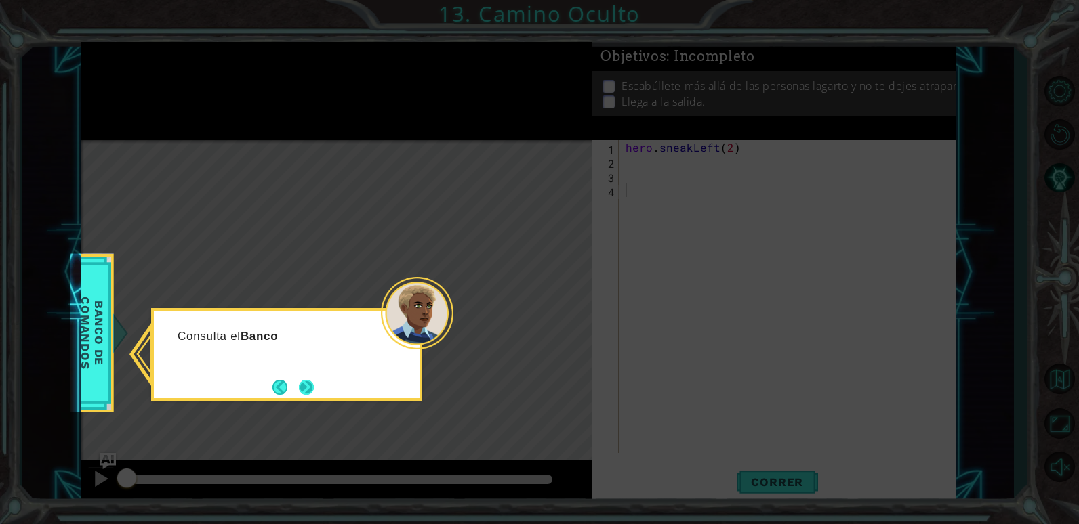
click at [302, 384] on button "Next" at bounding box center [306, 387] width 15 height 15
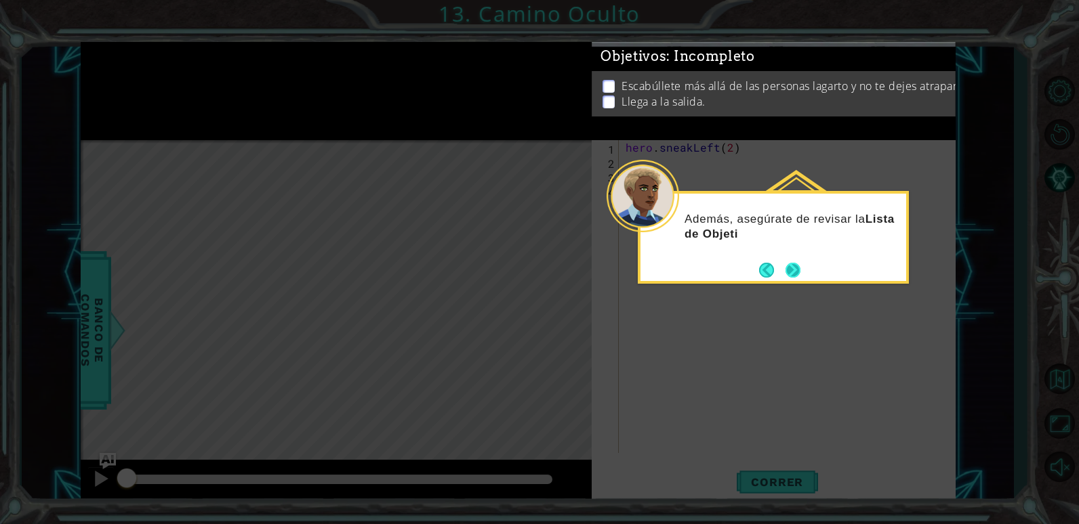
click at [796, 270] on button "Next" at bounding box center [792, 270] width 15 height 15
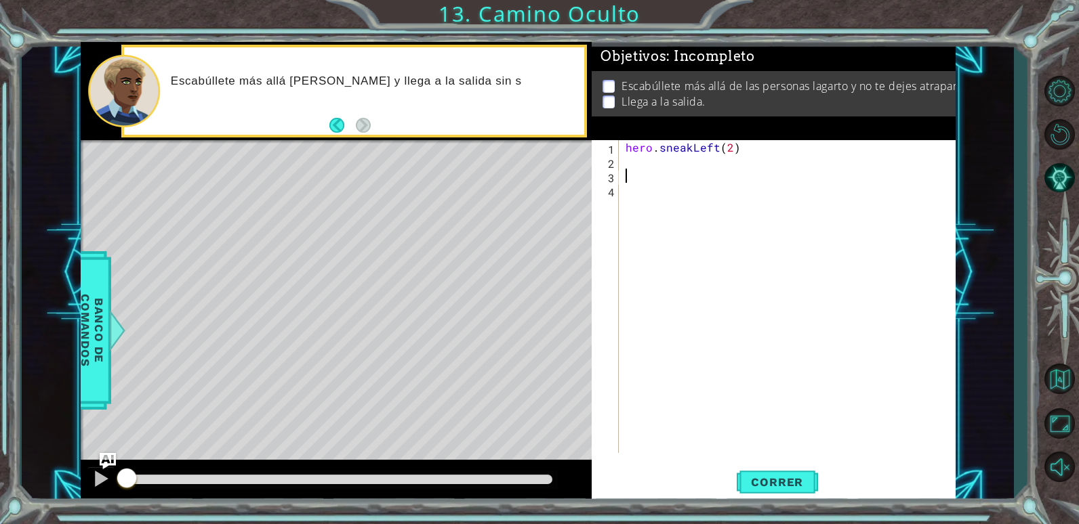
click at [645, 175] on div "hero . sneakLeft ( 2 )" at bounding box center [790, 310] width 335 height 341
click at [690, 165] on div "hero . sneakLeft ( 2 )" at bounding box center [790, 310] width 335 height 341
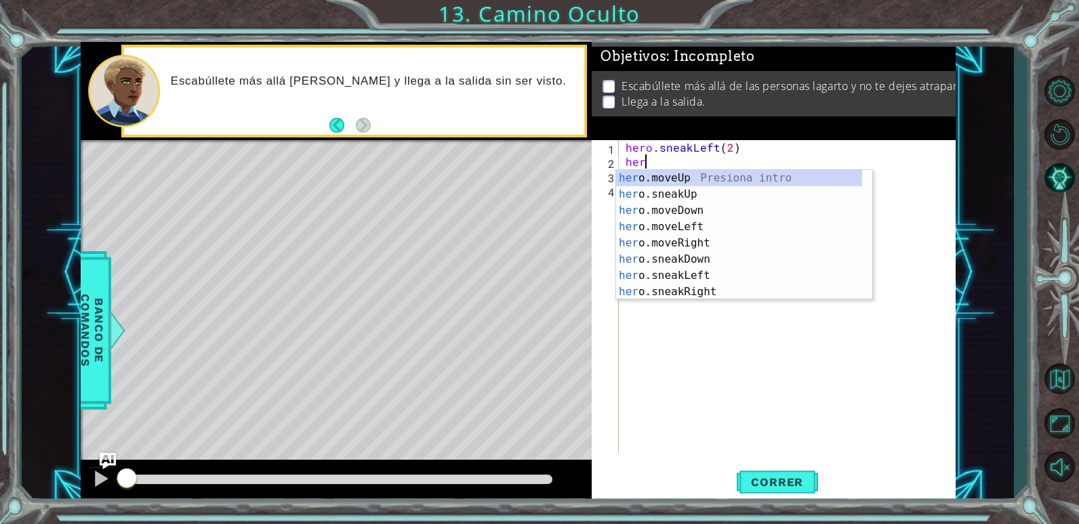
scroll to position [0, 1]
click at [698, 194] on div "hero .moveUp Presiona intro hero .sneakUp Presiona intro hero .moveDown Presion…" at bounding box center [739, 251] width 246 height 163
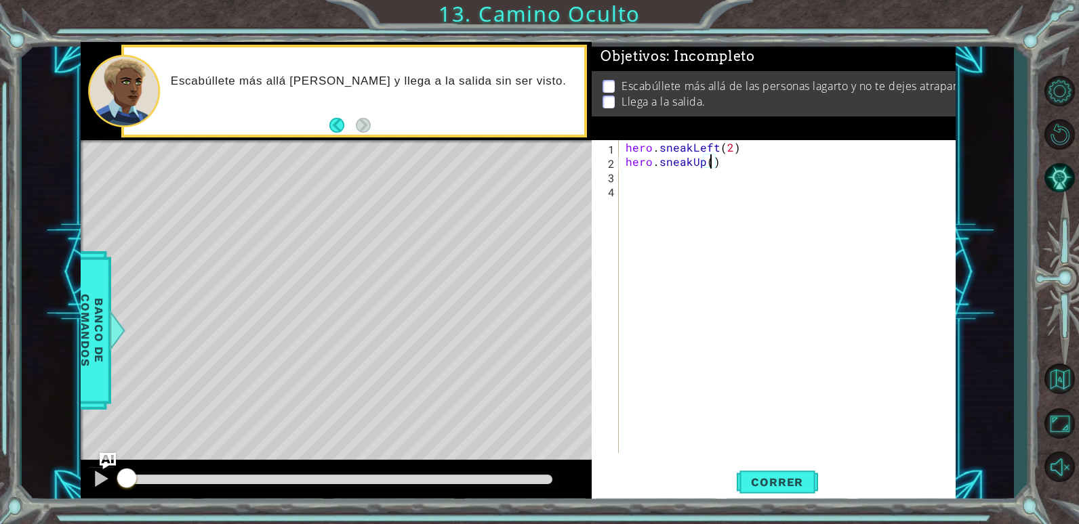
type textarea "hero.sneakUp(2)"
click at [700, 178] on div "hero . sneakLeft ( 2 ) hero . sneakUp ( 2 )" at bounding box center [790, 310] width 335 height 341
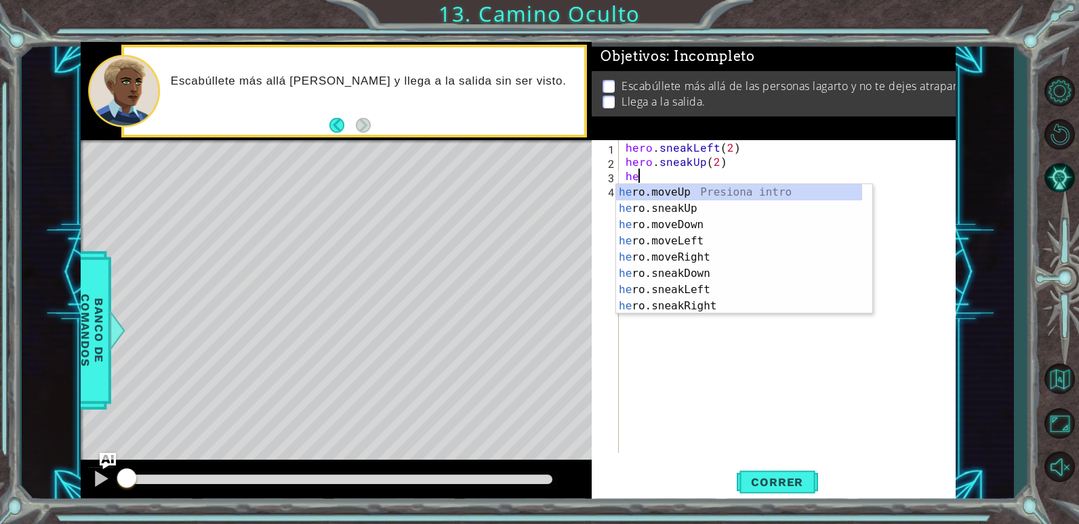
scroll to position [0, 1]
click at [711, 255] on div "hero .moveUp Presiona intro hero .sneakUp Presiona intro hero .moveDown Presion…" at bounding box center [739, 265] width 246 height 163
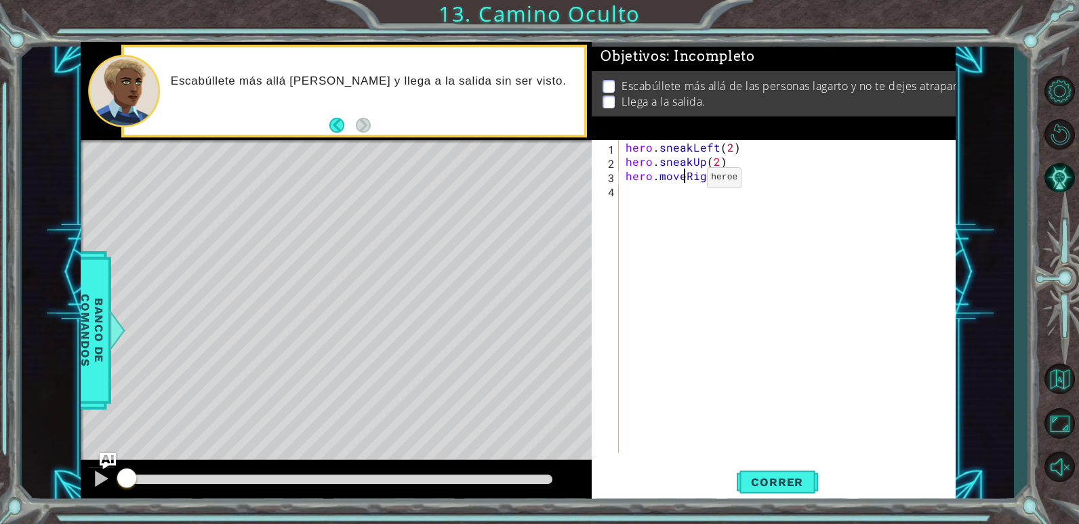
click at [684, 181] on div "hero . sneakLeft ( 2 ) hero . sneakUp ( 2 ) hero . moveRight ( 1 )" at bounding box center [790, 310] width 335 height 341
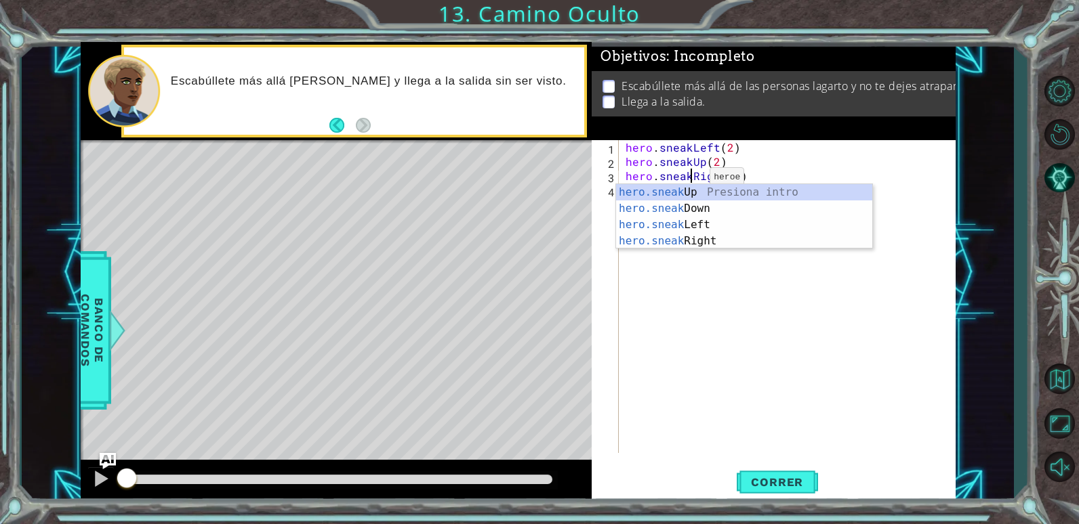
scroll to position [0, 5]
click at [697, 239] on div "hero.sneak Up Presiona intro hero.sneak Down Presiona intro hero.sneak Left Pre…" at bounding box center [744, 233] width 256 height 98
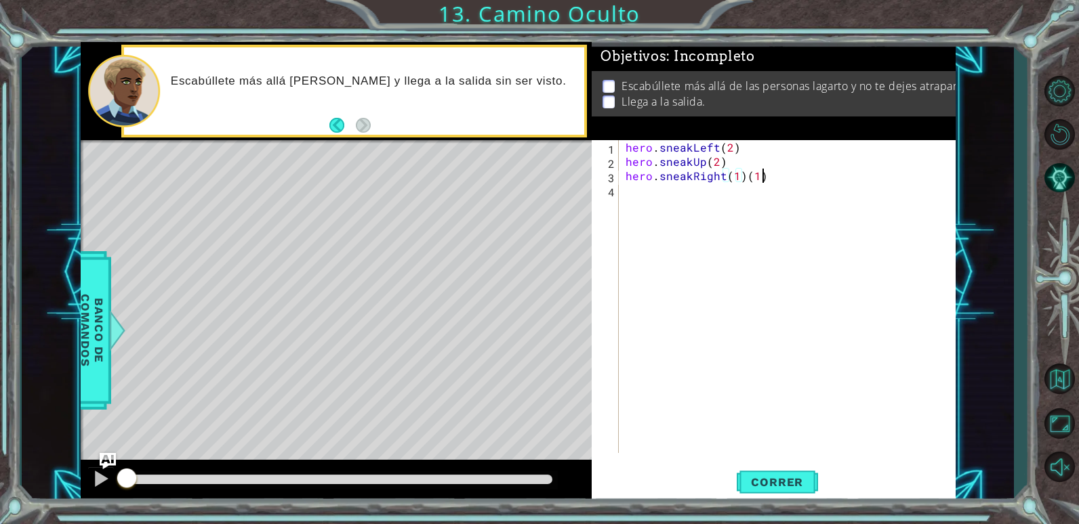
click at [760, 176] on div "hero . sneakLeft ( 2 ) hero . sneakUp ( 2 ) hero . sneakRight ( 1 ) ( 1 )" at bounding box center [790, 310] width 335 height 341
type textarea "hero.sneakRight(2)"
click at [689, 194] on div "hero . sneakLeft ( 2 ) hero . sneakUp ( 2 ) hero . sneakRight ( 2 )" at bounding box center [790, 310] width 335 height 341
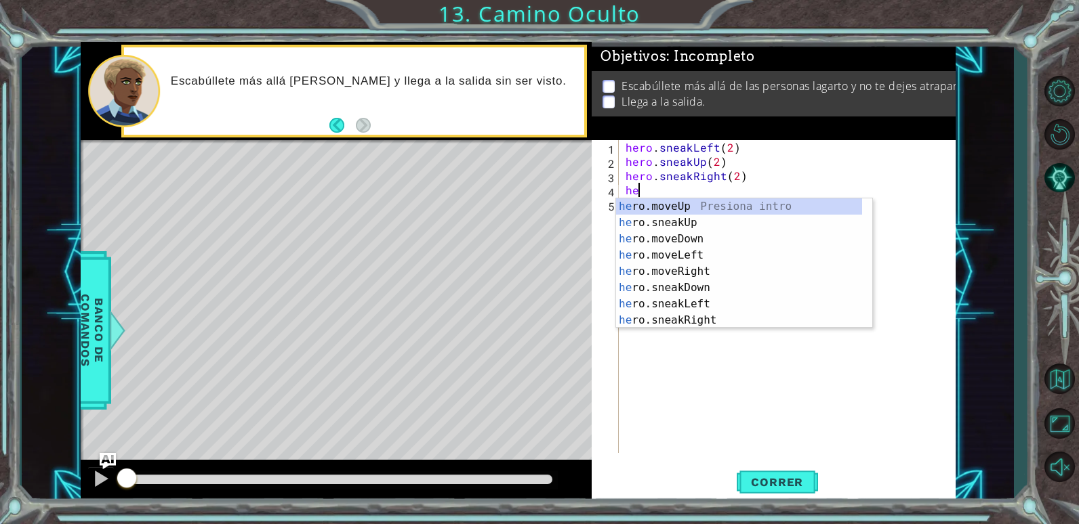
scroll to position [0, 0]
type textarea "h"
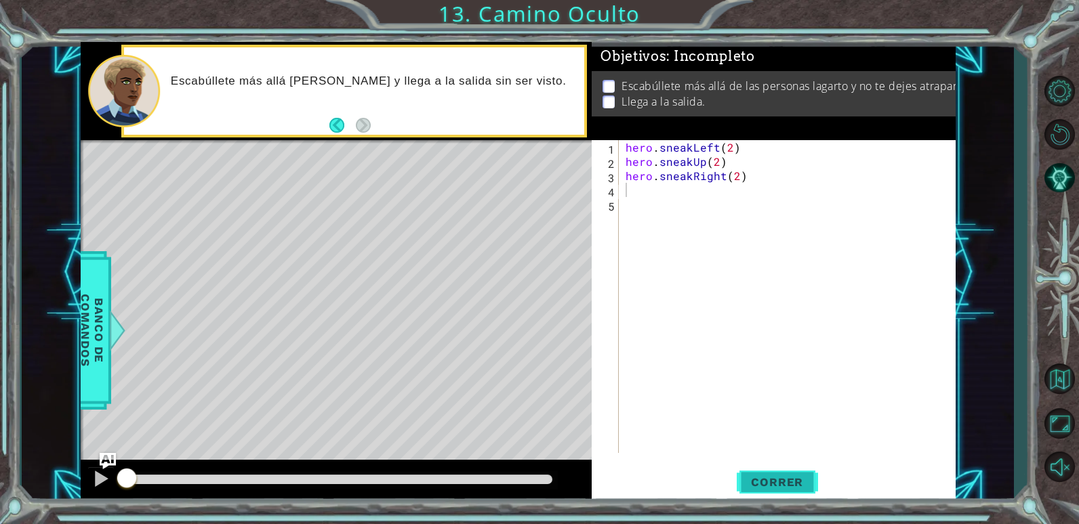
click at [789, 489] on span "Correr" at bounding box center [776, 483] width 79 height 14
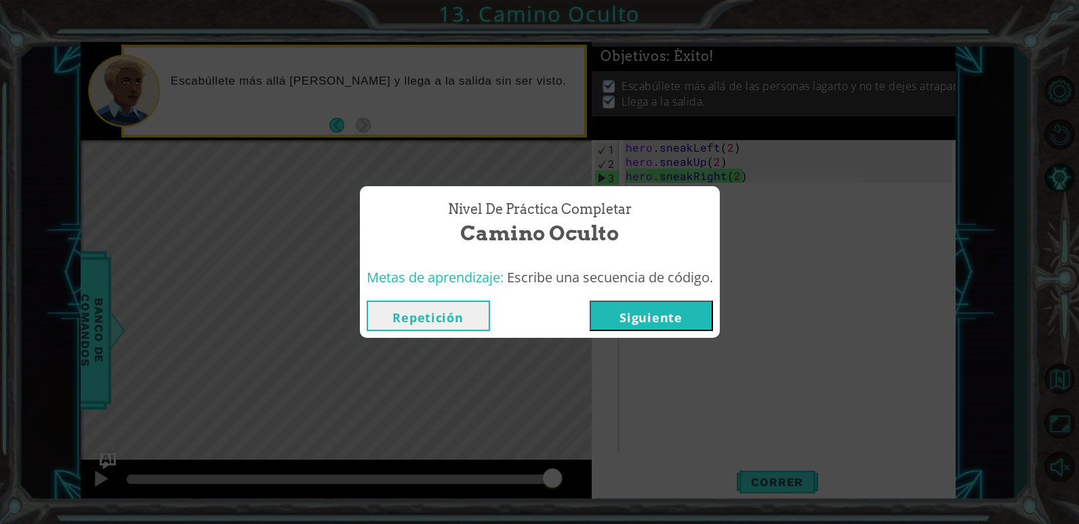
click at [644, 329] on button "Siguiente" at bounding box center [650, 316] width 123 height 30
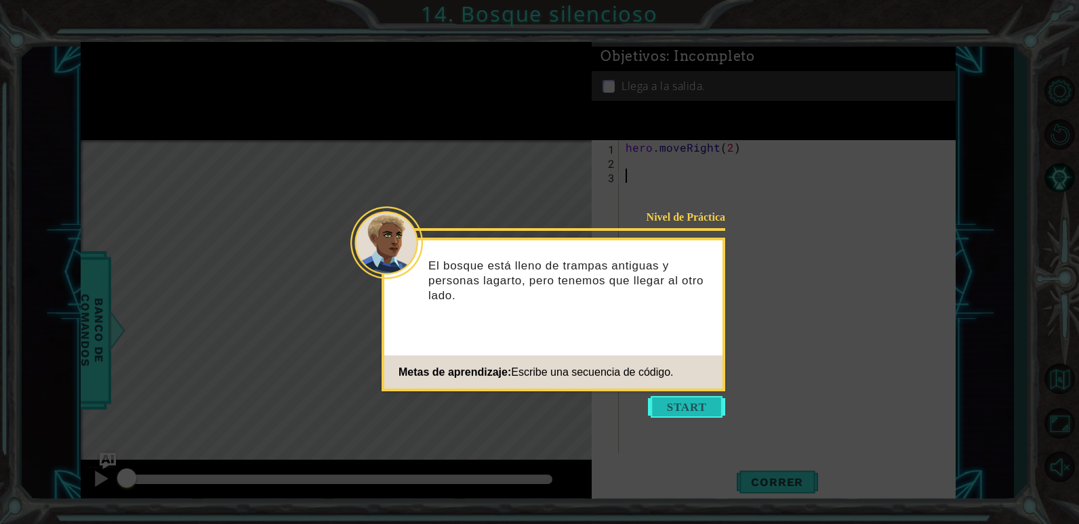
click at [705, 415] on button "Start" at bounding box center [686, 407] width 77 height 22
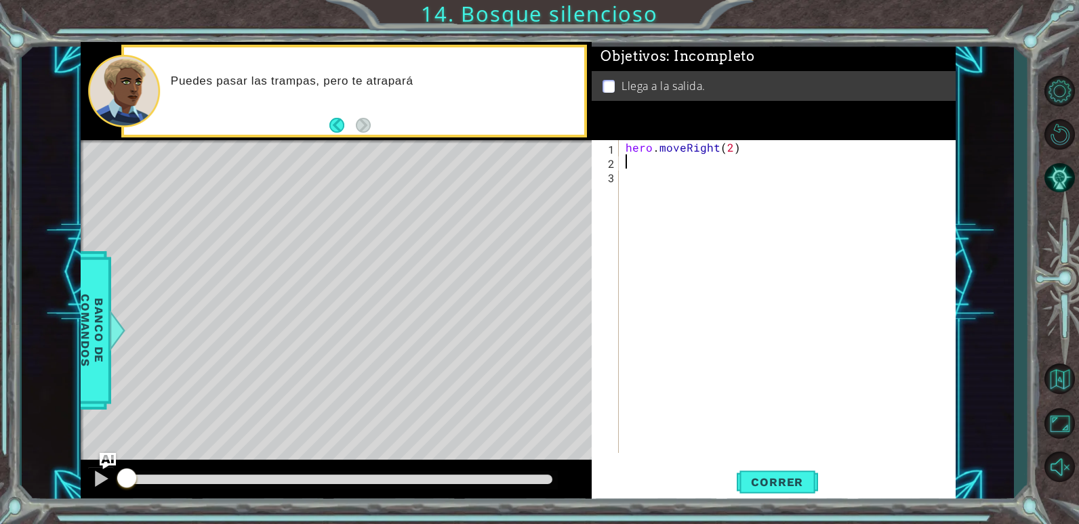
click at [674, 159] on div "hero . moveRight ( 2 )" at bounding box center [790, 310] width 335 height 341
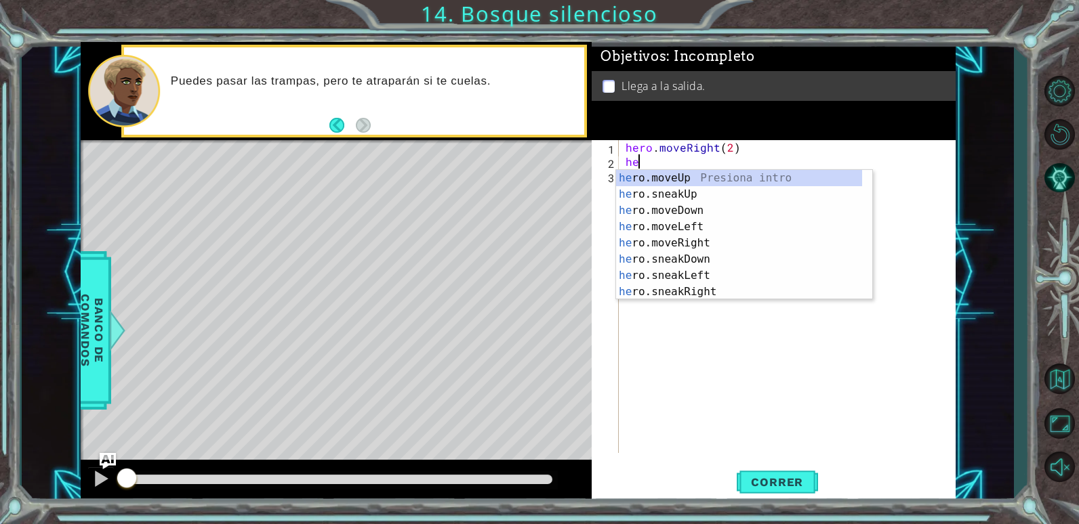
scroll to position [0, 1]
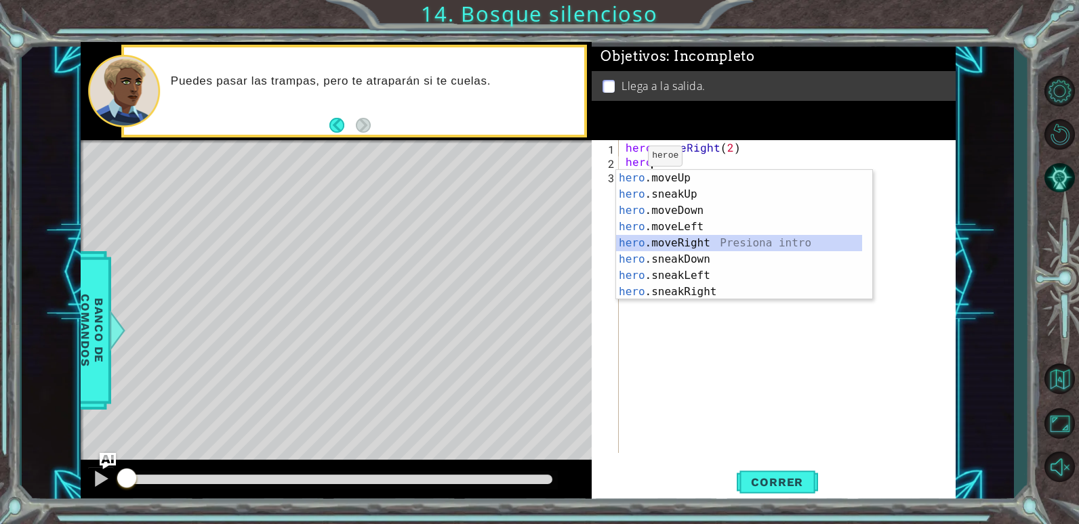
click at [718, 239] on div "hero .moveUp Presiona intro hero .sneakUp Presiona intro hero .moveDown Presion…" at bounding box center [739, 251] width 246 height 163
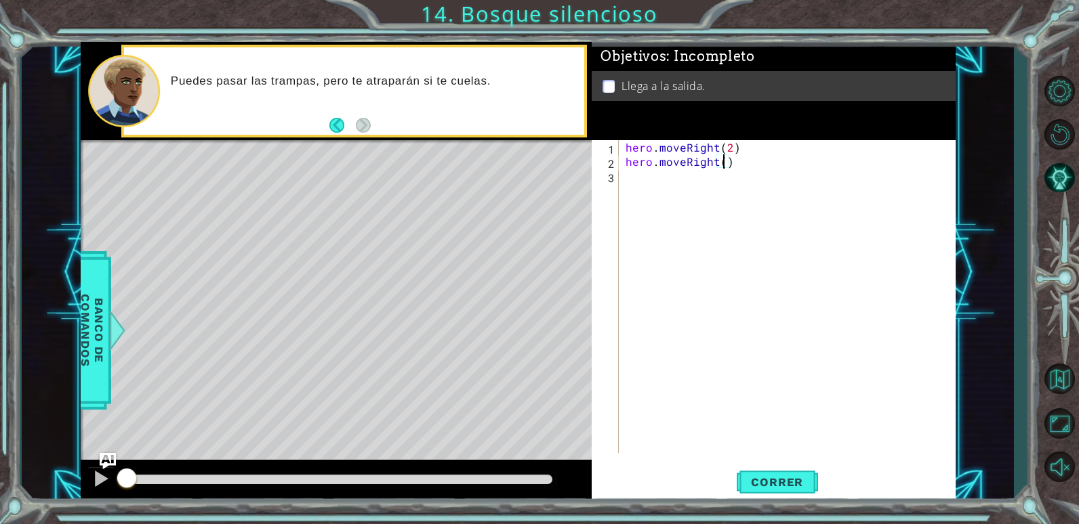
type textarea "hero.moveRight(2)"
click at [731, 190] on div "hero . moveRight ( 2 ) hero . moveRight ( 2 )" at bounding box center [790, 310] width 335 height 341
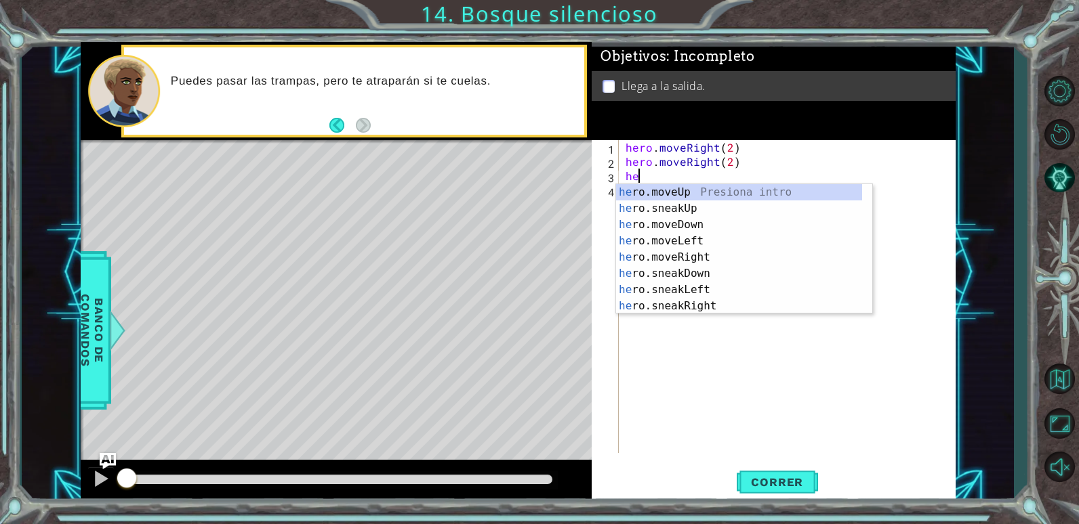
scroll to position [0, 1]
click at [690, 220] on div "hero .moveUp Presiona intro hero .sneakUp Presiona intro hero .moveDown Presion…" at bounding box center [739, 265] width 246 height 163
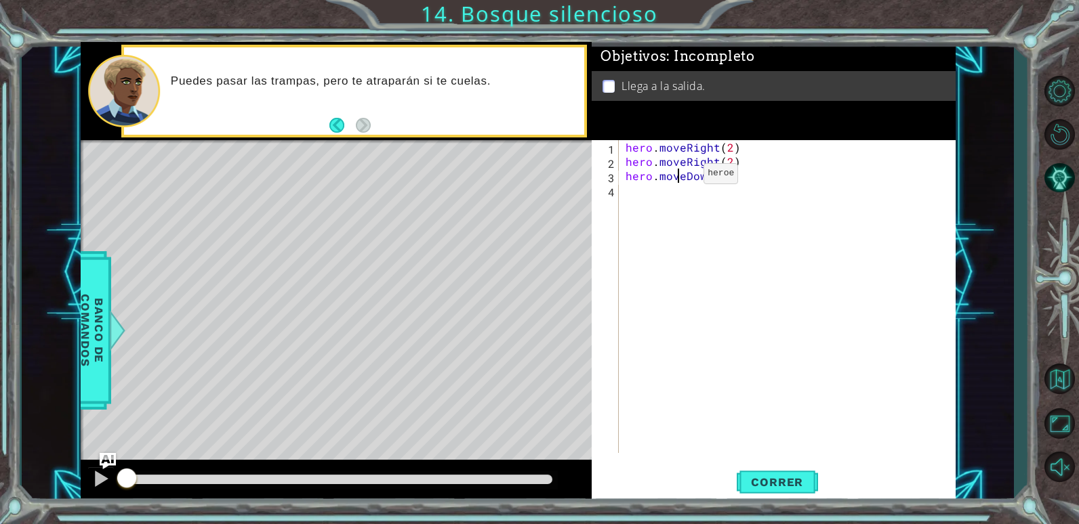
click at [680, 177] on div "hero . moveRight ( 2 ) hero . moveRight ( 2 ) hero . moveDown ( 1 )" at bounding box center [790, 310] width 335 height 341
click at [684, 175] on div "hero . moveRight ( 2 ) hero . moveRight ( 2 ) hero . moveDown ( 1 )" at bounding box center [790, 310] width 335 height 341
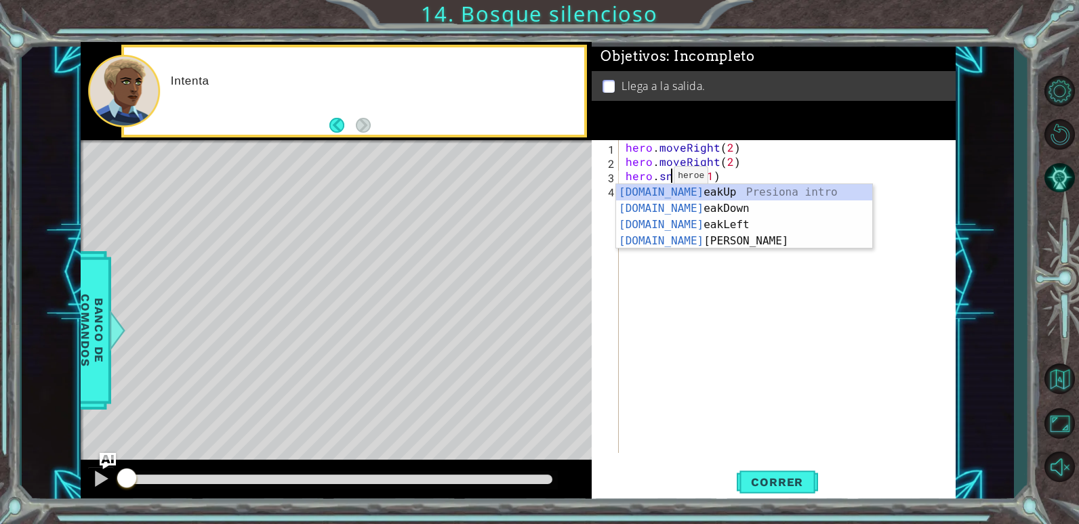
scroll to position [0, 3]
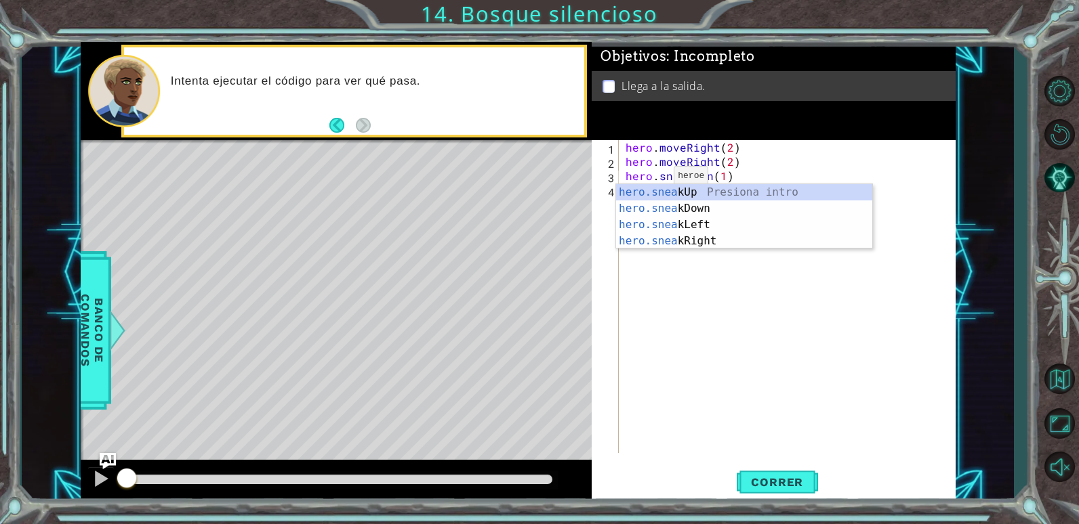
type textarea "hero.sneakDown(1)"
click at [800, 170] on div "hero . moveRight ( 2 ) hero . moveRight ( 2 ) hero . sneakDown ( 1 )" at bounding box center [790, 310] width 335 height 341
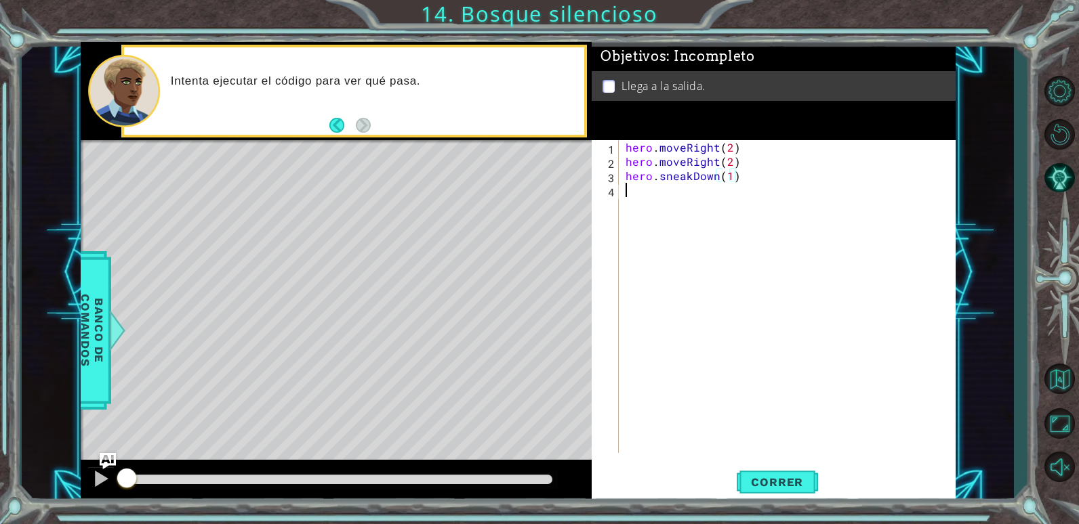
click at [736, 199] on div "hero . moveRight ( 2 ) hero . moveRight ( 2 ) hero . sneakDown ( 1 )" at bounding box center [790, 310] width 335 height 341
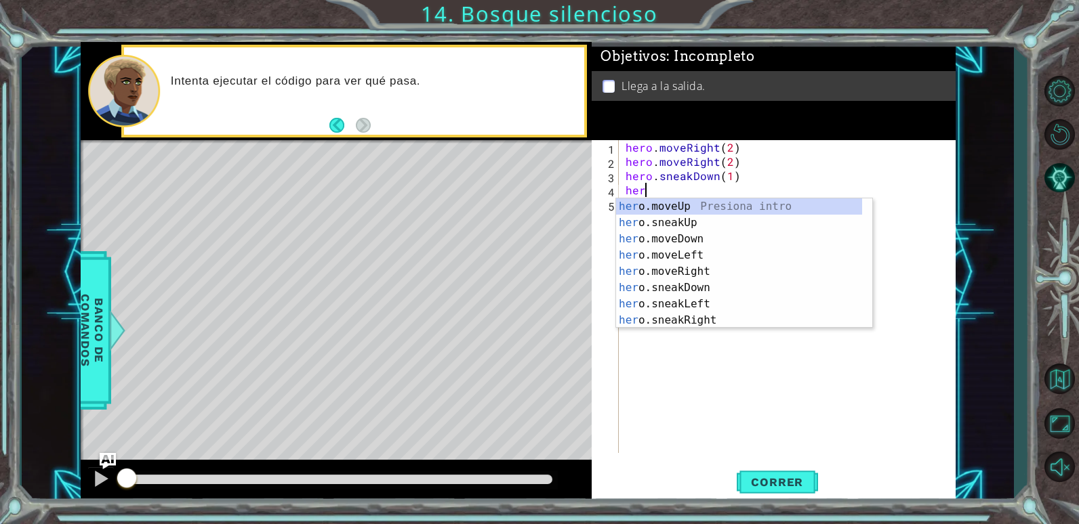
scroll to position [0, 1]
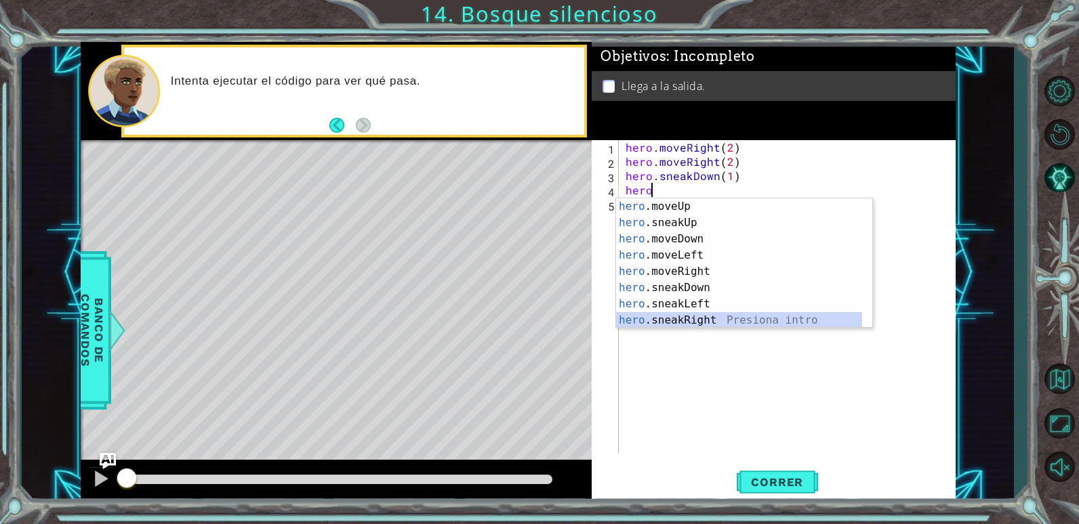
click at [730, 317] on div "hero .moveUp Presiona intro hero .sneakUp Presiona intro hero .moveDown Presion…" at bounding box center [739, 280] width 246 height 163
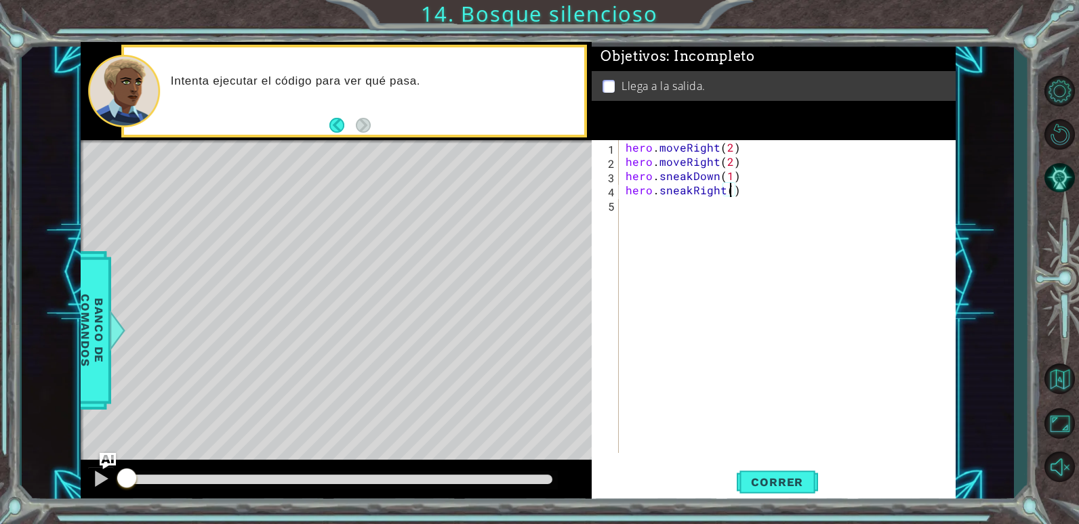
type textarea "hero.sneakRight(2)"
click at [658, 203] on div "hero . moveRight ( 2 ) hero . moveRight ( 2 ) hero . sneakDown ( 1 ) hero . sne…" at bounding box center [790, 310] width 335 height 341
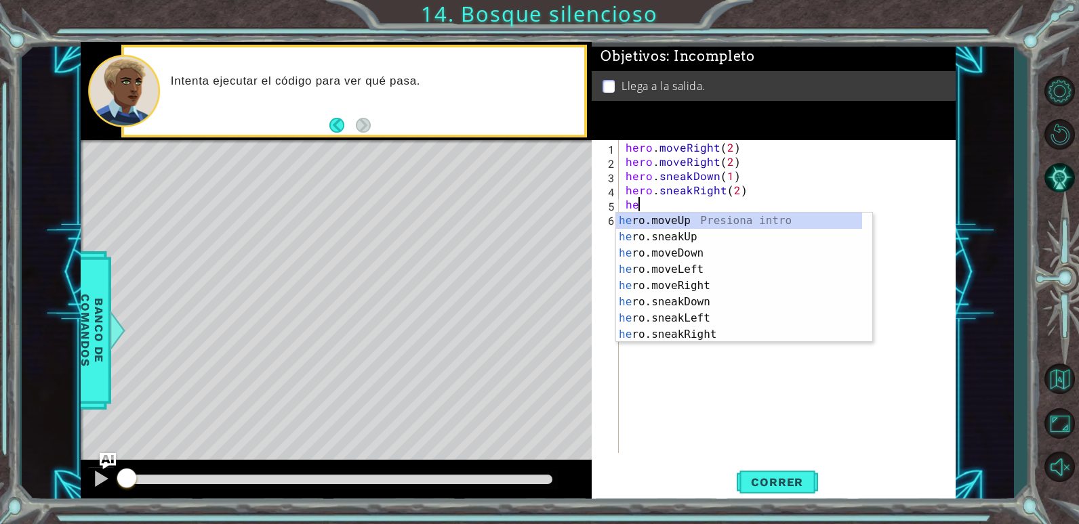
scroll to position [0, 1]
click at [698, 216] on div "hero .moveUp Presiona intro hero .sneakUp Presiona intro hero .moveDown Presion…" at bounding box center [739, 294] width 246 height 163
type textarea "hero.moveUp(1)"
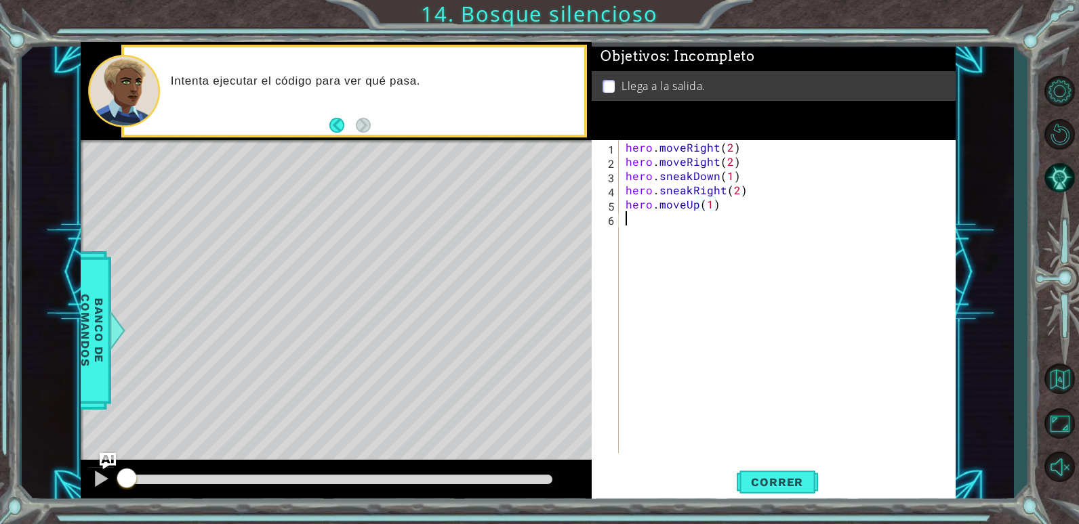
click at [693, 230] on div "hero . moveRight ( 2 ) hero . moveRight ( 2 ) hero . sneakDown ( 1 ) hero . sne…" at bounding box center [790, 310] width 335 height 341
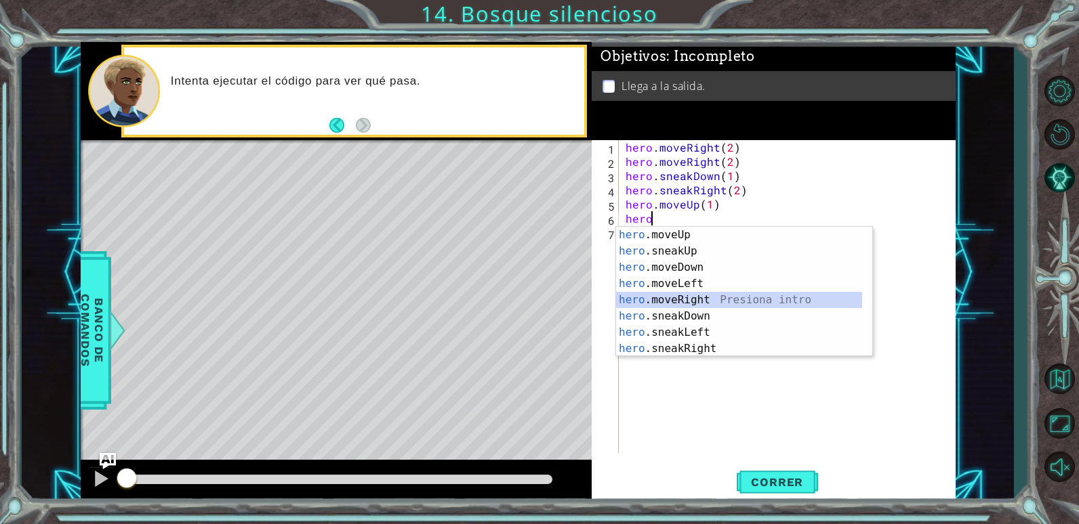
click at [709, 304] on div "hero .moveUp Presiona intro hero .sneakUp Presiona intro hero .moveDown Presion…" at bounding box center [739, 308] width 246 height 163
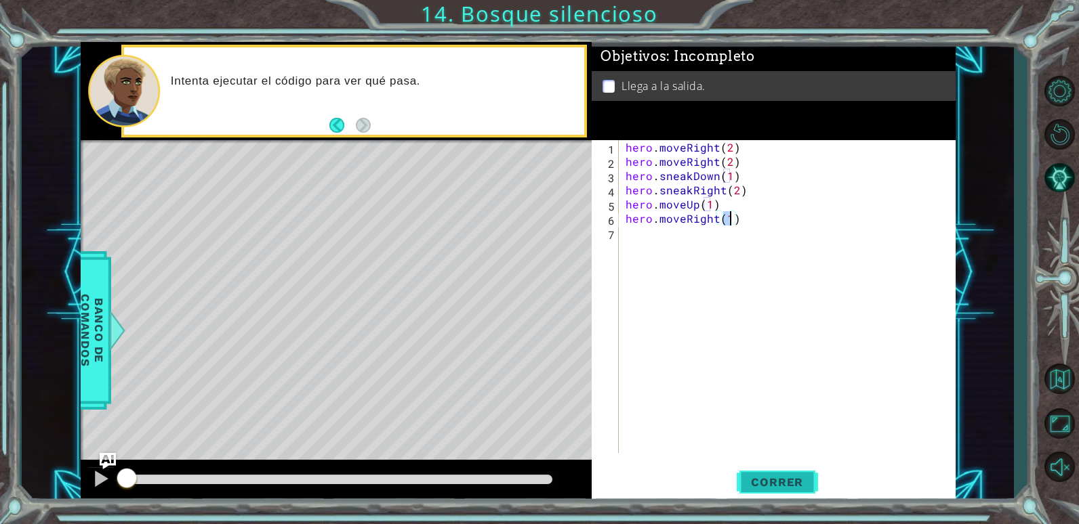
type textarea "hero.moveRight(1)"
click at [790, 476] on span "Correr" at bounding box center [776, 483] width 79 height 14
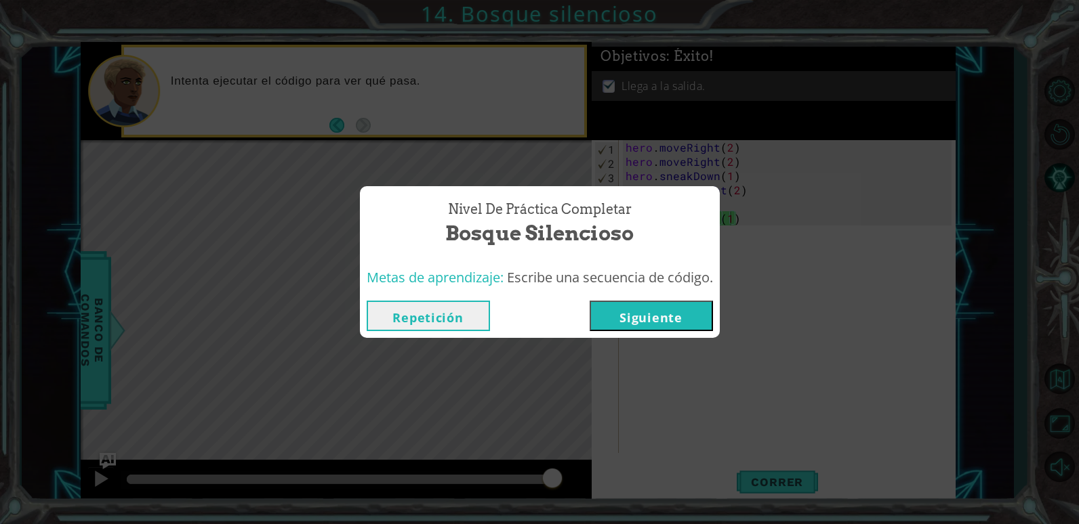
click at [700, 314] on button "Siguiente" at bounding box center [650, 316] width 123 height 30
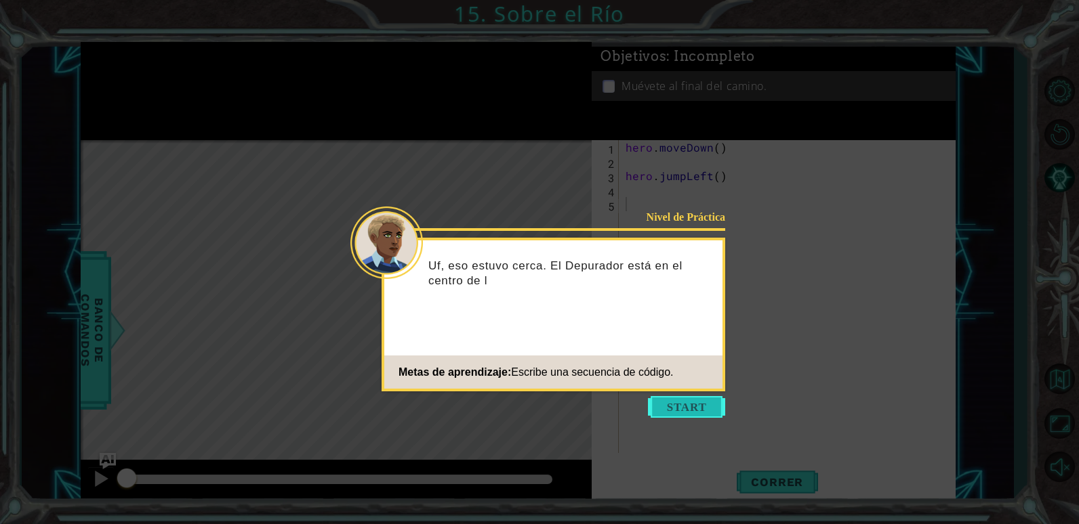
click at [668, 398] on button "Start" at bounding box center [686, 407] width 77 height 22
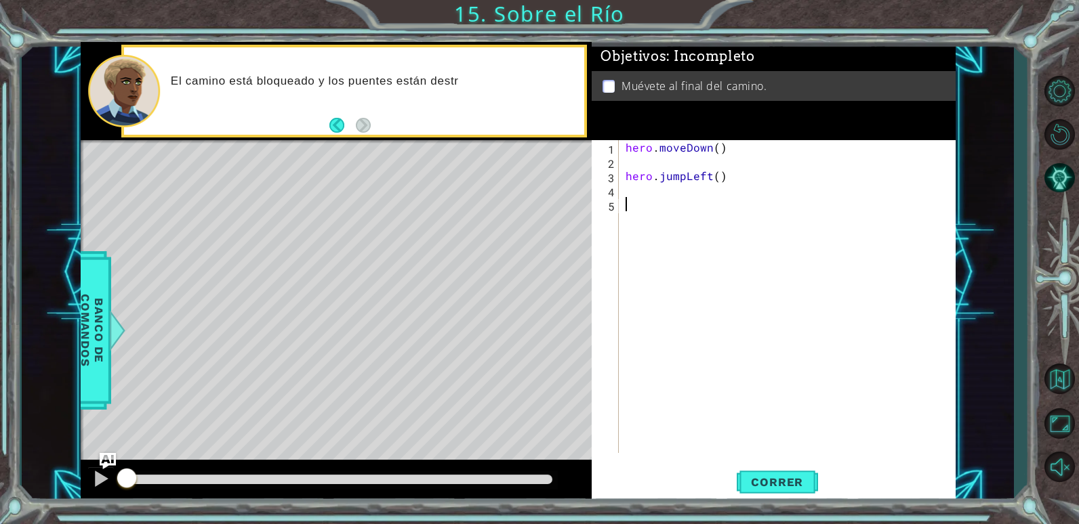
click at [656, 195] on div "hero . moveDown ( ) hero . jumpLeft ( )" at bounding box center [790, 310] width 335 height 341
click at [656, 201] on div "hero . moveDown ( ) hero . jumpLeft ( )" at bounding box center [790, 310] width 335 height 341
click at [656, 196] on div "hero . moveDown ( ) hero . jumpLeft ( )" at bounding box center [790, 310] width 335 height 341
click at [656, 201] on div "hero . moveDown ( ) hero . jumpLeft ( )" at bounding box center [790, 310] width 335 height 341
click at [652, 190] on div "hero . moveDown ( ) hero . jumpLeft ( )" at bounding box center [790, 310] width 335 height 341
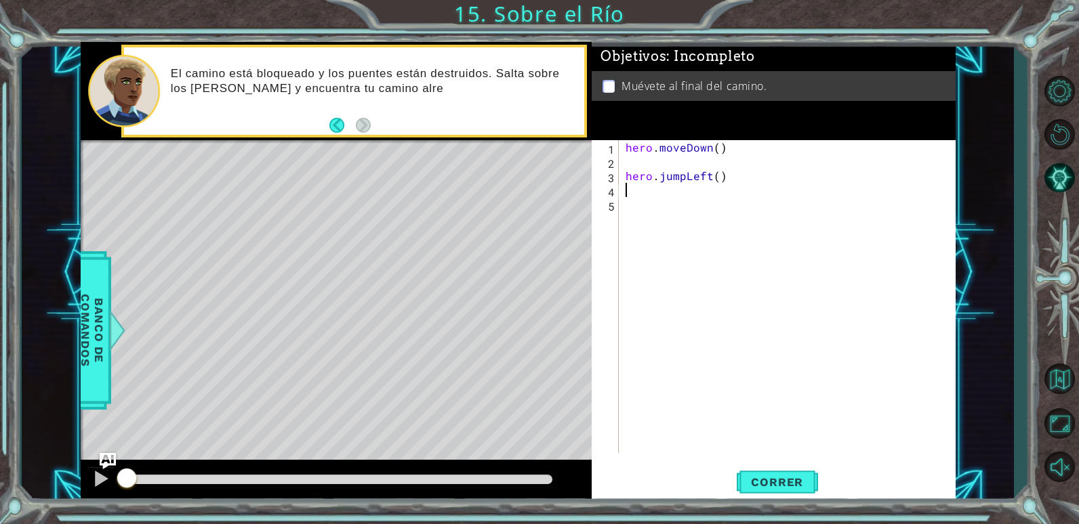
click at [650, 202] on div "hero . moveDown ( ) hero . jumpLeft ( )" at bounding box center [790, 310] width 335 height 341
click at [650, 191] on div "hero . moveDown ( ) hero . jumpLeft ( )" at bounding box center [790, 310] width 335 height 341
drag, startPoint x: 653, startPoint y: 203, endPoint x: 655, endPoint y: 192, distance: 11.0
click at [655, 199] on div "hero . moveDown ( ) hero . jumpLeft ( )" at bounding box center [790, 310] width 335 height 341
click at [655, 192] on div "hero . moveDown ( ) hero . jumpLeft ( )" at bounding box center [790, 310] width 335 height 341
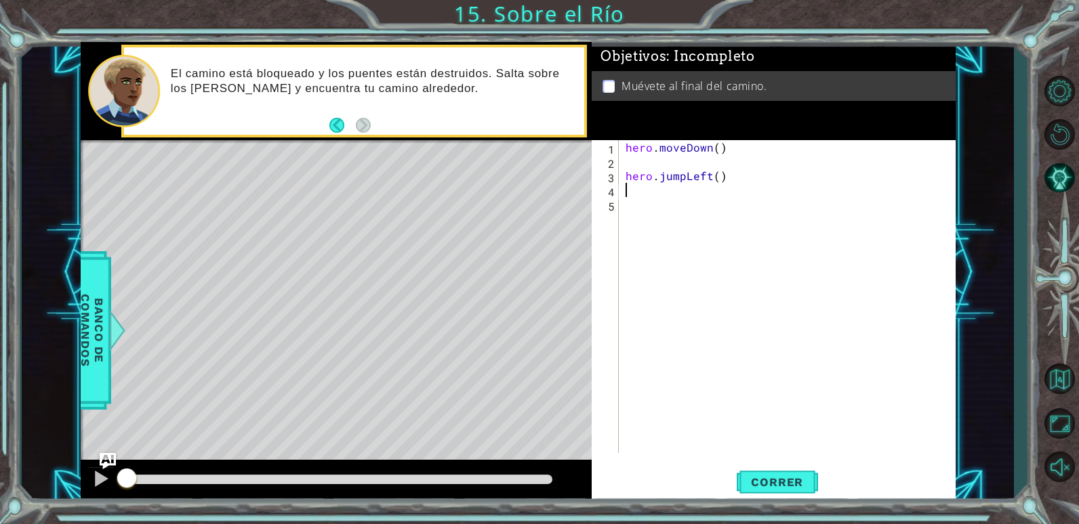
drag, startPoint x: 659, startPoint y: 207, endPoint x: 659, endPoint y: 196, distance: 10.9
click at [660, 201] on div "hero . moveDown ( ) hero . jumpLeft ( )" at bounding box center [790, 310] width 335 height 341
click at [659, 196] on div "hero . moveDown ( ) hero . jumpLeft ( )" at bounding box center [790, 310] width 335 height 341
click at [663, 199] on div "hero . moveDown ( ) hero . jumpLeft ( )" at bounding box center [790, 310] width 335 height 341
click at [661, 192] on div "hero . moveDown ( ) hero . jumpLeft ( )" at bounding box center [790, 310] width 335 height 341
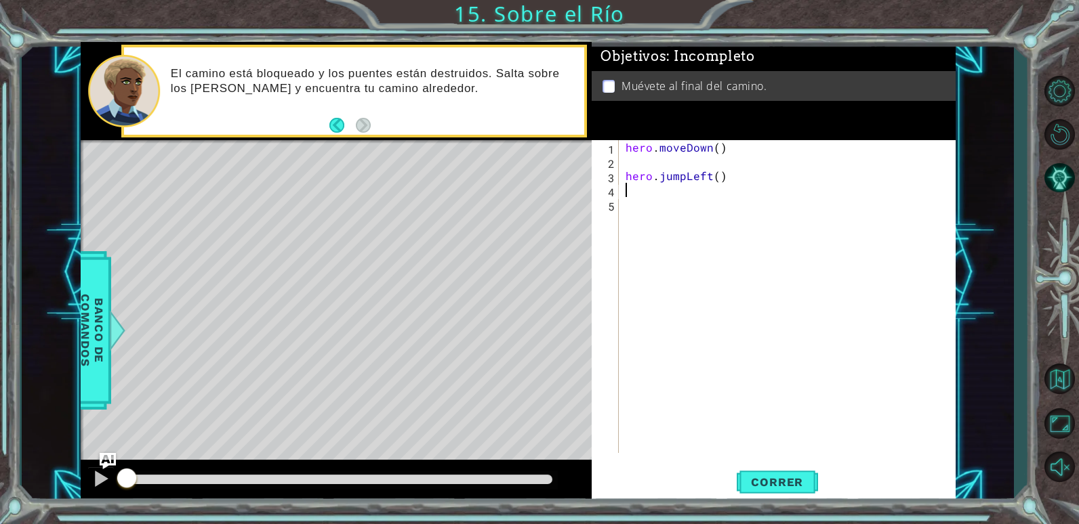
click at [667, 201] on div "hero . moveDown ( ) hero . jumpLeft ( )" at bounding box center [790, 310] width 335 height 341
click at [659, 192] on div "hero . moveDown ( ) hero . jumpLeft ( )" at bounding box center [790, 310] width 335 height 341
click at [664, 200] on div "hero . moveDown ( ) hero . jumpLeft ( )" at bounding box center [790, 310] width 335 height 341
click at [663, 190] on div "hero . moveDown ( ) hero . jumpLeft ( )" at bounding box center [790, 310] width 335 height 341
click at [663, 202] on div "hero . moveDown ( ) hero . jumpLeft ( )" at bounding box center [790, 310] width 335 height 341
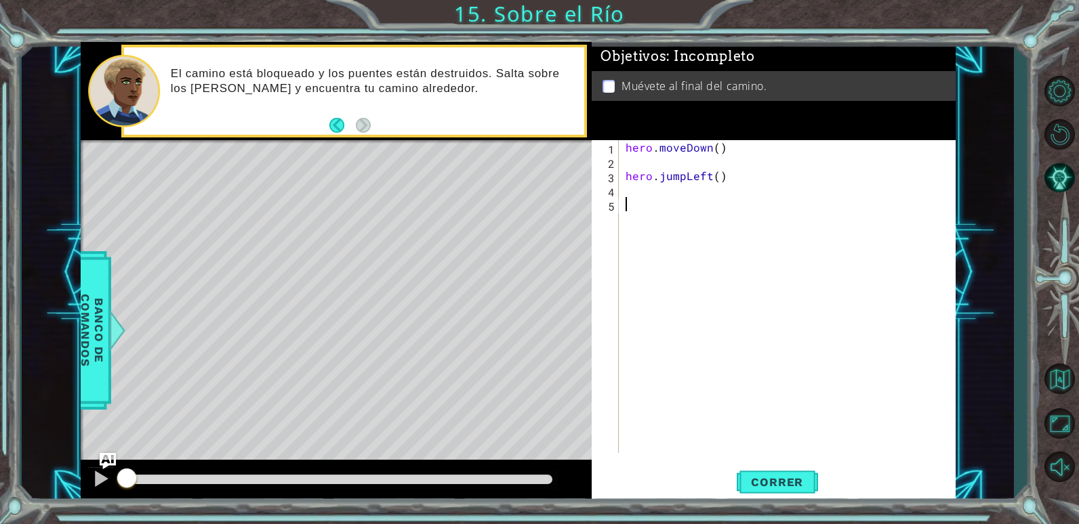
click at [726, 177] on div "hero . moveDown ( ) hero . jumpLeft ( )" at bounding box center [790, 310] width 335 height 341
type textarea "hero.jumpLeft()"
click at [726, 193] on div "hero . moveDown ( ) hero . jumpLeft ( )" at bounding box center [790, 310] width 335 height 341
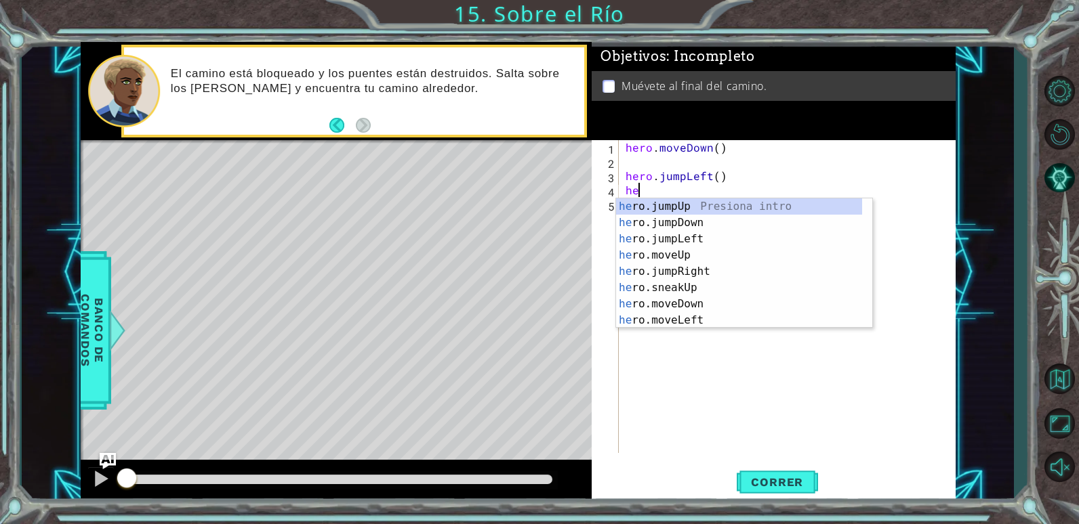
scroll to position [0, 1]
click at [718, 321] on div "hero .jumpUp Presiona intro hero .jumpDown Presiona intro hero .jumpLeft Presio…" at bounding box center [739, 280] width 246 height 163
type textarea "hero.moveLeft(1)"
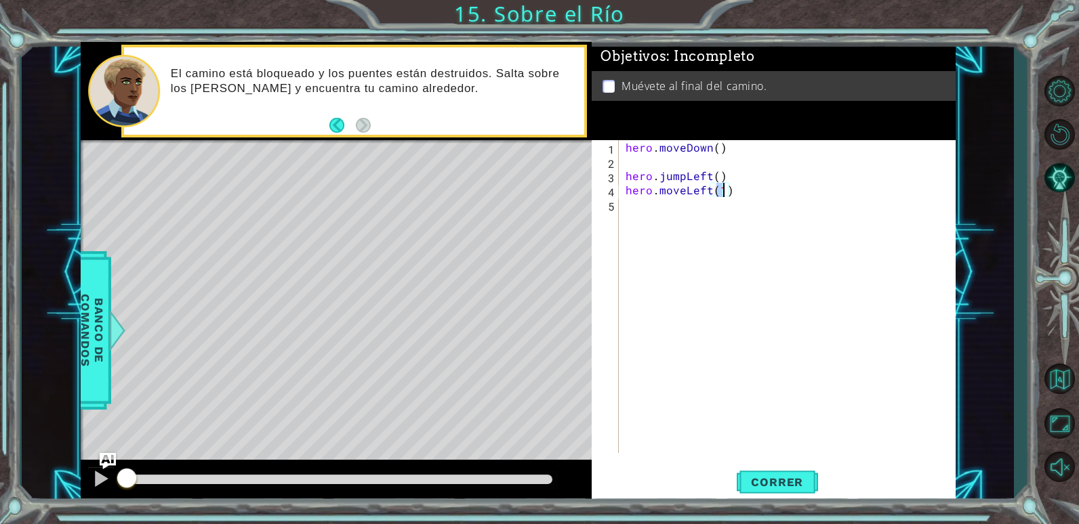
click at [674, 222] on div "hero . moveDown ( ) hero . jumpLeft ( ) hero . moveLeft ( 1 )" at bounding box center [790, 310] width 335 height 341
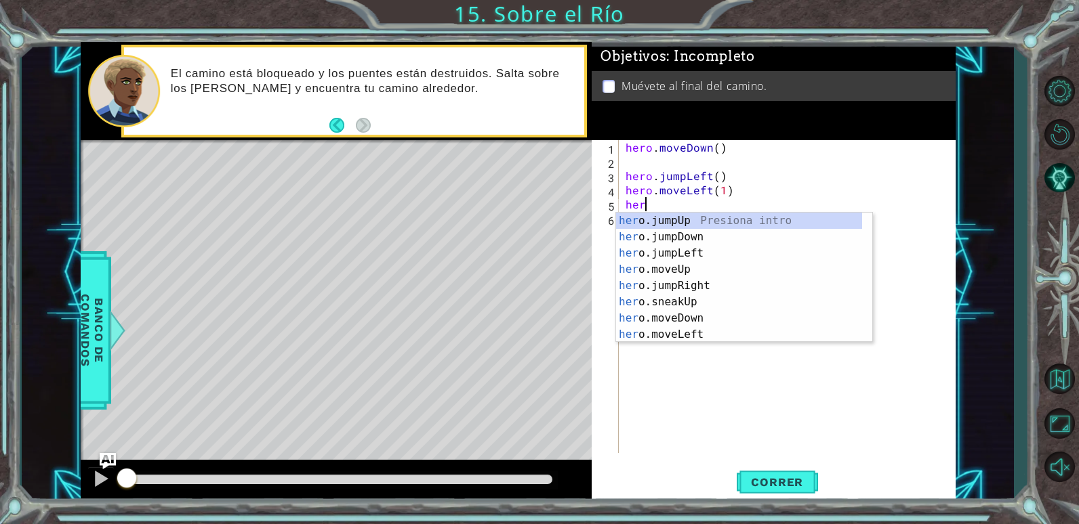
type textarea "hero"
click at [690, 234] on div "hero .jumpUp Presiona intro hero .jumpDown Presiona intro hero .jumpLeft Presio…" at bounding box center [739, 294] width 246 height 163
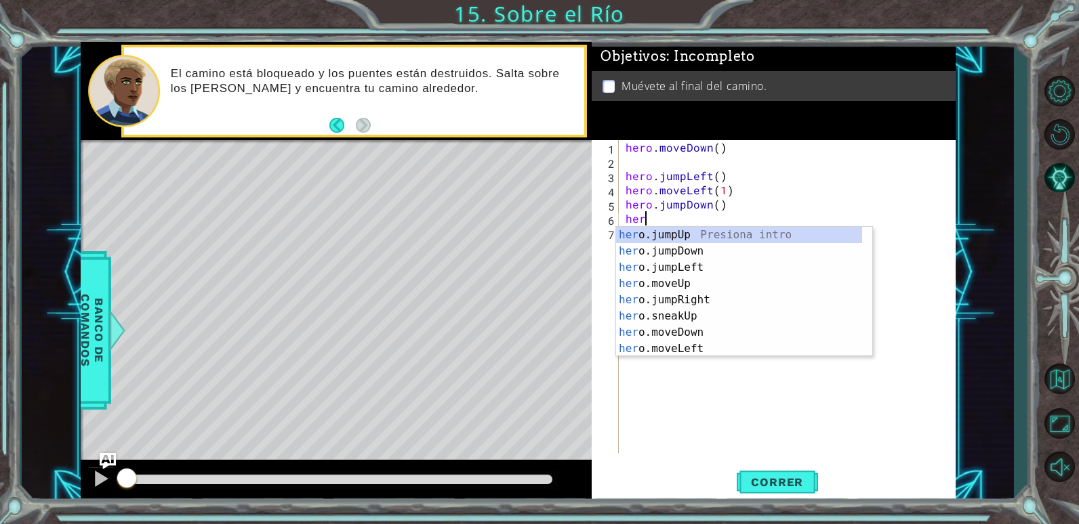
type textarea "hero"
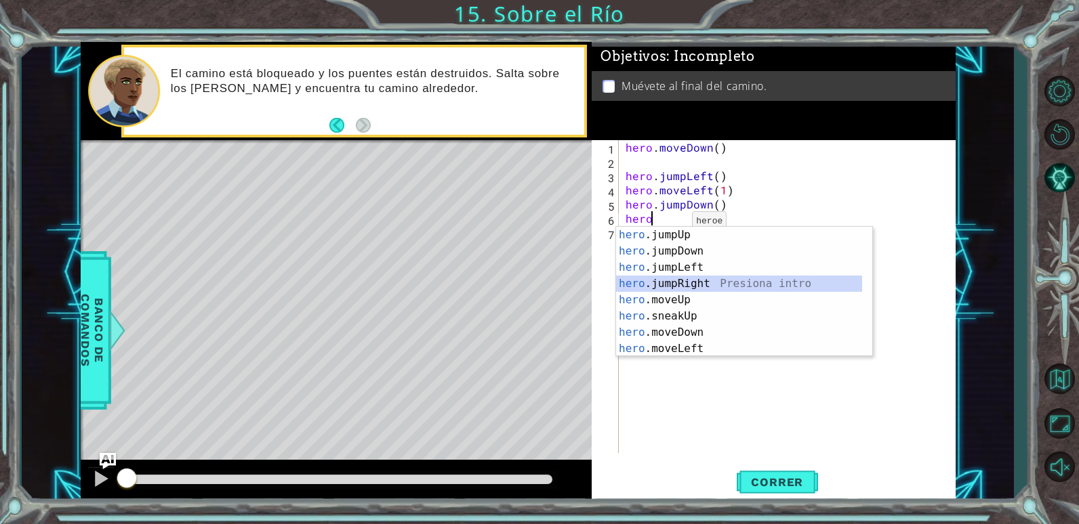
click at [696, 281] on div "hero .jumpUp Presiona intro hero .jumpDown Presiona intro hero .jumpLeft Presio…" at bounding box center [739, 308] width 246 height 163
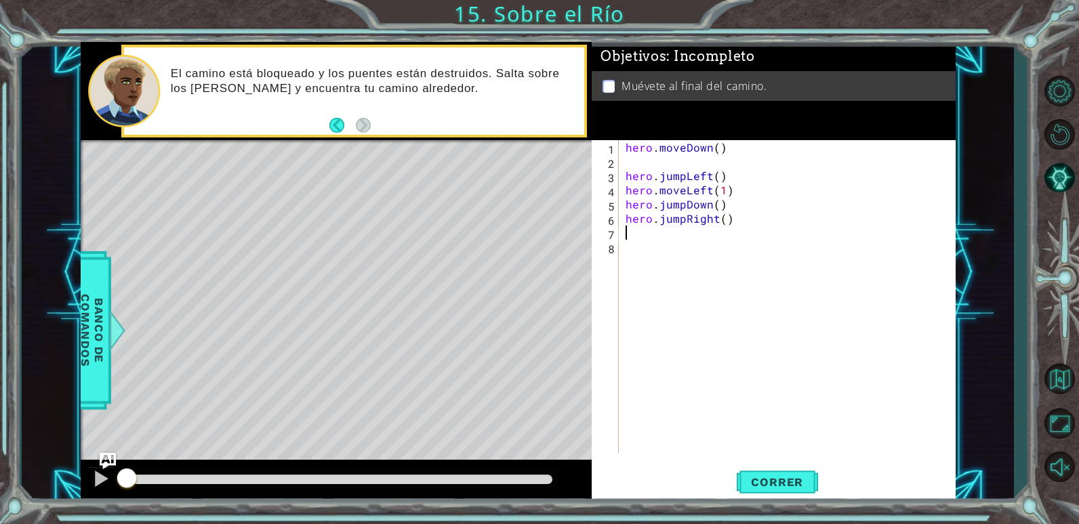
click at [723, 235] on div "hero . moveDown ( ) hero . jumpLeft ( ) hero . moveLeft ( 1 ) hero . jumpDown (…" at bounding box center [790, 310] width 335 height 341
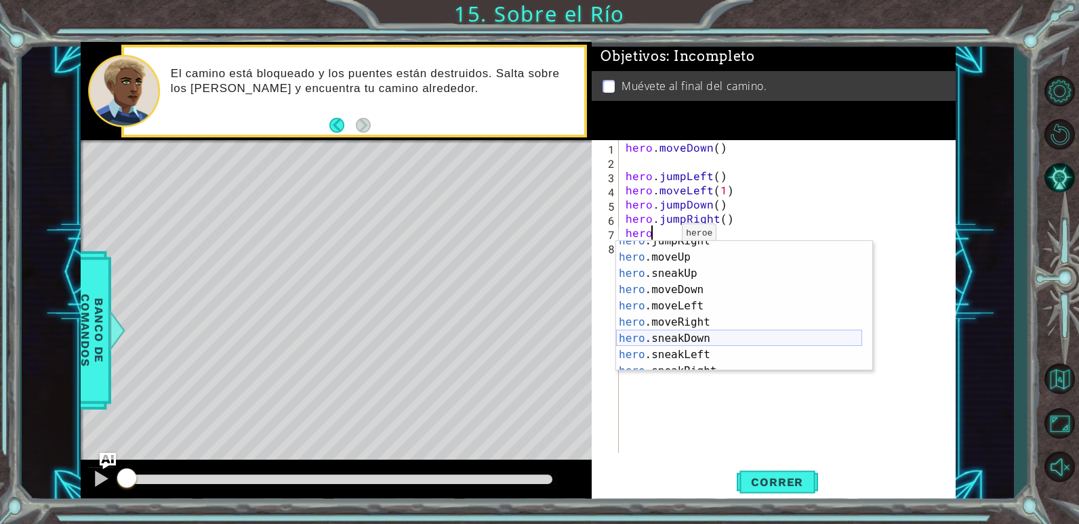
scroll to position [98, 0]
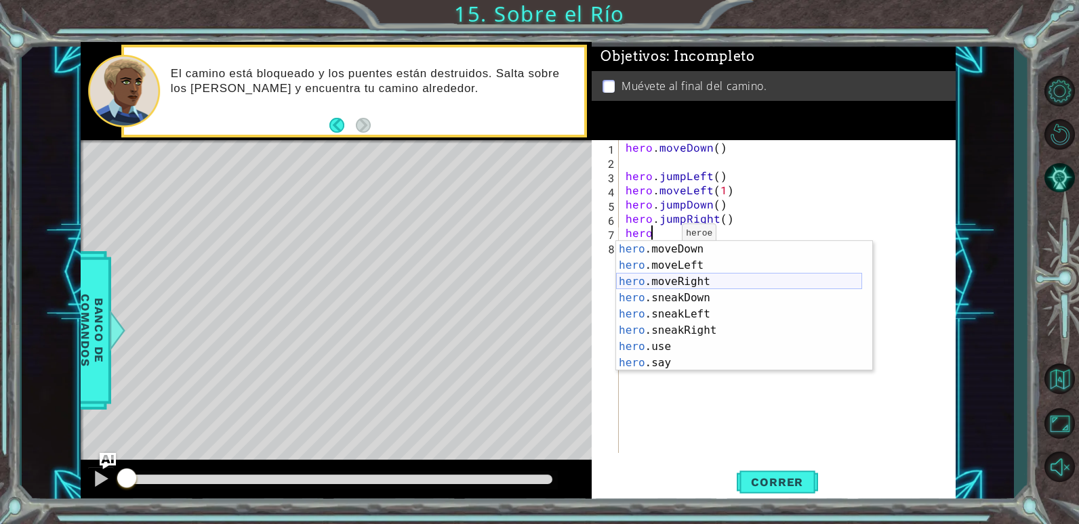
click at [712, 283] on div "hero .moveDown Presiona intro hero .moveLeft Presiona intro hero .moveRight Pre…" at bounding box center [739, 322] width 246 height 163
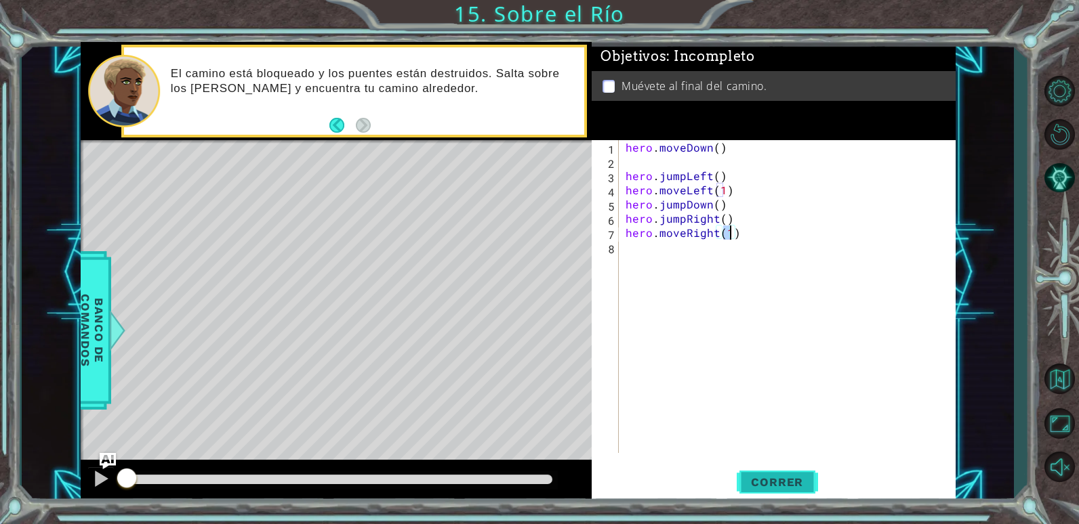
type textarea "hero.moveRight(1)"
click at [785, 482] on span "Correr" at bounding box center [776, 483] width 79 height 14
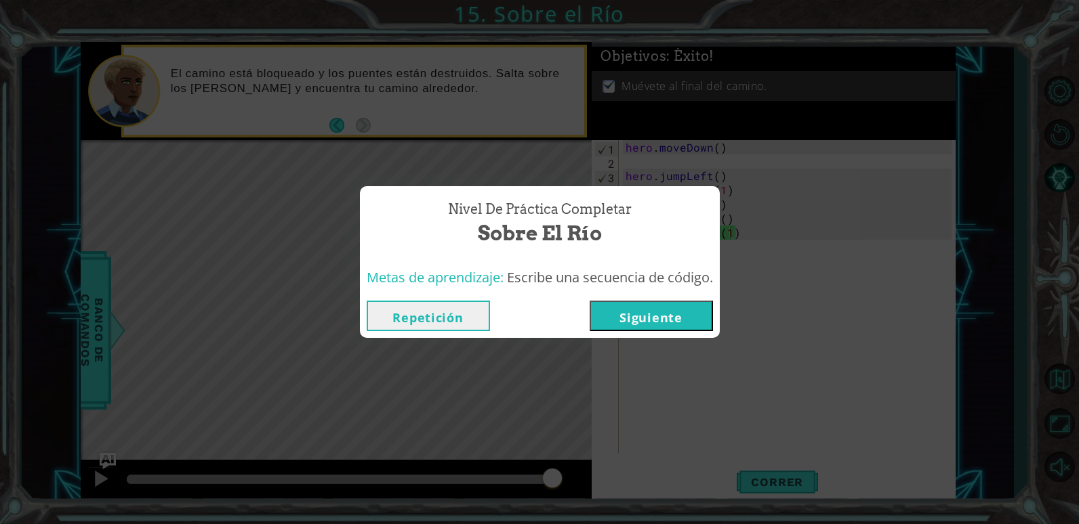
click at [680, 305] on button "Siguiente" at bounding box center [650, 316] width 123 height 30
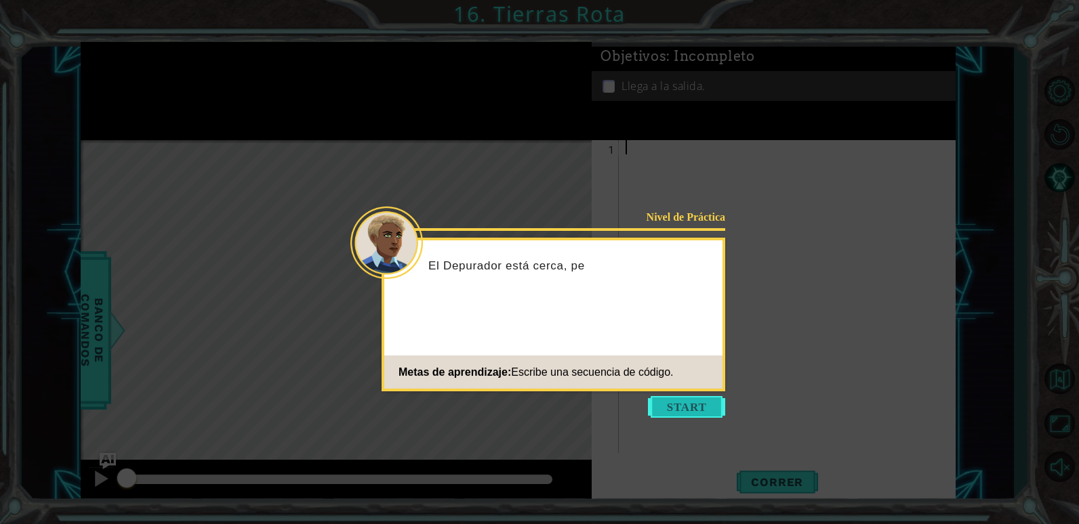
click at [686, 405] on button "Start" at bounding box center [686, 407] width 77 height 22
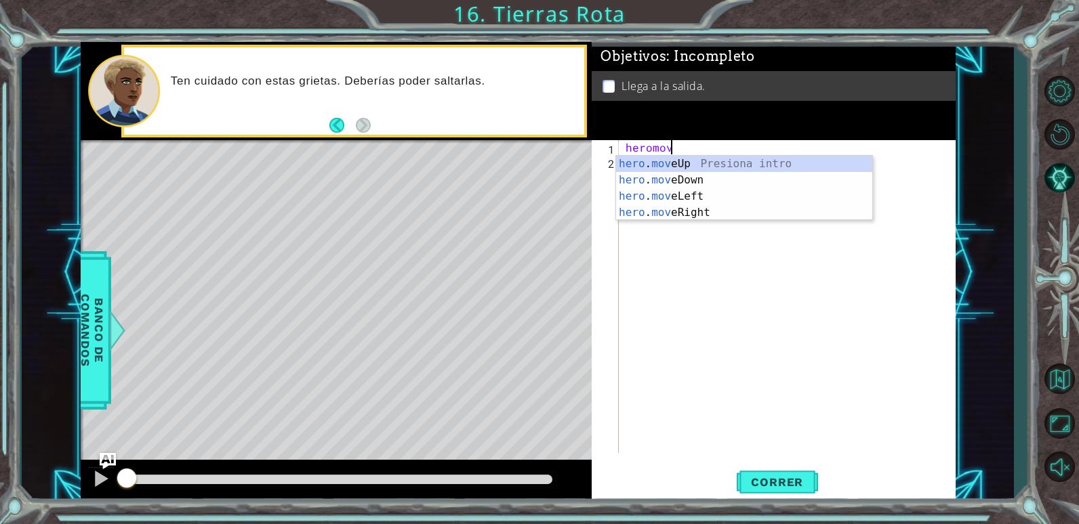
scroll to position [0, 3]
click at [728, 213] on div "hero . move Up Presiona intro hero . move Down Presiona intro hero . move Left …" at bounding box center [744, 205] width 256 height 98
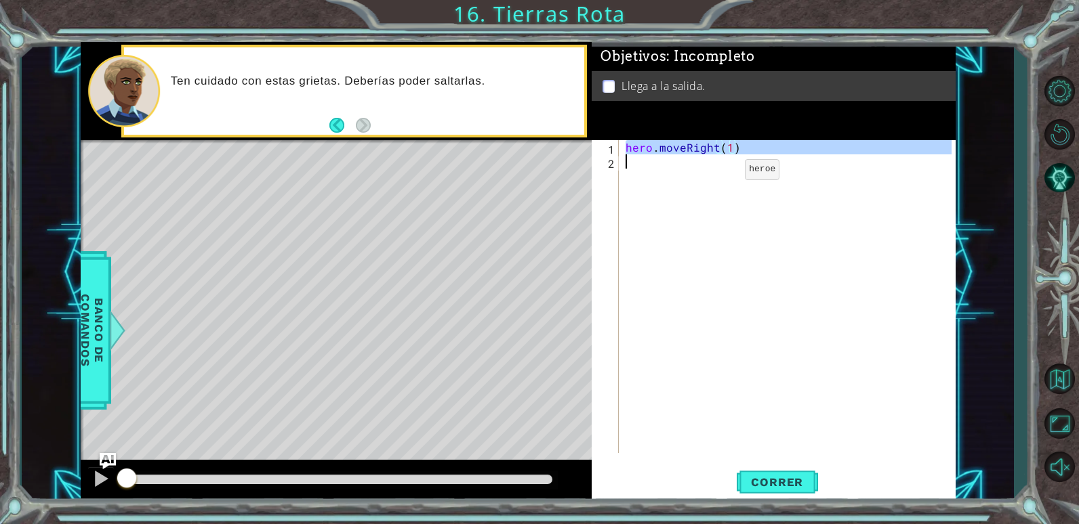
click at [722, 173] on div "hero . moveRight ( 1 )" at bounding box center [790, 310] width 335 height 341
type textarea "hero.moveRight(1)"
click at [722, 173] on div "hero . moveRight ( 1 )" at bounding box center [787, 296] width 329 height 313
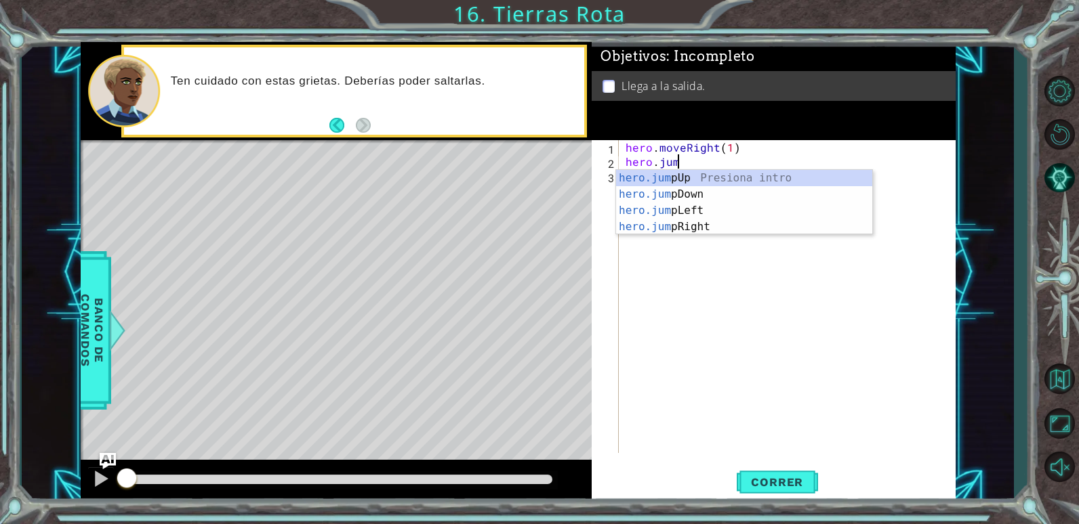
type textarea "hero.jump"
click at [716, 222] on div "hero.jump Up Presiona intro hero.jump Down Presiona intro hero.jump Left Presio…" at bounding box center [744, 219] width 256 height 98
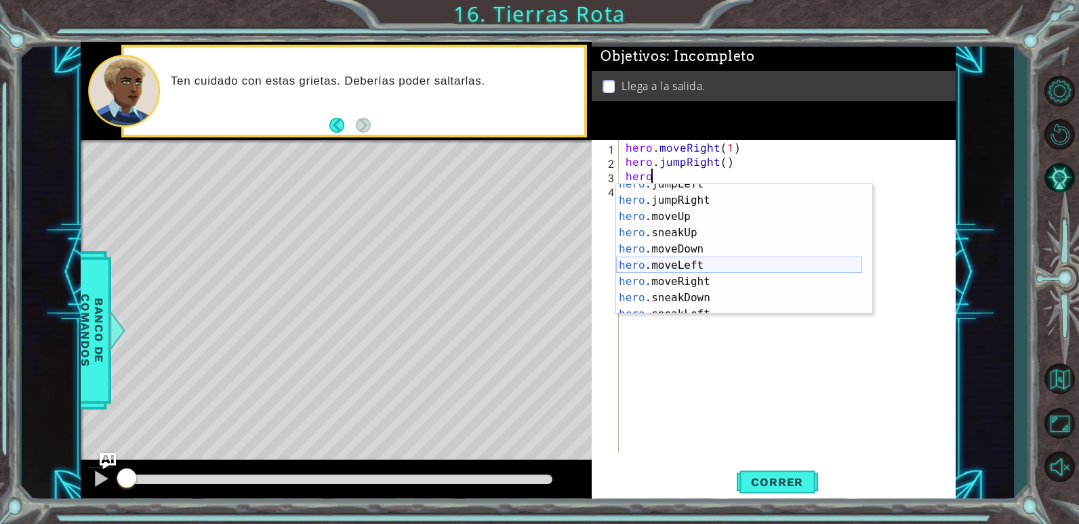
scroll to position [41, 0]
click at [707, 281] on div "hero .jumpLeft Presiona intro hero .jumpRight Presiona intro hero .moveUp Presi…" at bounding box center [739, 257] width 246 height 163
type textarea "hero.moveRight(1)"
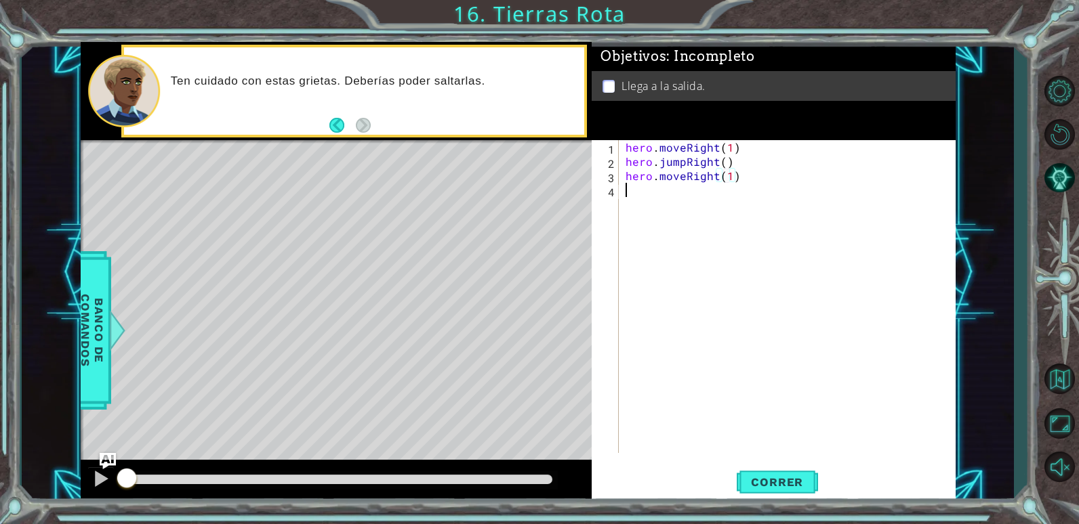
click at [669, 198] on div "hero . moveRight ( 1 ) hero . jumpRight ( ) hero . moveRight ( 1 )" at bounding box center [790, 310] width 335 height 341
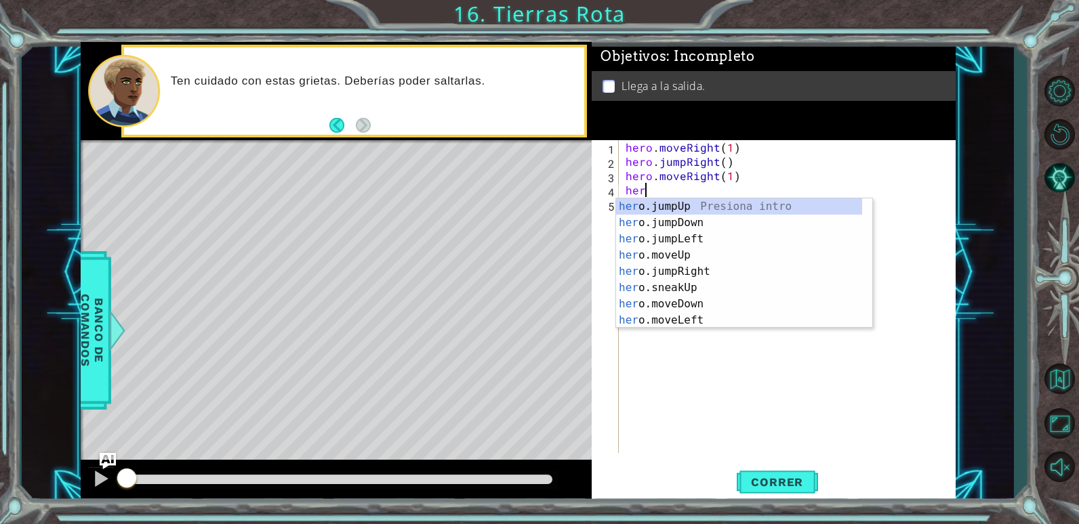
scroll to position [0, 1]
type textarea "hero"
click at [703, 204] on div "hero .jumpUp Presiona intro hero .jumpDown Presiona intro hero .jumpLeft Presio…" at bounding box center [739, 280] width 246 height 163
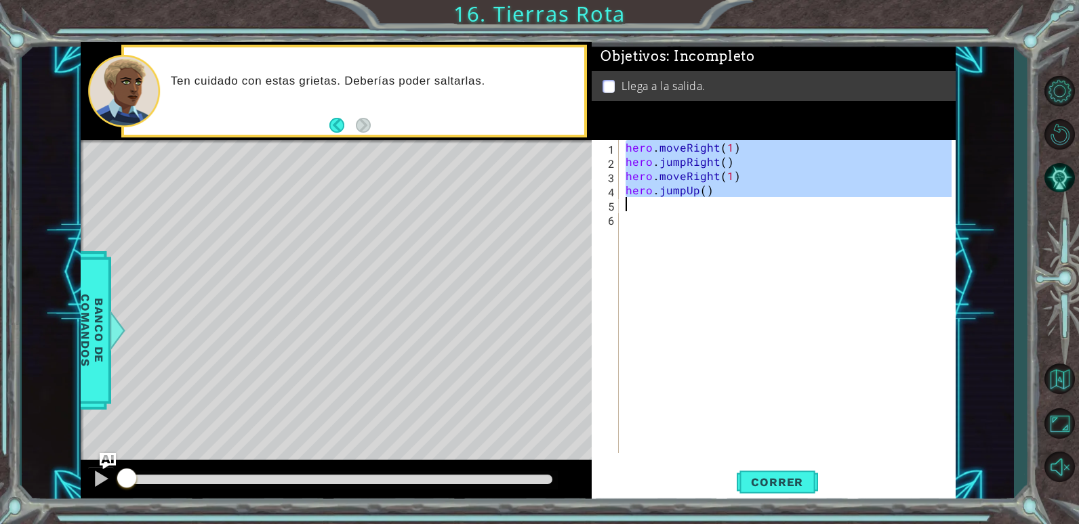
click at [705, 203] on div "hero . moveRight ( 1 ) hero . jumpRight ( ) hero . moveRight ( 1 ) hero . jumpU…" at bounding box center [790, 310] width 335 height 341
type textarea "hero.jumpUp()"
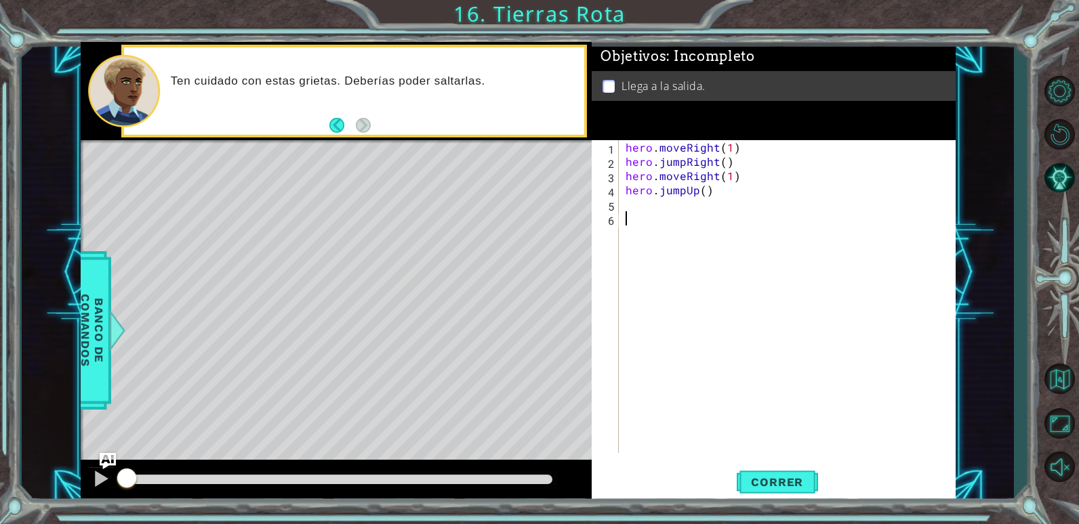
click at [684, 215] on div "hero . moveRight ( 1 ) hero . jumpRight ( ) hero . moveRight ( 1 ) hero . jumpU…" at bounding box center [790, 310] width 335 height 341
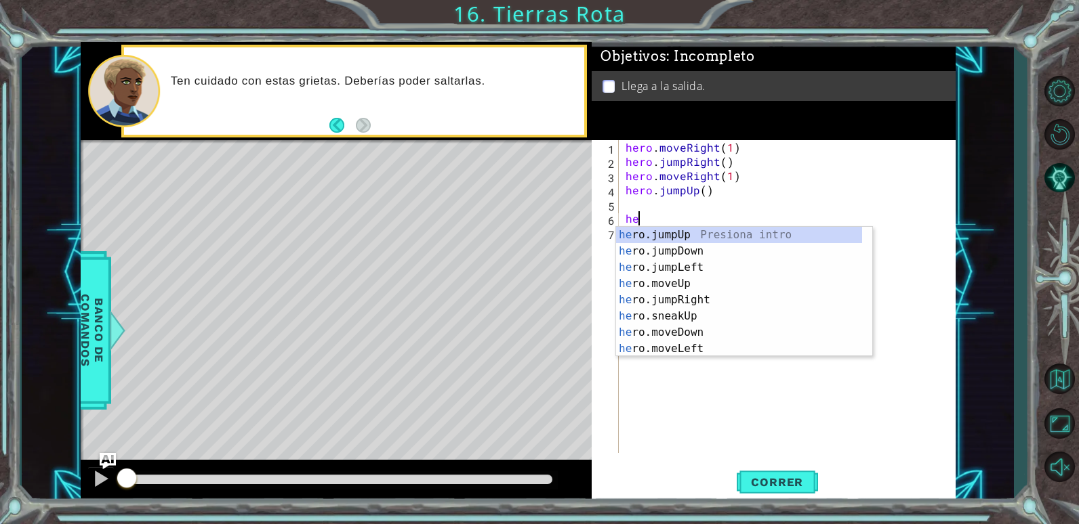
scroll to position [0, 1]
click at [671, 304] on div "hero .jumpUp Presiona intro hero .jumpDown Presiona intro hero .jumpLeft Presio…" at bounding box center [739, 308] width 246 height 163
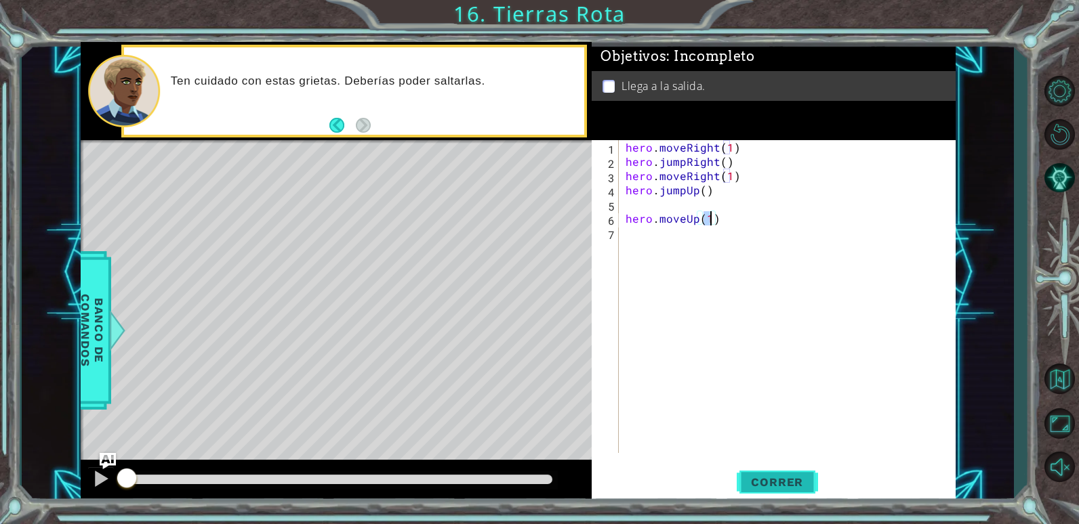
type textarea "hero.moveUp(1)"
click at [801, 487] on span "Correr" at bounding box center [776, 483] width 79 height 14
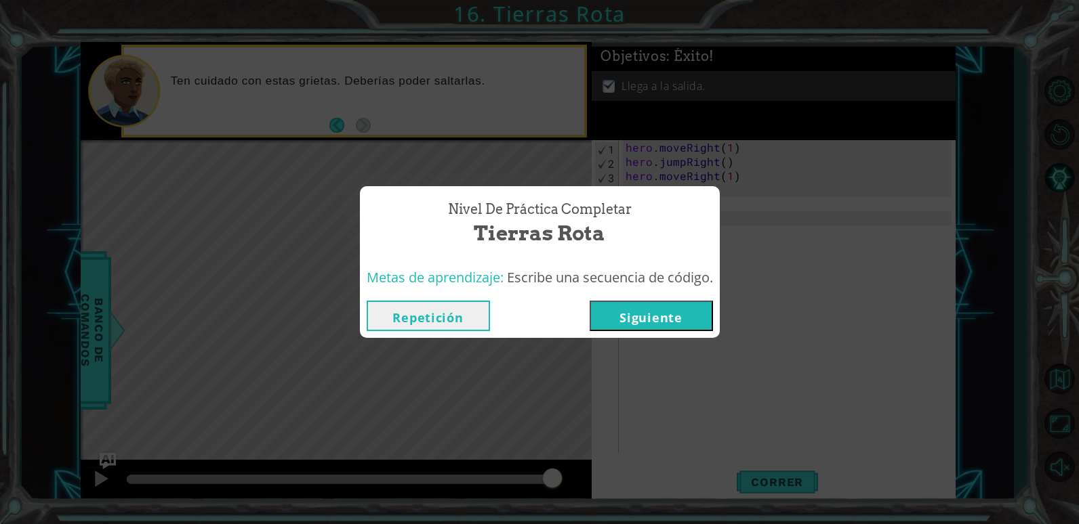
click at [595, 307] on button "Siguiente" at bounding box center [650, 316] width 123 height 30
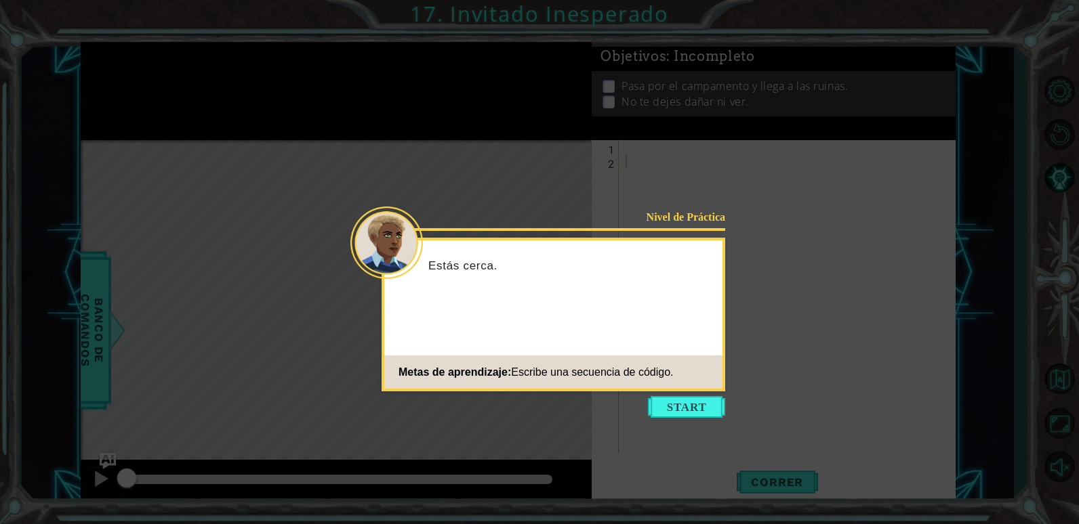
drag, startPoint x: 696, startPoint y: 420, endPoint x: 684, endPoint y: 397, distance: 26.1
click at [696, 419] on icon at bounding box center [539, 262] width 1079 height 524
click at [684, 396] on button "Start" at bounding box center [686, 407] width 77 height 22
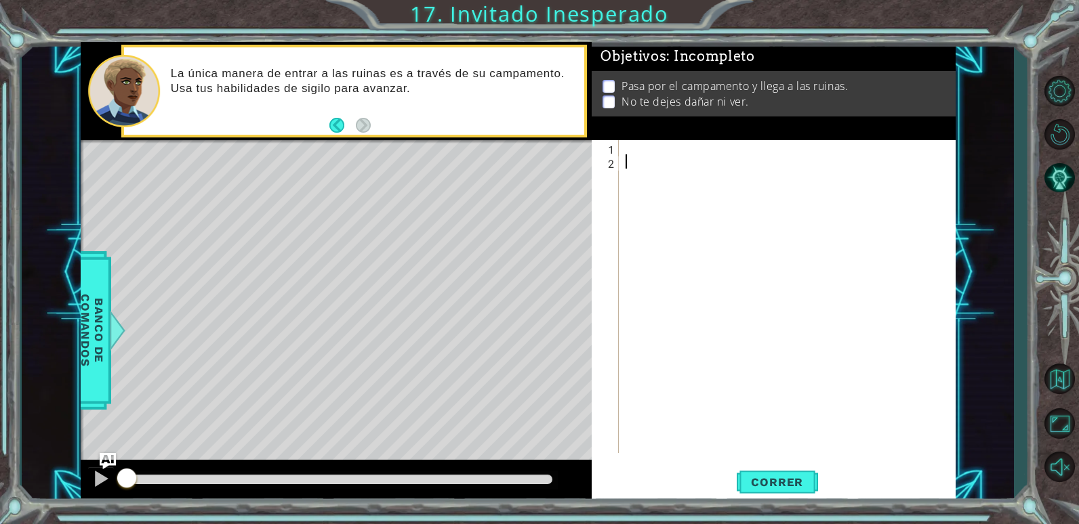
click at [670, 170] on div at bounding box center [790, 310] width 335 height 341
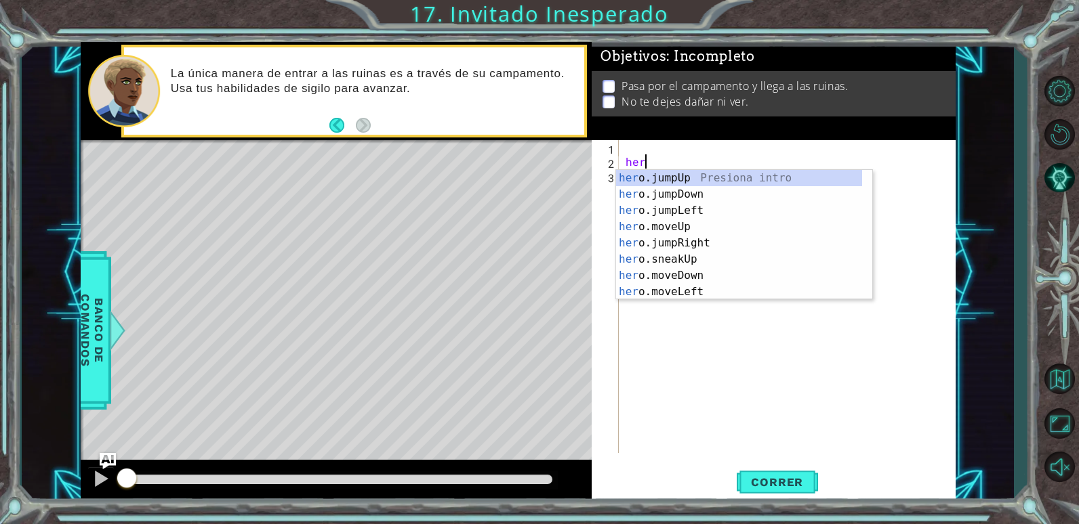
type textarea "hero"
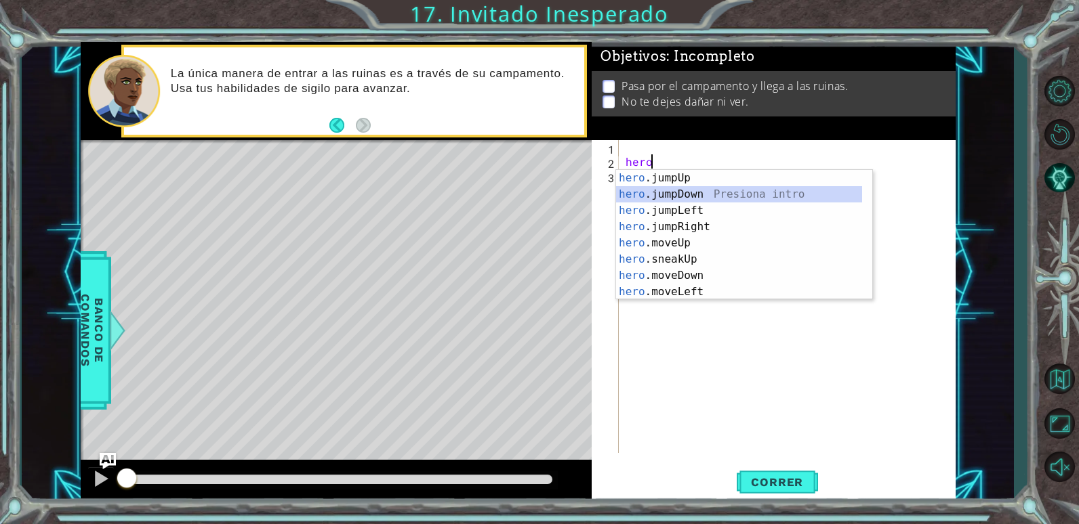
click at [695, 194] on div "hero .jumpUp Presiona intro hero .jumpDown Presiona intro hero .jumpLeft Presio…" at bounding box center [739, 251] width 246 height 163
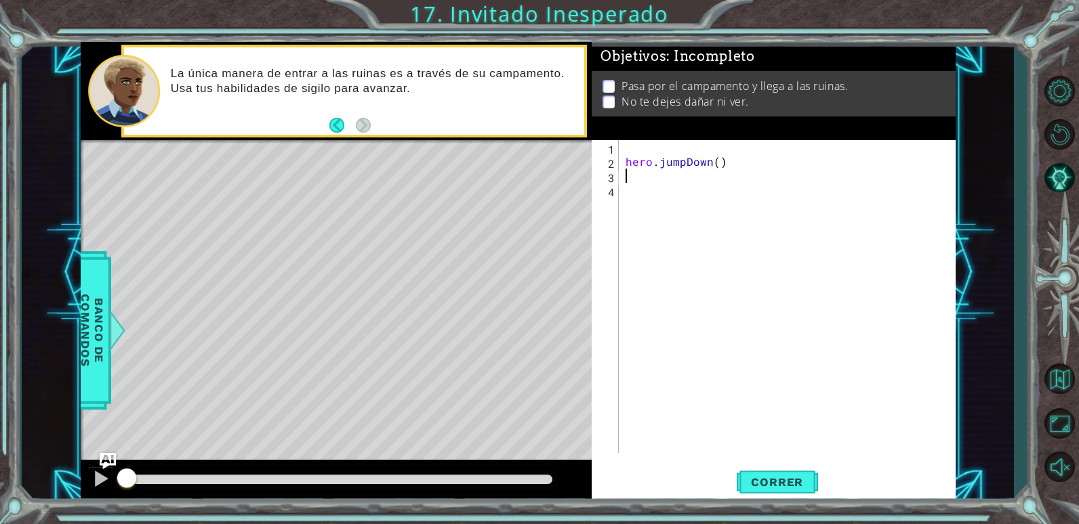
click at [714, 188] on div "hero . jumpDown ( )" at bounding box center [790, 310] width 335 height 341
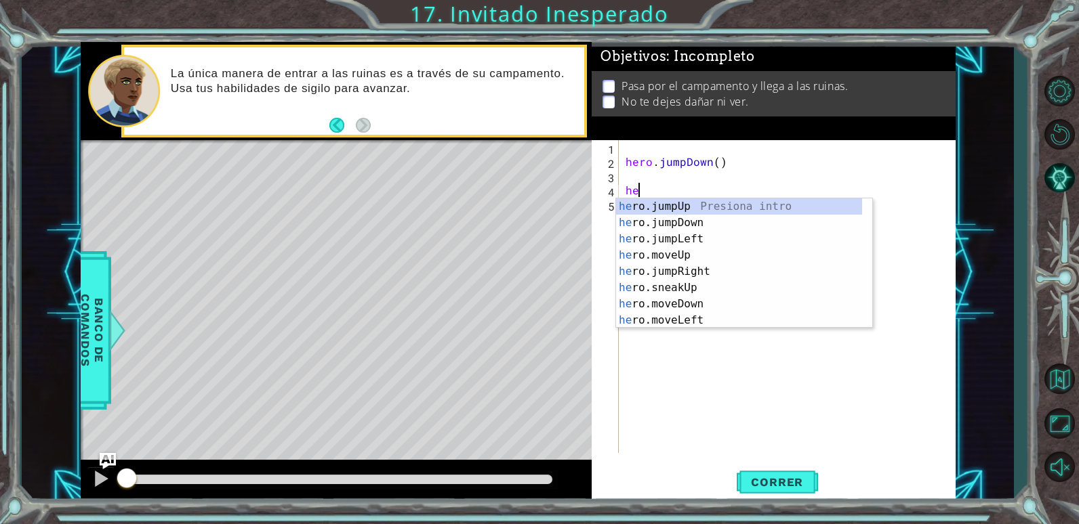
scroll to position [0, 1]
type textarea "hero"
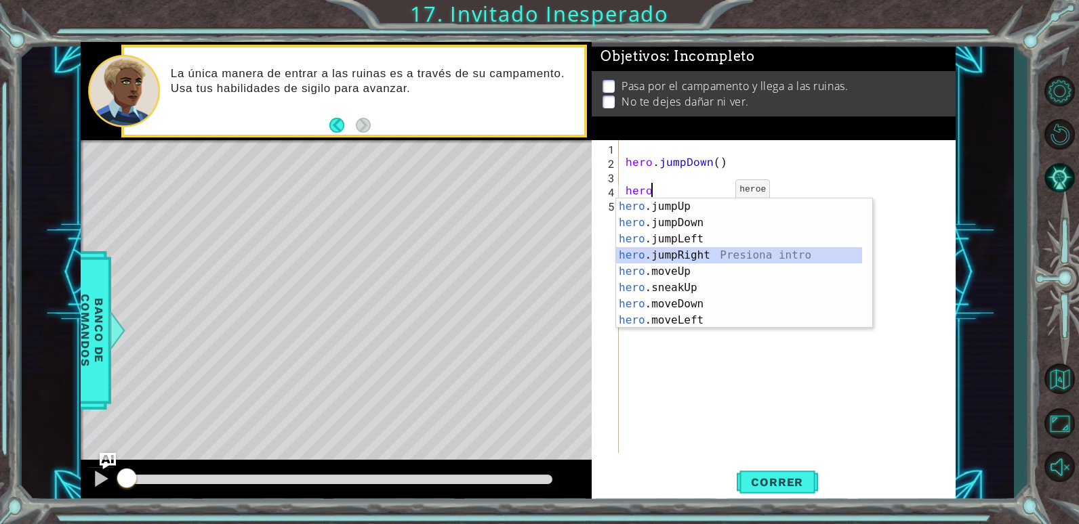
click at [722, 250] on div "hero .jumpUp Presiona intro hero .jumpDown Presiona intro hero .jumpLeft Presio…" at bounding box center [739, 280] width 246 height 163
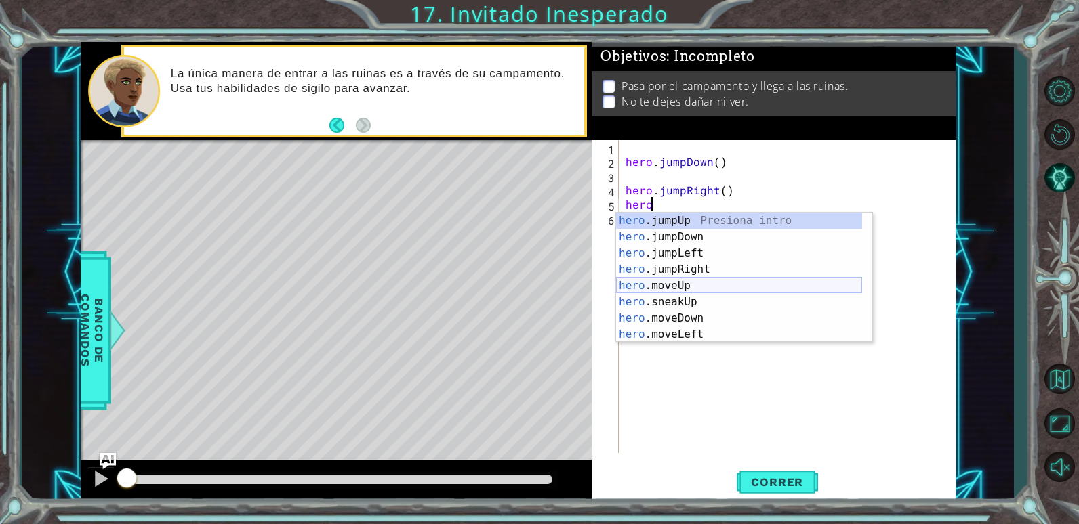
click at [699, 290] on div "hero .jumpUp Presiona intro hero .jumpDown Presiona intro hero .jumpLeft Presio…" at bounding box center [739, 294] width 246 height 163
type textarea "hero.moveUp(1)"
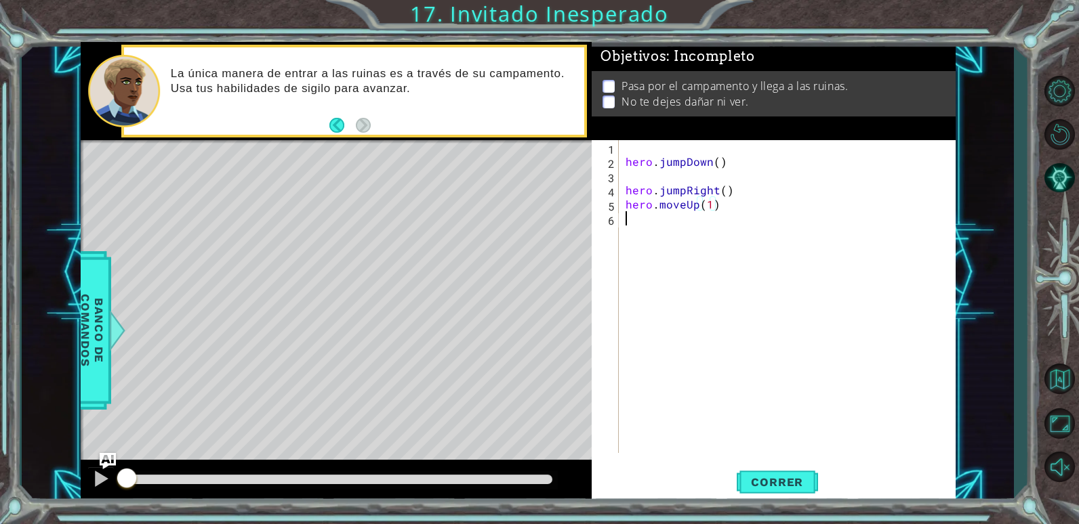
click at [682, 223] on div "hero . jumpDown ( ) hero . jumpRight ( ) hero . moveUp ( 1 )" at bounding box center [790, 310] width 335 height 341
click at [716, 211] on div "hero . jumpDown ( ) hero . jumpRight ( ) hero . moveUp ( 1 )" at bounding box center [790, 310] width 335 height 341
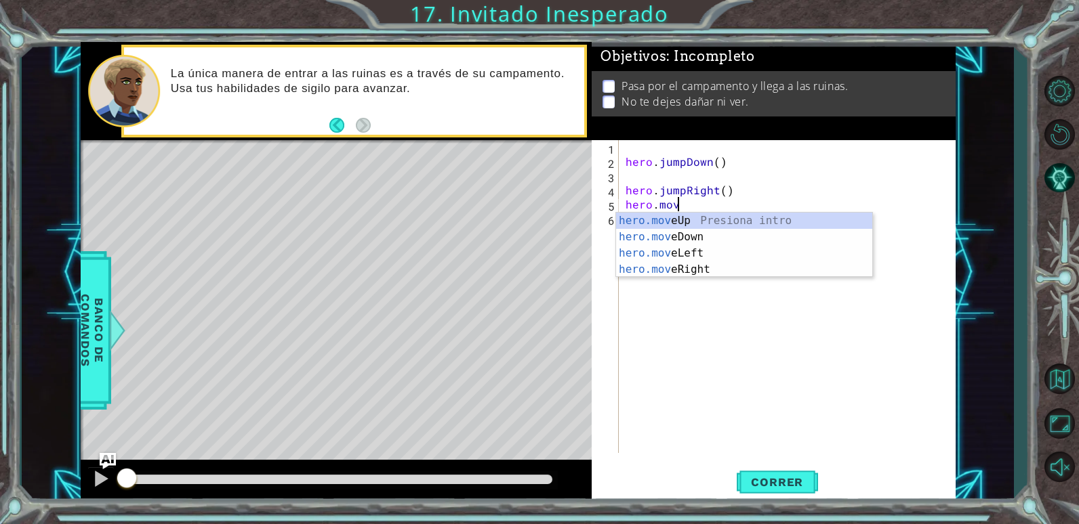
scroll to position [0, 3]
click at [751, 272] on div "hero.move Up Presiona intro hero.move Down Presiona intro hero.move Left Presio…" at bounding box center [744, 262] width 256 height 98
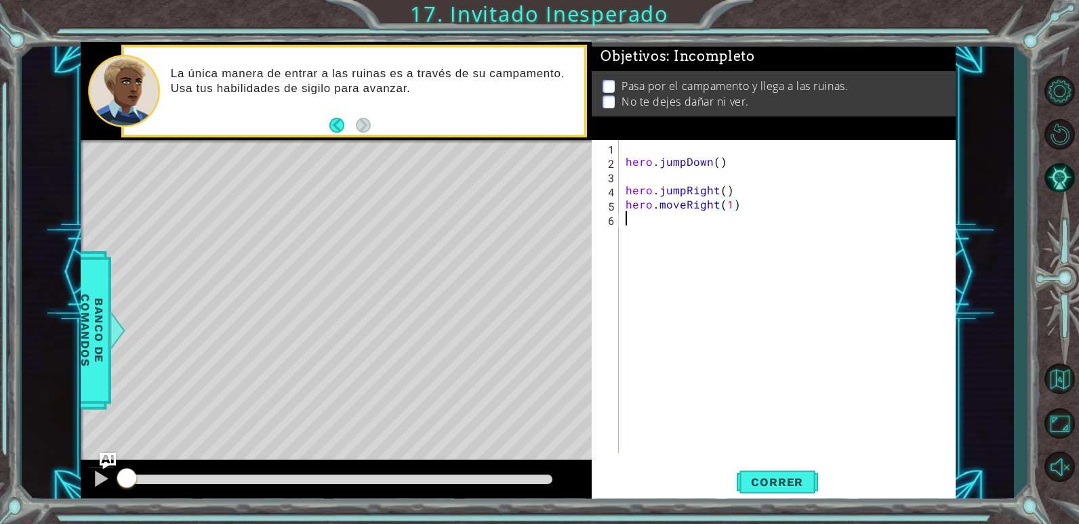
click at [752, 223] on div "hero . jumpDown ( ) hero . jumpRight ( ) hero . moveRight ( 1 )" at bounding box center [790, 310] width 335 height 341
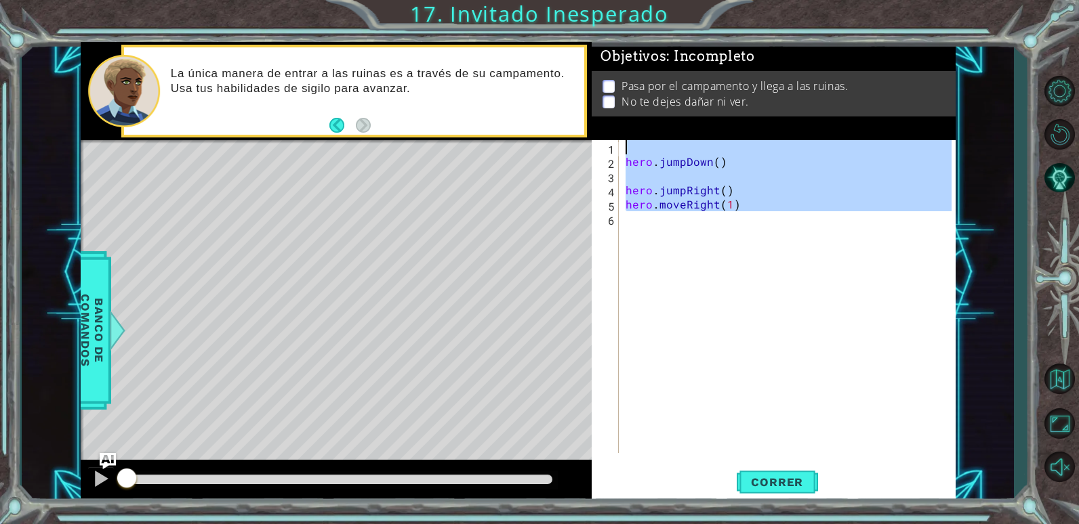
type textarea "hero.jumpDown()"
click at [752, 223] on div "hero . jumpDown ( ) hero . jumpRight ( ) hero . moveRight ( 1 )" at bounding box center [787, 296] width 329 height 313
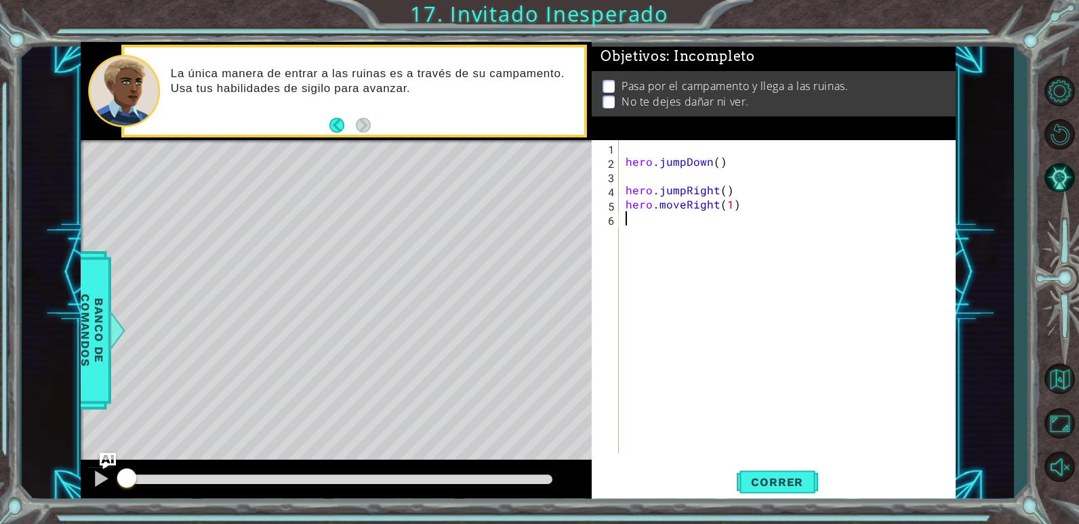
scroll to position [0, 0]
click at [681, 206] on div "hero . jumpDown ( ) hero . jumpRight ( ) hero . moveRight ( 1 )" at bounding box center [790, 310] width 335 height 341
click at [716, 203] on div "hero . jumpDown ( ) hero . jumpRight ( ) hero . Right ( 1 )" at bounding box center [790, 310] width 335 height 341
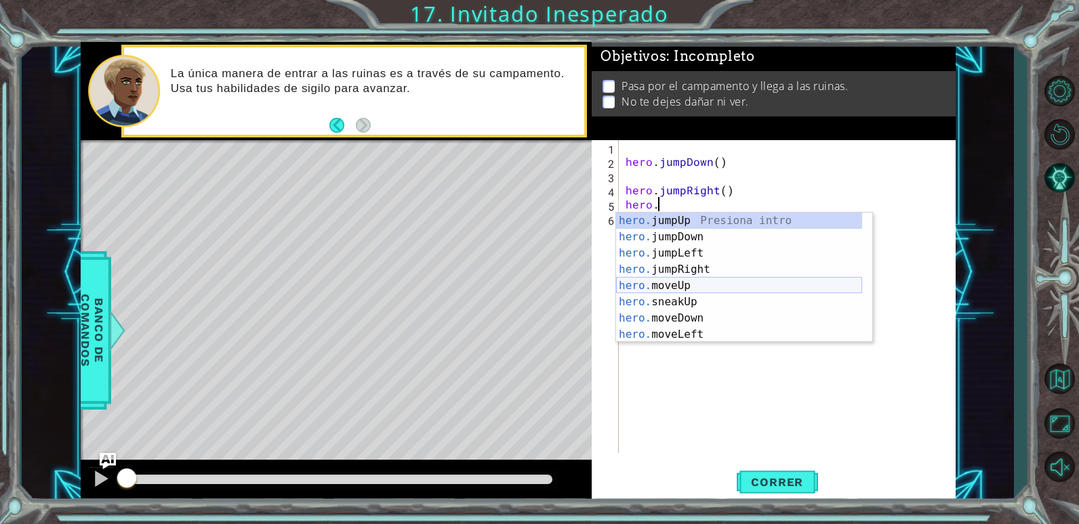
click at [672, 280] on div "hero. jumpUp Presiona intro hero. jumpDown Presiona intro hero. jumpLeft Presio…" at bounding box center [739, 294] width 246 height 163
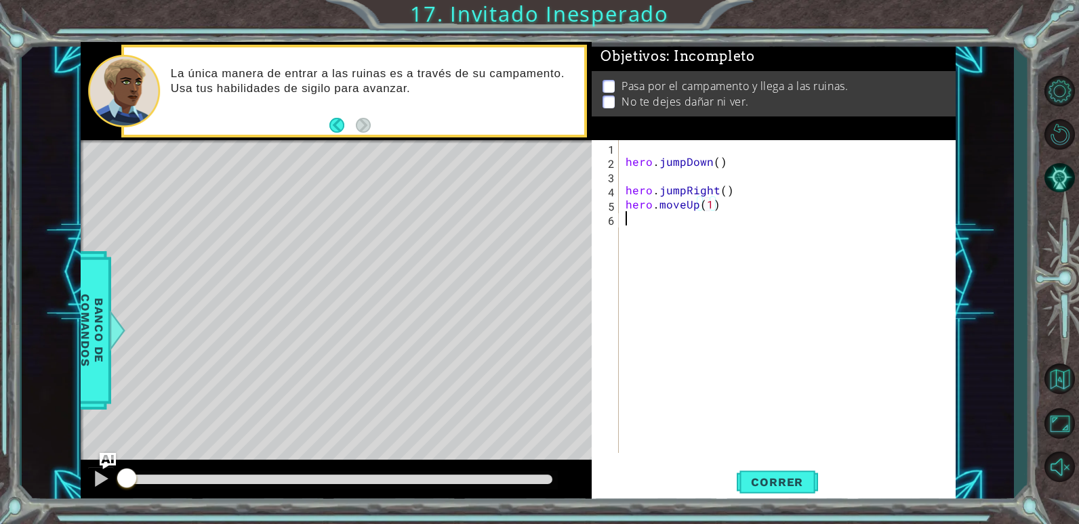
click at [682, 232] on div "hero . jumpDown ( ) hero . jumpRight ( ) hero . moveUp ( 1 )" at bounding box center [790, 310] width 335 height 341
type textarea "hero.jumpDown()"
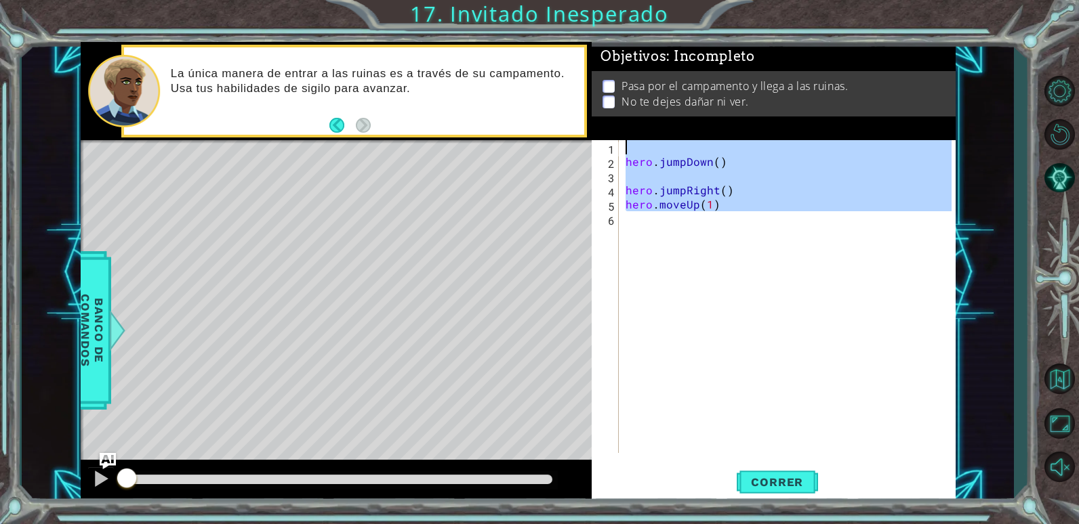
click at [682, 232] on div "hero . jumpDown ( ) hero . jumpRight ( ) hero . moveUp ( 1 )" at bounding box center [787, 296] width 329 height 313
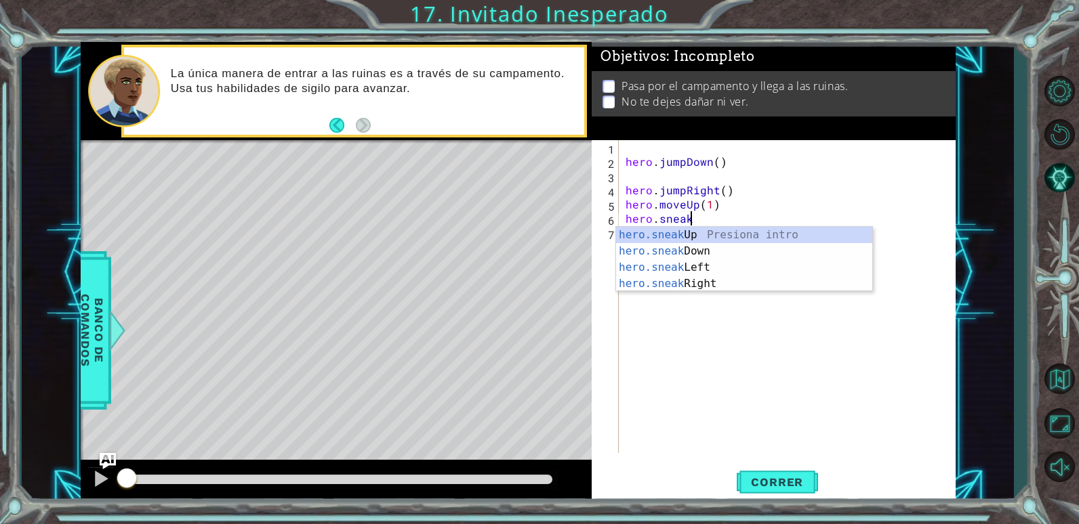
scroll to position [0, 3]
click at [724, 278] on div "hero.sneak Up Presiona intro hero.sneak Down Presiona intro hero.sneak Left Pre…" at bounding box center [744, 276] width 256 height 98
type textarea "hero.sneakRight(1)"
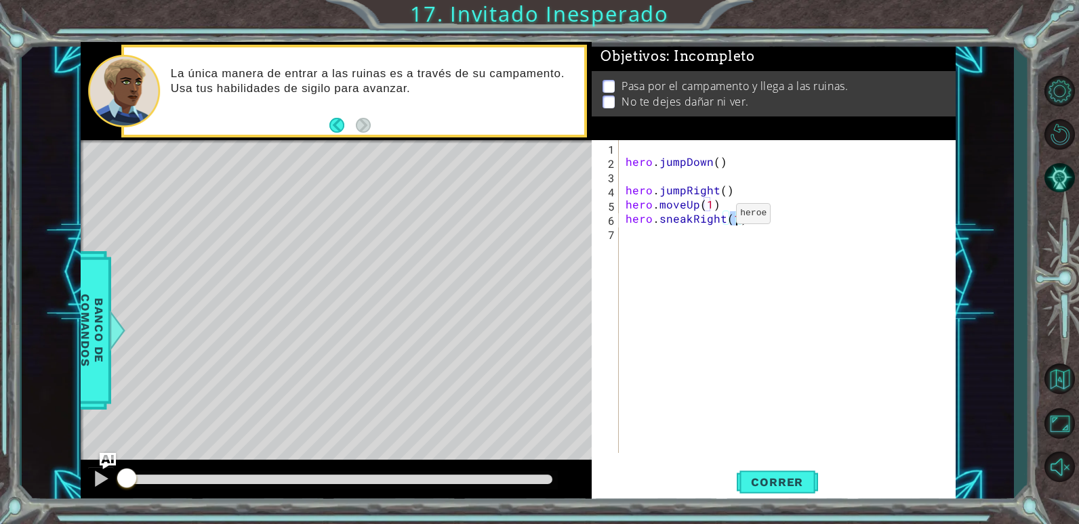
click at [712, 217] on div "hero . jumpDown ( ) hero . jumpRight ( ) hero . moveUp ( 1 ) hero . sneakRight …" at bounding box center [790, 310] width 335 height 341
click at [691, 243] on div "hero . jumpDown ( ) hero . jumpRight ( ) hero . moveUp ( 1 ) hero . sneakRight …" at bounding box center [790, 310] width 335 height 341
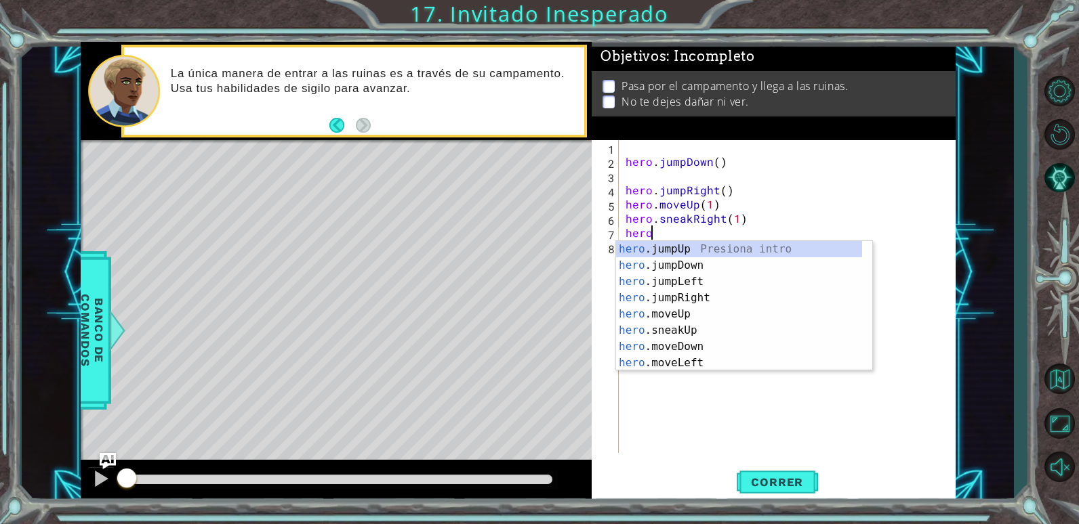
scroll to position [0, 1]
click at [720, 347] on div "hero. jumpUp Presiona intro hero. jumpDown Presiona intro hero. jumpLeft Presio…" at bounding box center [739, 322] width 246 height 163
type textarea "hero.moveDown(1)"
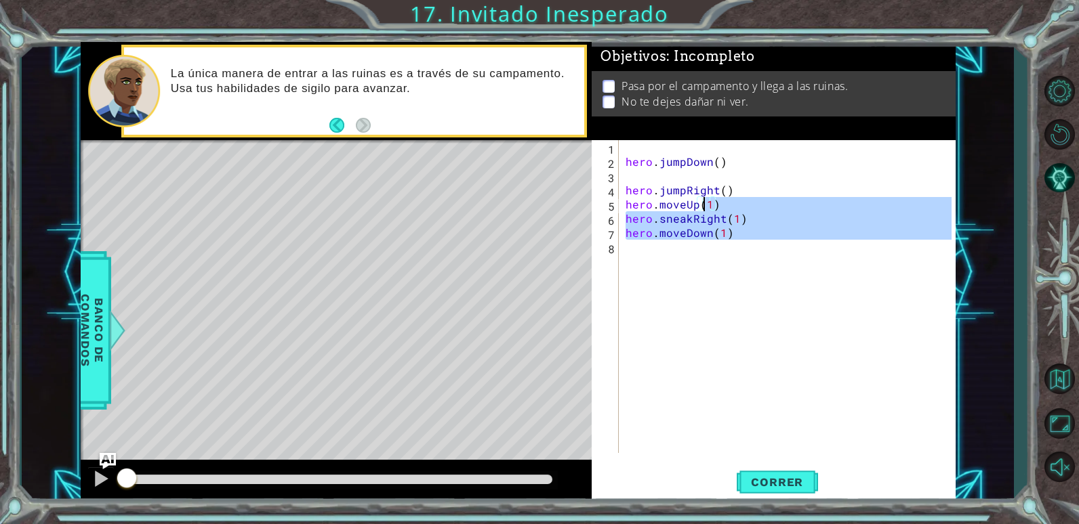
click at [705, 257] on div "hero . jumpDown ( ) hero . jumpRight ( ) hero . moveUp ( 1 ) hero . sneakRight …" at bounding box center [790, 310] width 335 height 341
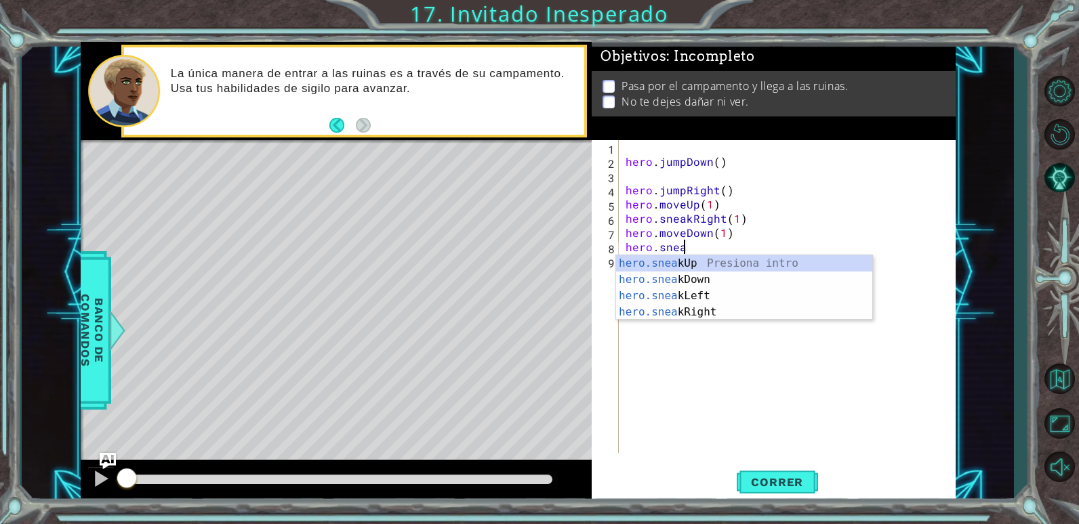
scroll to position [0, 3]
click at [707, 307] on div "hero.sneak Up Presiona intro hero.sneak Down Presiona intro hero.sneak Left Pre…" at bounding box center [744, 304] width 256 height 98
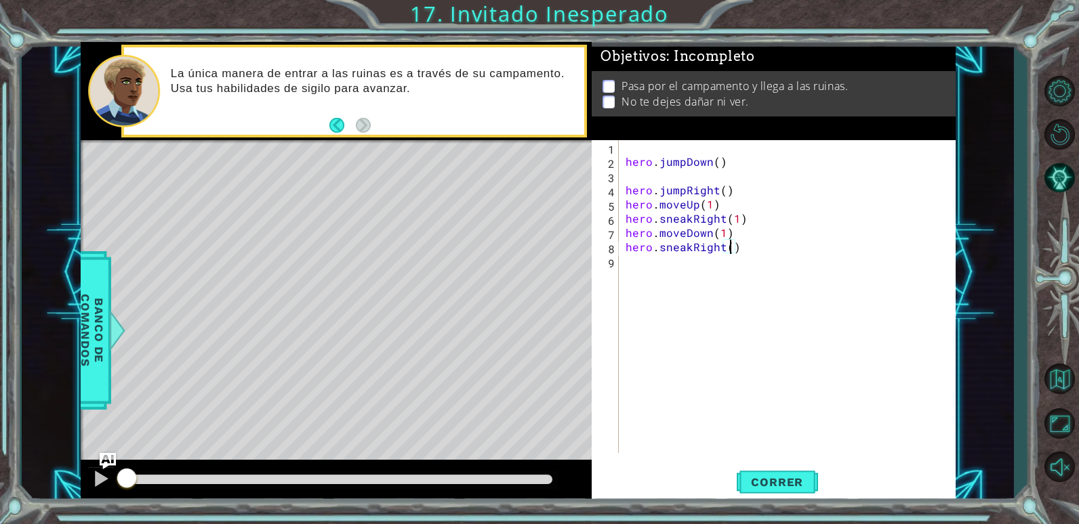
type textarea "hero.sneakRight(2)"
click at [642, 275] on div "hero . jumpDown ( ) hero . jumpRight ( ) hero . moveUp ( 1 ) hero . sneakRight …" at bounding box center [790, 310] width 335 height 341
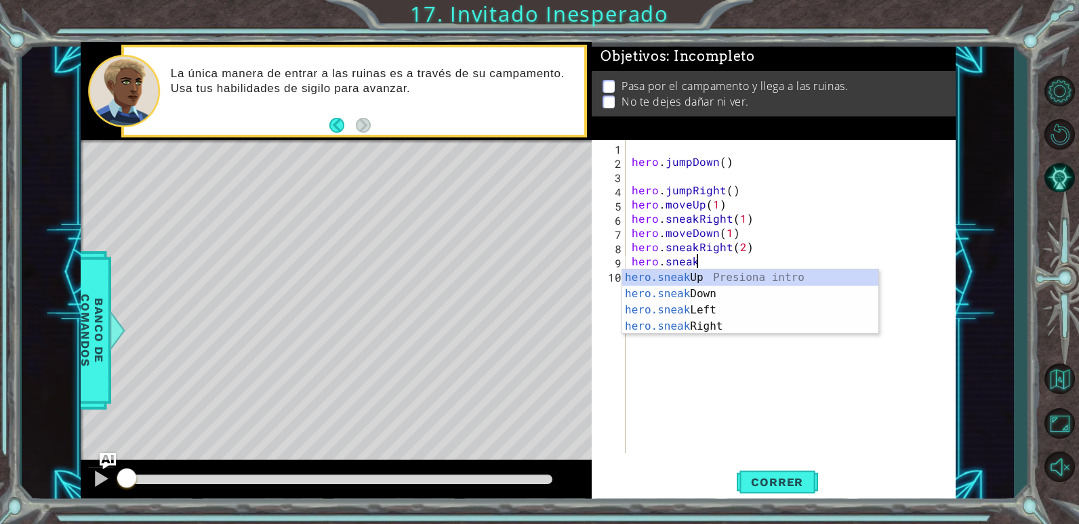
scroll to position [0, 3]
click at [730, 277] on div "hero.sneak Up Presiona intro hero.sneak Down Presiona intro hero.sneak Left Pre…" at bounding box center [750, 319] width 256 height 98
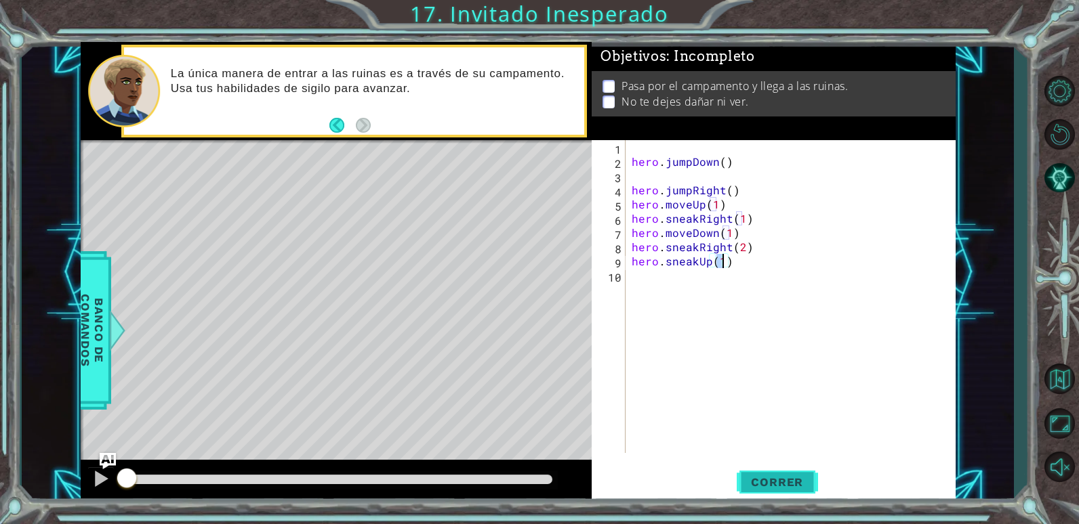
click at [787, 465] on button "Correr" at bounding box center [777, 482] width 81 height 37
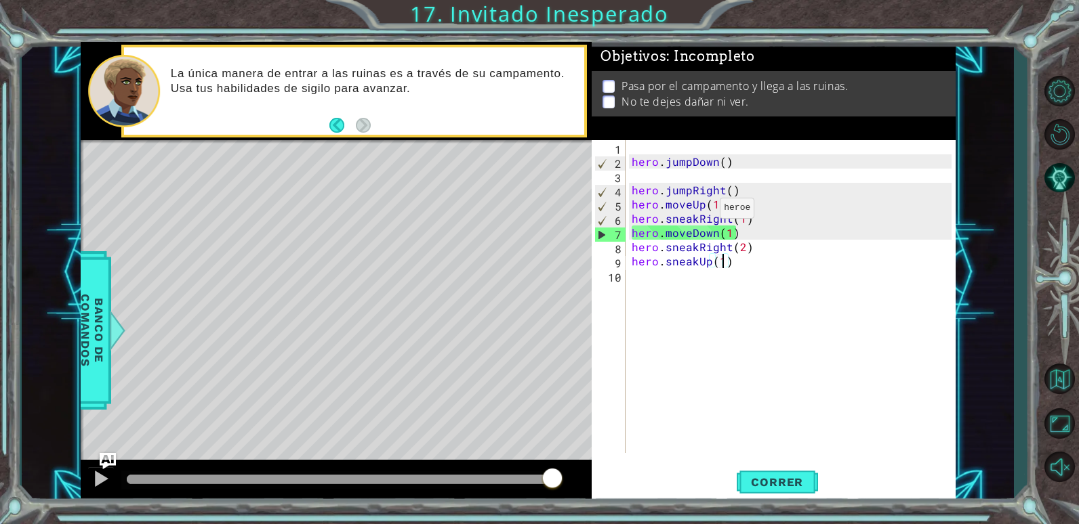
click at [703, 209] on div "hero . jumpDown ( ) hero . jumpRight ( ) hero . moveUp ( 1 ) hero . sneakRight …" at bounding box center [793, 310] width 329 height 341
click at [687, 232] on div "hero . jumpDown ( ) hero . jumpRight ( ) hero . moveUp ( 1 ) hero . sneakRight …" at bounding box center [793, 310] width 329 height 341
click at [688, 232] on div "hero . jumpDown ( ) hero . jumpRight ( ) hero . moveUp ( 1 ) hero . sneakRight …" at bounding box center [793, 310] width 329 height 341
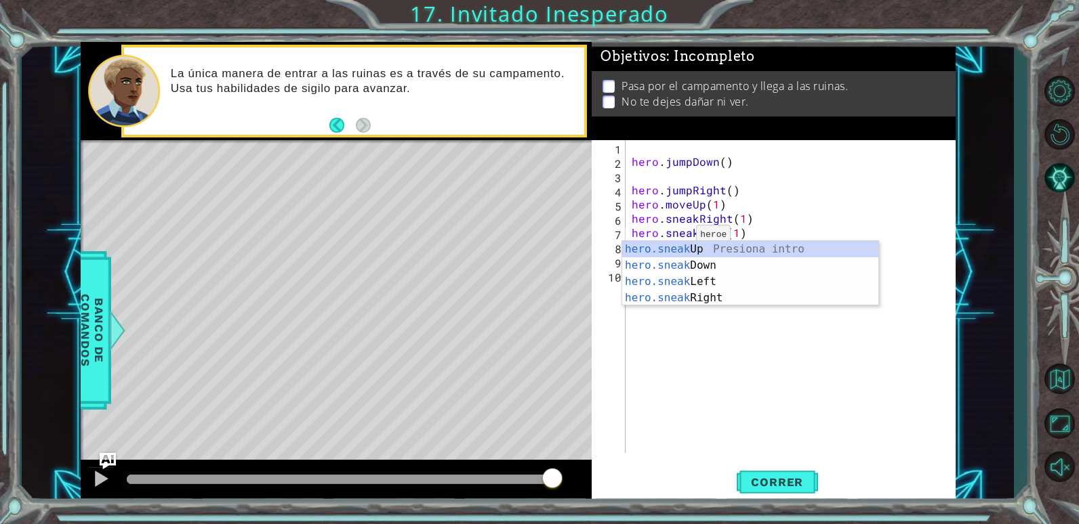
scroll to position [0, 5]
type textarea "hero.sneakDown(1)"
click at [753, 474] on button "Correr" at bounding box center [777, 482] width 81 height 37
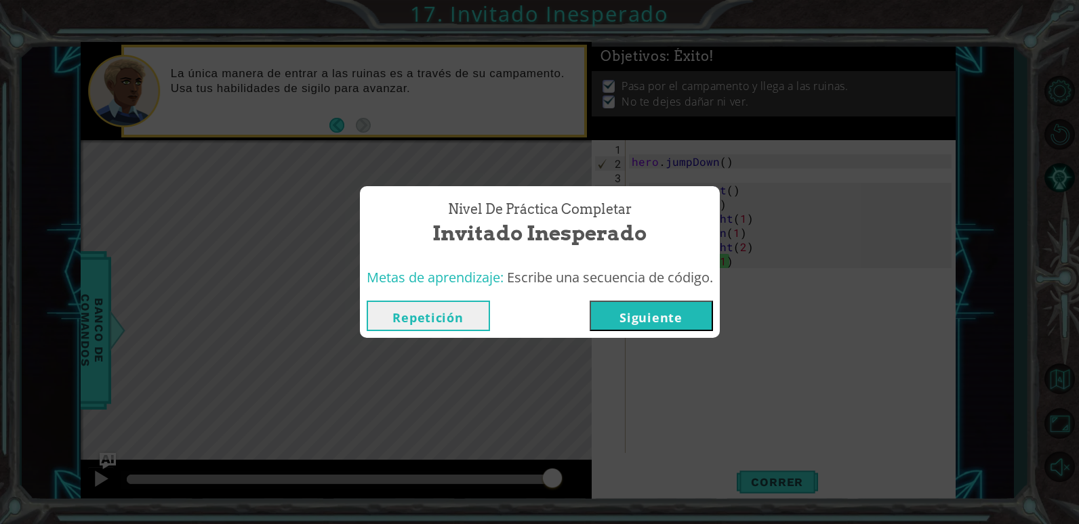
click at [609, 312] on button "Siguiente" at bounding box center [650, 316] width 123 height 30
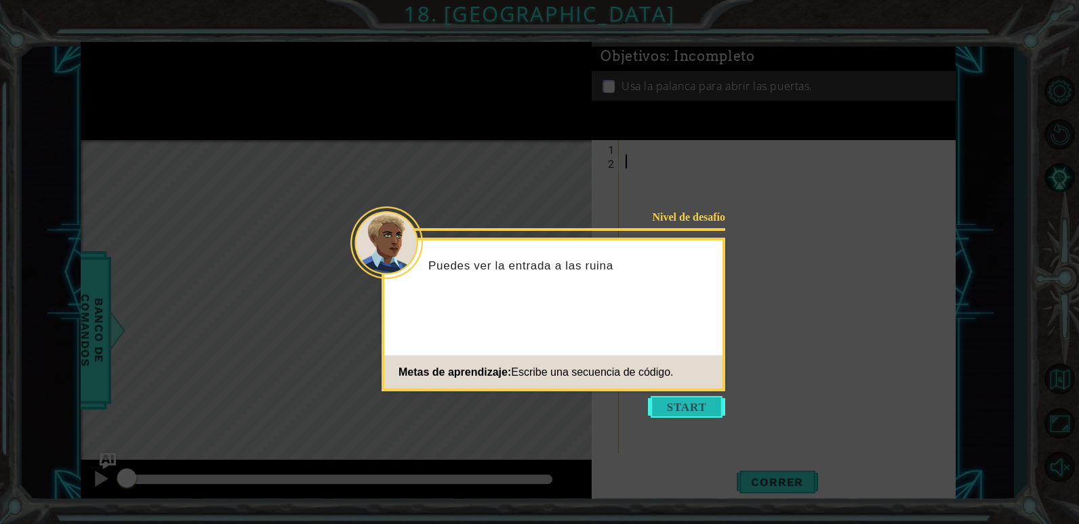
click at [681, 408] on button "Start" at bounding box center [686, 407] width 77 height 22
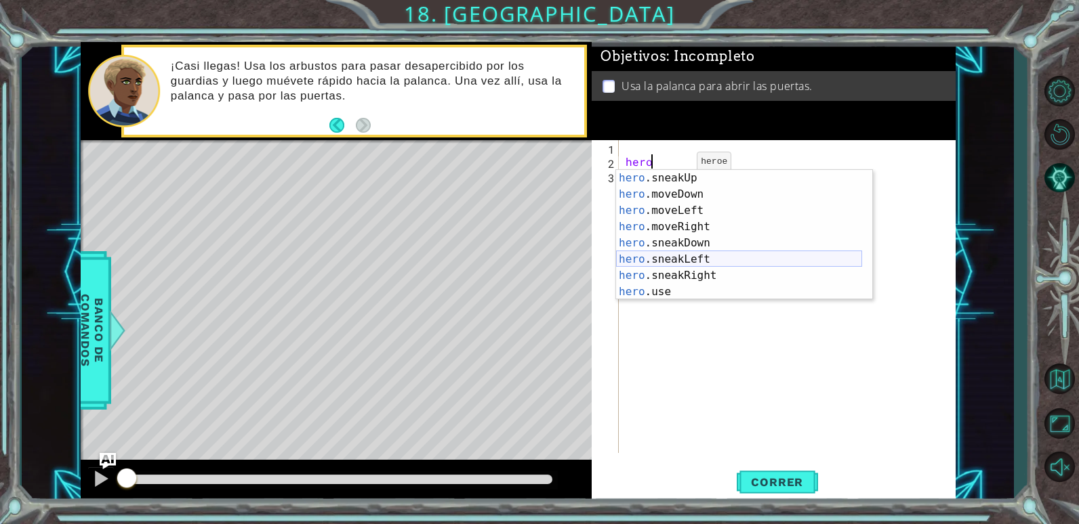
scroll to position [81, 0]
click at [707, 254] on div "hero .sneakUp Presiona intro hero .moveDown Presiona intro hero .moveLeft Presi…" at bounding box center [739, 251] width 246 height 163
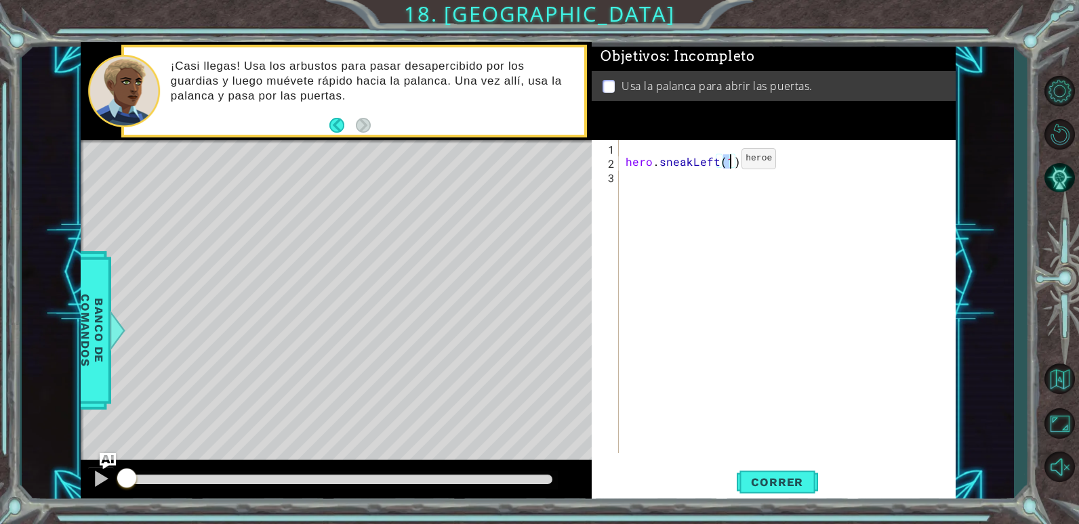
click at [718, 162] on div "hero . sneakLeft ( 1 )" at bounding box center [790, 310] width 335 height 341
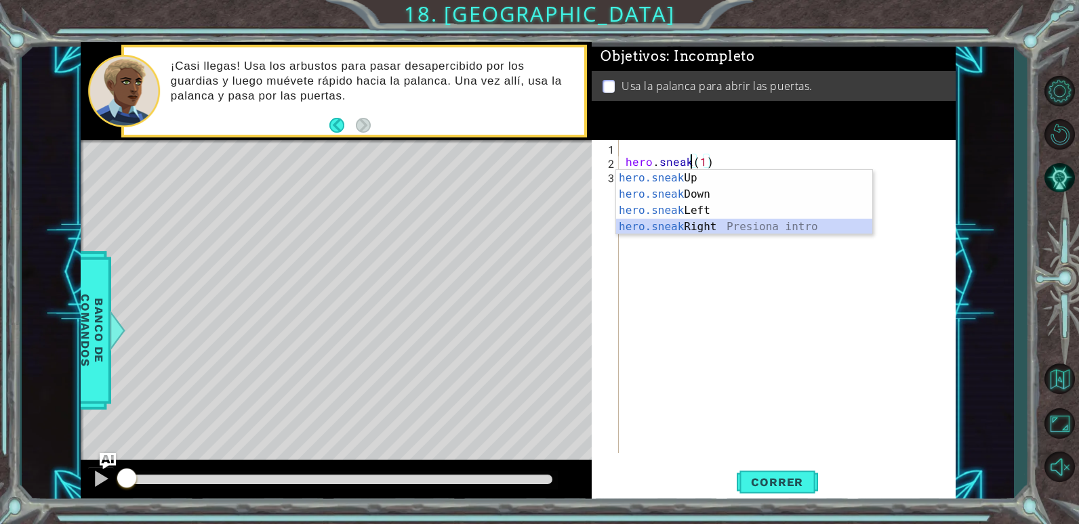
click at [673, 228] on div "hero.sneak Up Presiona intro hero.sneak Down Presiona intro hero.sneak Left Pre…" at bounding box center [744, 219] width 256 height 98
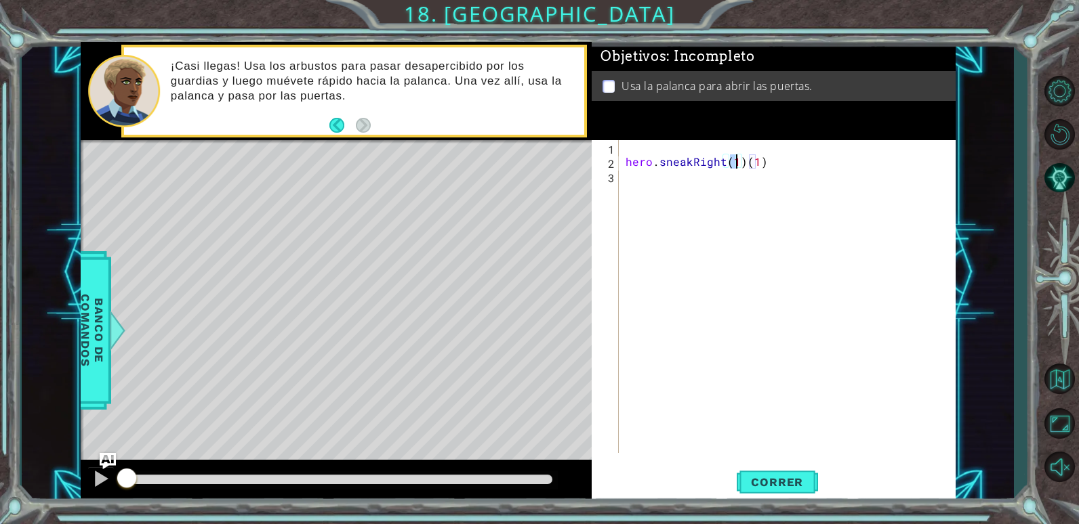
click at [678, 172] on div "hero . sneakRight ( 1 ) ( 1 )" at bounding box center [790, 310] width 335 height 341
type textarea "hero.sneakUp(1)"
click at [622, 146] on div "hero.sneakUp(1) 1 2 hero . sneakUp ( 1 ) הההההההההההההההההההההההההההההההההההההה…" at bounding box center [772, 296] width 360 height 313
click at [625, 146] on div "hero . sneakUp ( 1 )" at bounding box center [790, 310] width 335 height 341
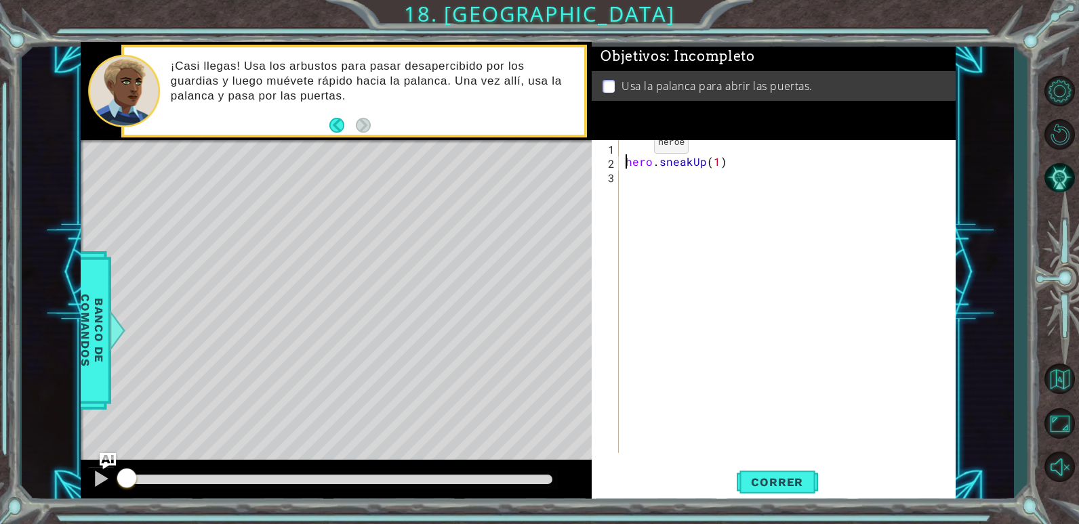
click at [631, 146] on div "hero . sneakUp ( 1 )" at bounding box center [790, 310] width 335 height 341
type textarea "hero.sneakRight(1)"
click at [758, 196] on div "hero . sneakRight ( 1 ) hero . sneakUp ( 1 )" at bounding box center [790, 310] width 335 height 341
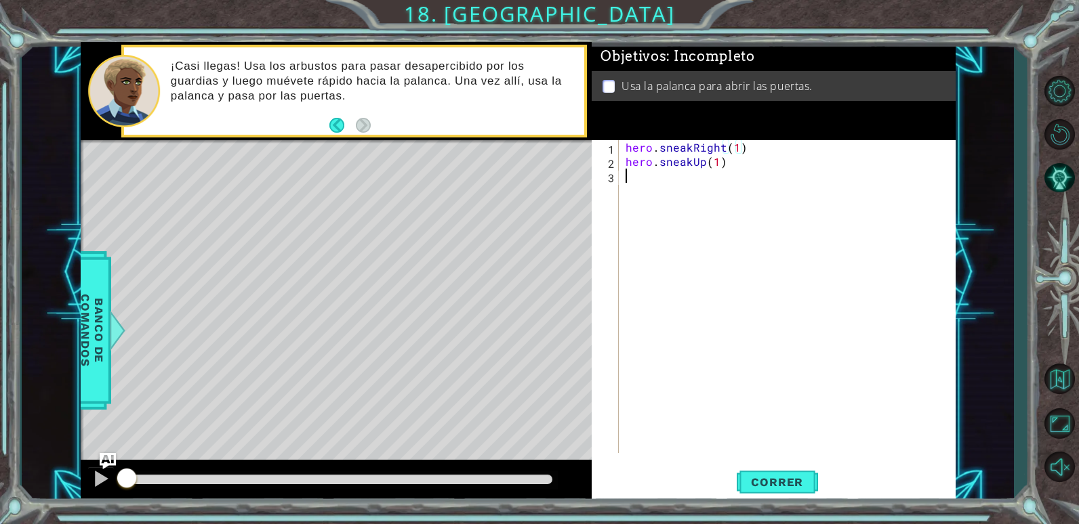
scroll to position [0, 0]
click at [719, 162] on div "hero . sneakRight ( 1 ) hero . sneakUp ( 1 )" at bounding box center [790, 310] width 335 height 341
type textarea "hero.sneakUp(2)"
click at [688, 181] on div "hero . sneakRight ( 1 ) hero . sneakUp ( 2 )" at bounding box center [790, 310] width 335 height 341
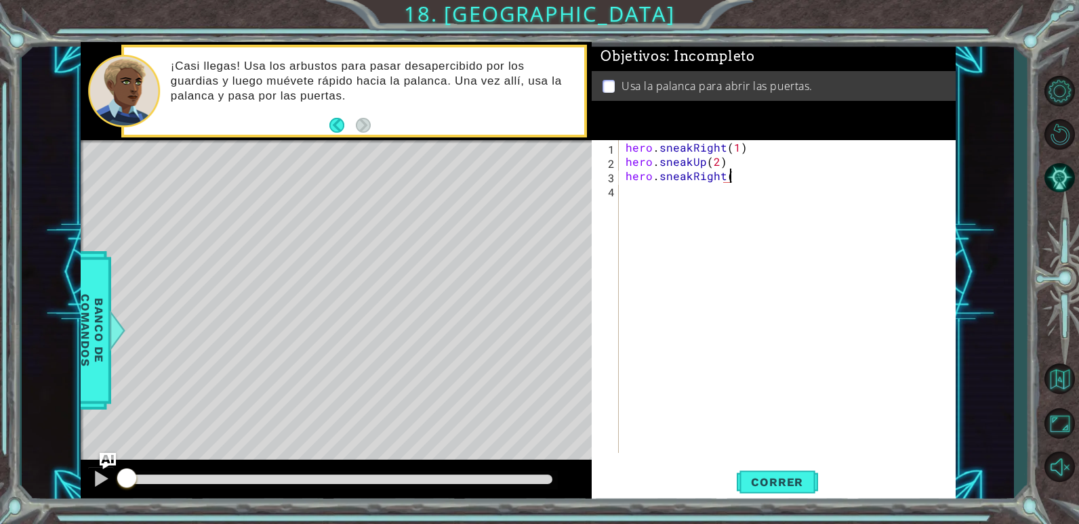
scroll to position [0, 6]
type textarea "hero.sneakRight(1)"
click at [688, 181] on div "hero . sneakRight ( 1 ) hero . sneakUp ( 2 ) hero . sneakRight ( 1 )" at bounding box center [790, 310] width 335 height 341
click at [686, 196] on div "hero . sneakRight ( 1 ) hero . sneakUp ( 2 ) hero . sneakRight ( 1 )" at bounding box center [790, 310] width 335 height 341
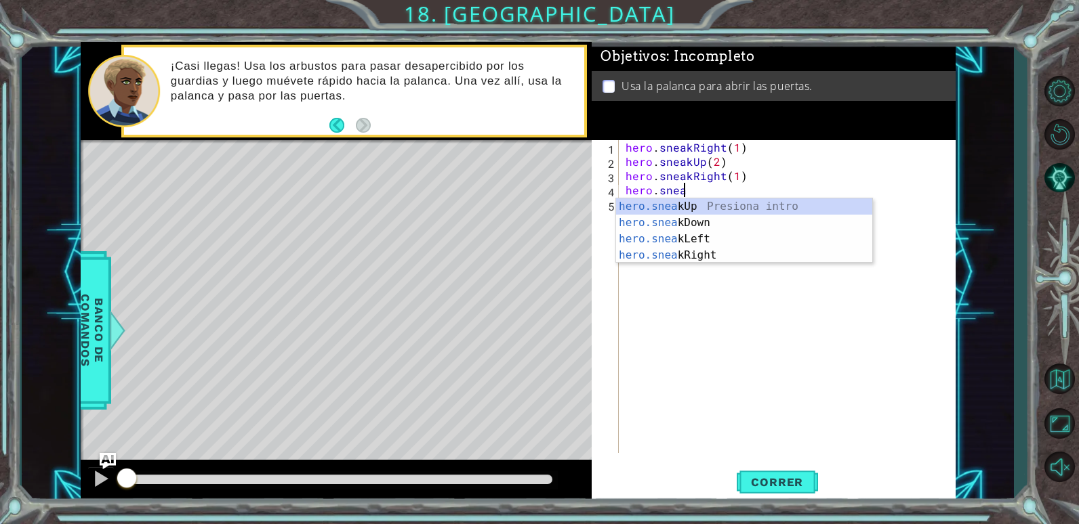
scroll to position [0, 3]
click at [685, 205] on div "hero.sneak Up Presiona intro hero.sneak Down Presiona intro hero.sneak Left Pre…" at bounding box center [744, 248] width 256 height 98
type textarea "hero.sneakUp(1)"
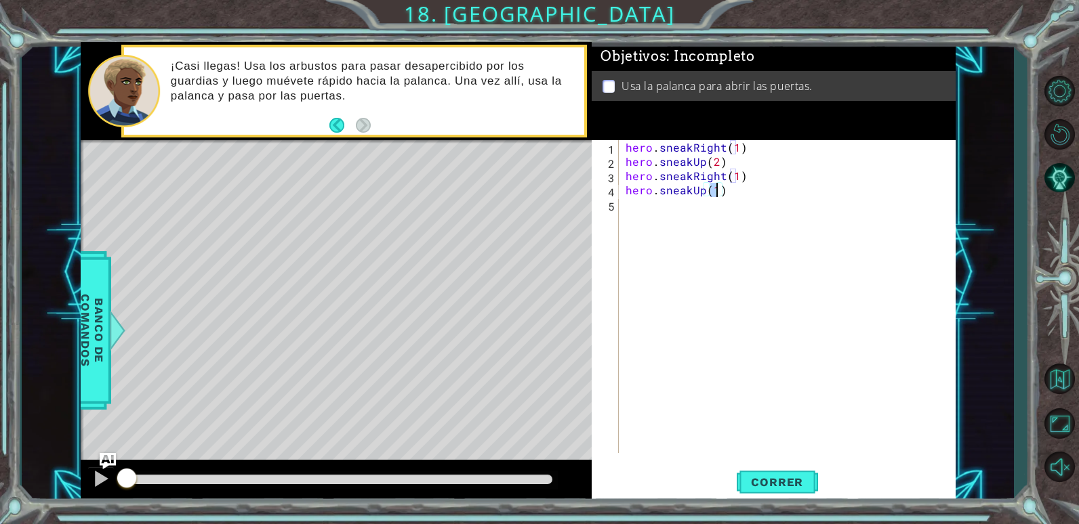
click at [685, 205] on div "hero . sneakRight ( 1 ) hero . sneakUp ( 2 ) hero . sneakRight ( 1 ) hero . sne…" at bounding box center [790, 310] width 335 height 341
type textarea "hero.sneakRight(1)"
click at [720, 226] on div "hero . sneakRight ( 1 ) hero . sneakUp ( 2 ) hero . sneakRight ( 1 ) hero . sne…" at bounding box center [790, 310] width 335 height 341
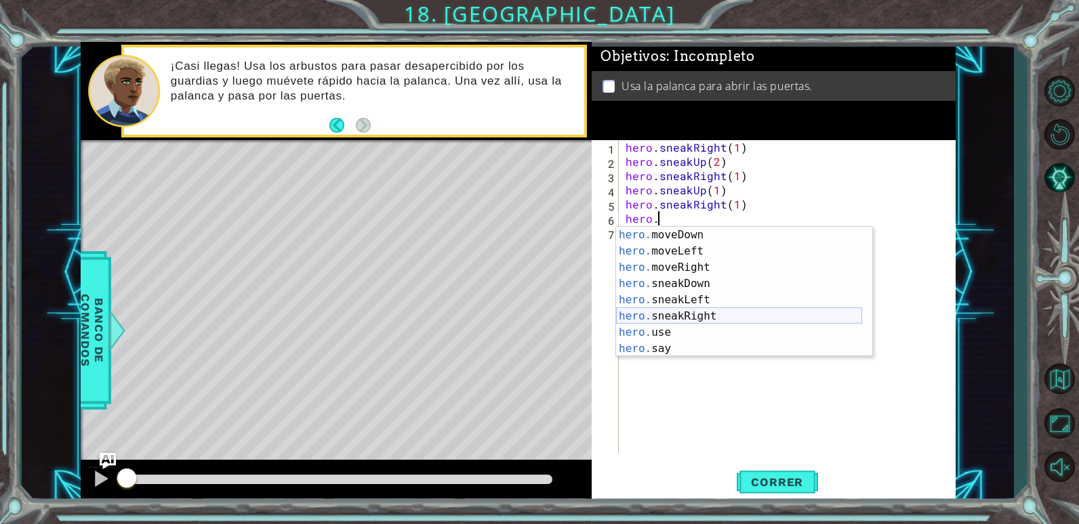
scroll to position [98, 0]
click at [709, 266] on div "hero. moveDown Presiona intro hero. moveLeft Presiona intro hero. moveRight Pre…" at bounding box center [739, 308] width 246 height 163
type textarea "hero.moveRight(1)"
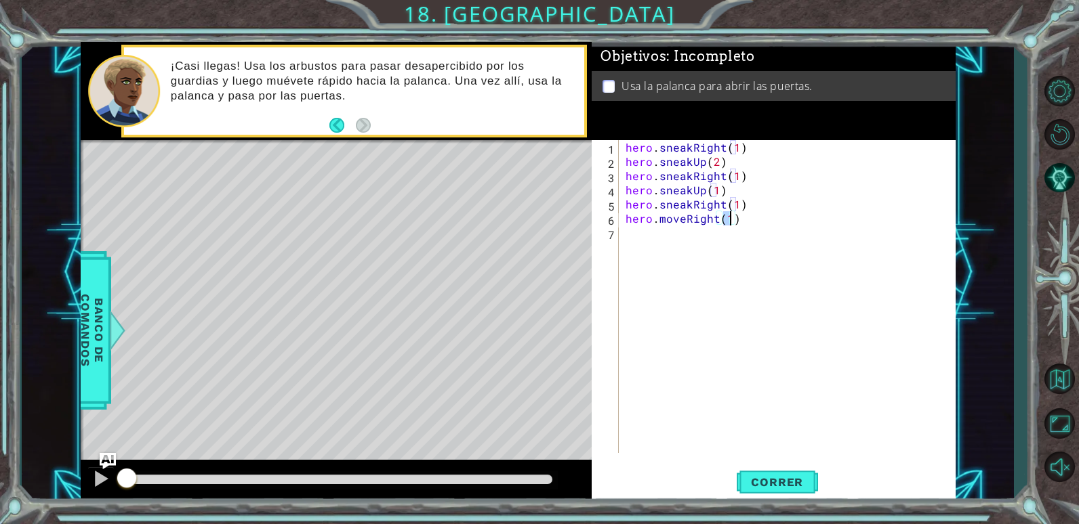
click at [737, 235] on div "hero . sneakRight ( 1 ) hero . sneakUp ( 2 ) hero . sneakRight ( 1 ) hero . sne…" at bounding box center [790, 310] width 335 height 341
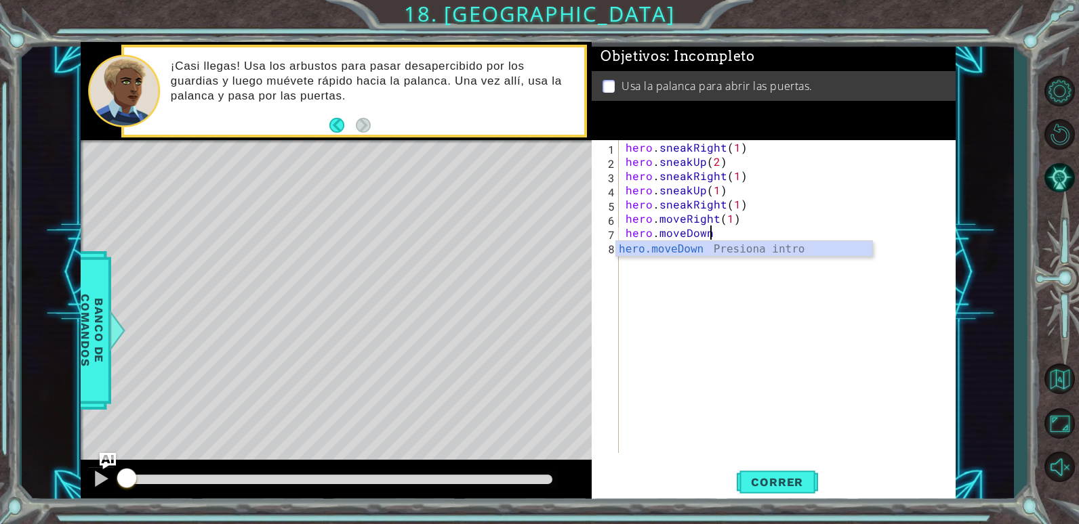
scroll to position [0, 5]
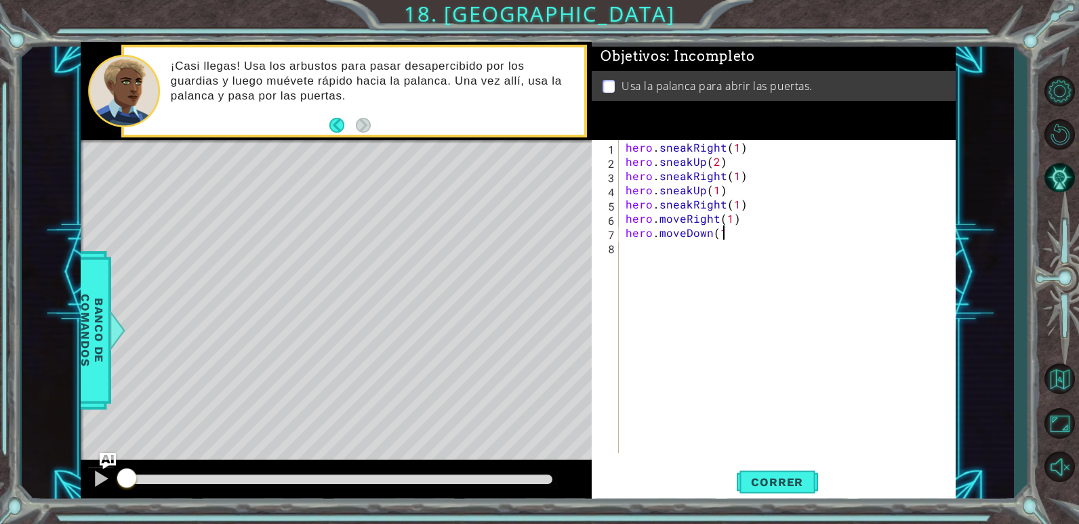
type textarea "hero.moveDown(1)"
click at [722, 247] on div "hero . sneakRight ( 1 ) hero . sneakUp ( 2 ) hero . sneakRight ( 1 ) hero . sne…" at bounding box center [790, 310] width 335 height 341
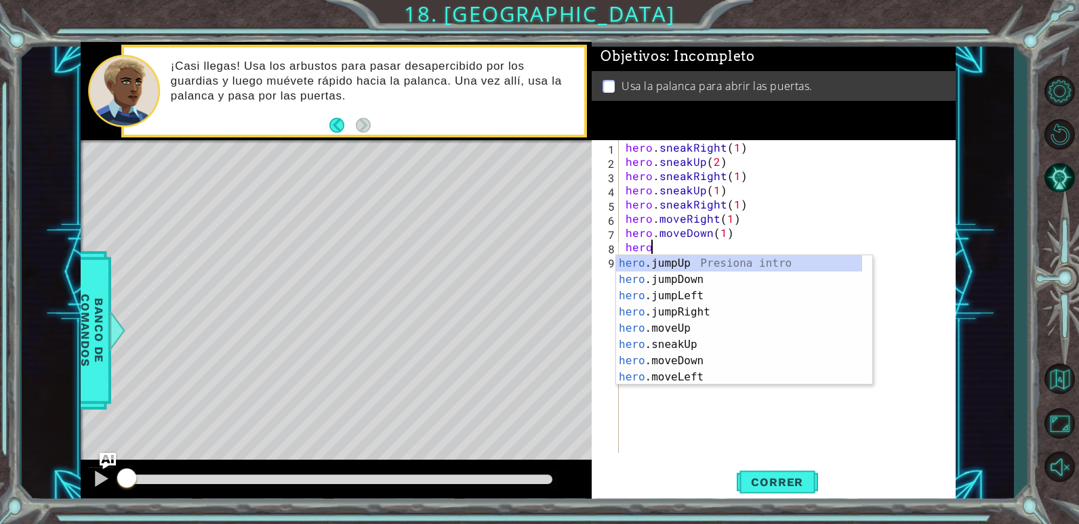
type textarea "hero."
click at [692, 267] on div "hero. jumpUp Presiona intro hero. jumpDown Presiona intro hero. jumpLeft Presio…" at bounding box center [739, 336] width 246 height 163
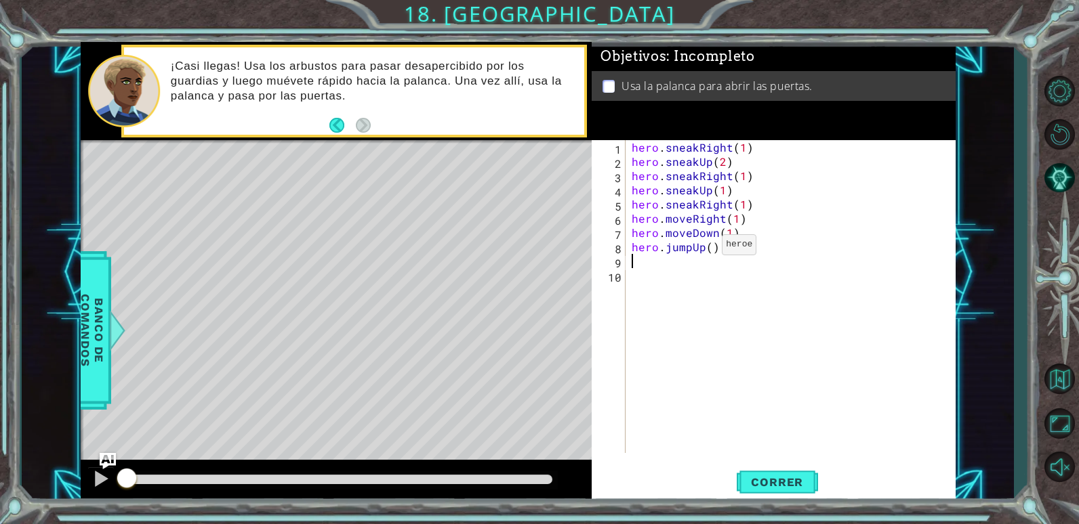
click at [704, 248] on div "hero . sneakRight ( 1 ) hero . sneakUp ( 2 ) hero . sneakRight ( 1 ) hero . sne…" at bounding box center [793, 310] width 329 height 341
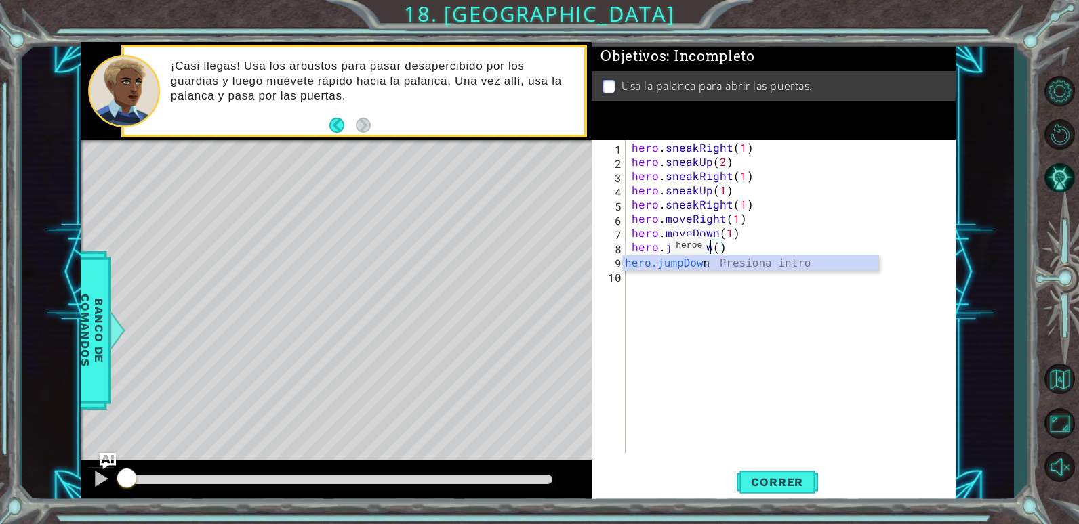
type textarea "hero.jumpDown()"
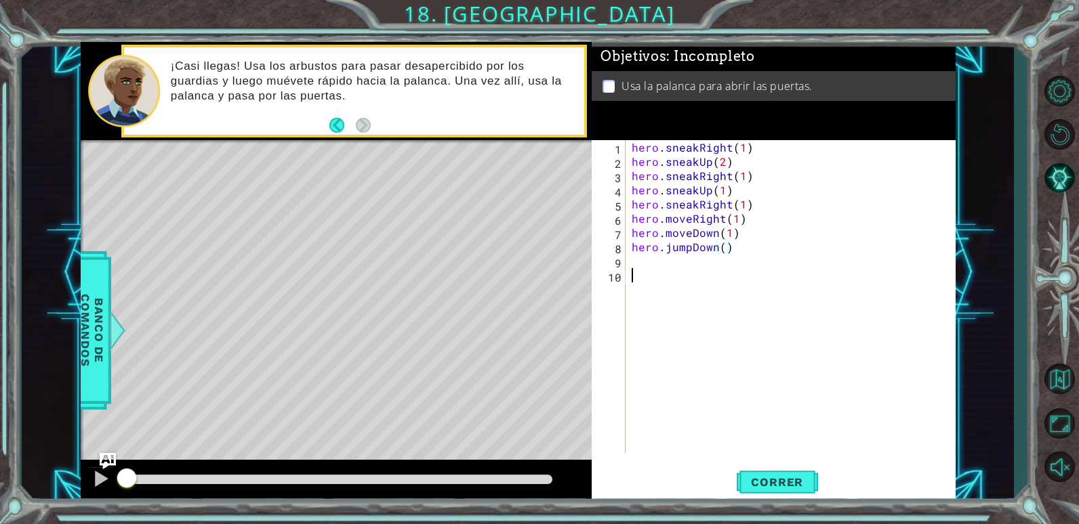
click at [724, 272] on div "hero . sneakRight ( 1 ) hero . sneakUp ( 2 ) hero . sneakRight ( 1 ) hero . sne…" at bounding box center [793, 310] width 329 height 341
click at [723, 262] on div "hero . sneakRight ( 1 ) hero . sneakUp ( 2 ) hero . sneakRight ( 1 ) hero . sne…" at bounding box center [793, 310] width 329 height 341
click at [722, 251] on div "hero . sneakRight ( 1 ) hero . sneakUp ( 2 ) hero . sneakRight ( 1 ) hero . sne…" at bounding box center [793, 310] width 329 height 341
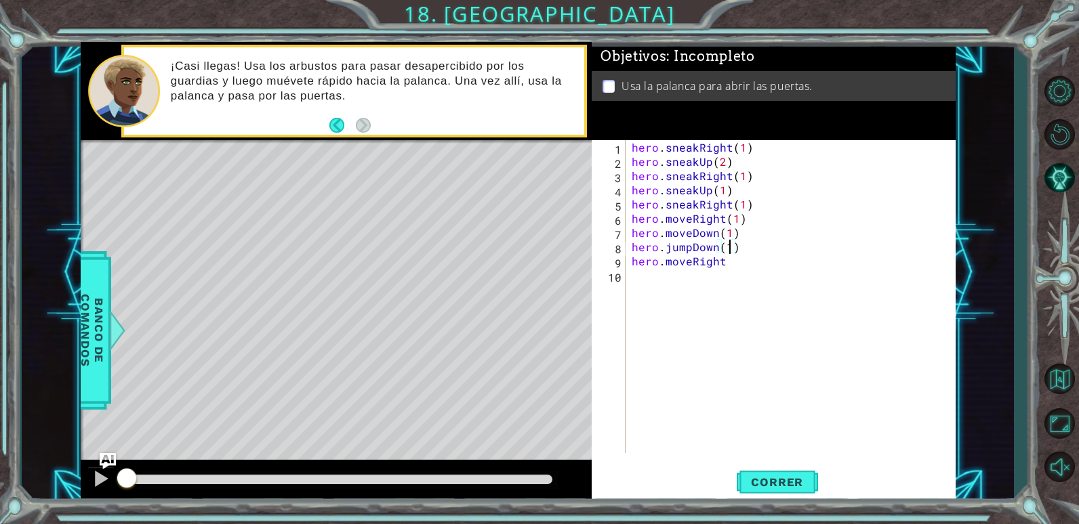
click at [747, 264] on div "hero . sneakRight ( 1 ) hero . sneakUp ( 2 ) hero . sneakRight ( 1 ) hero . sne…" at bounding box center [793, 310] width 329 height 341
type textarea "hero.moveRight(2)"
click at [713, 278] on div "hero . sneakRight ( 1 ) hero . sneakUp ( 2 ) hero . sneakRight ( 1 ) hero . sne…" at bounding box center [793, 310] width 329 height 341
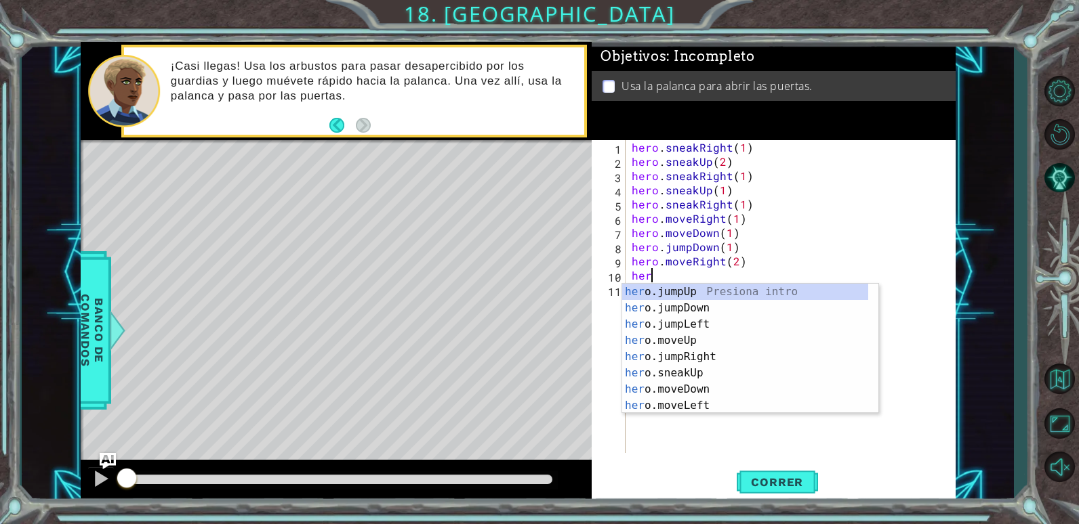
type textarea "hero"
click at [710, 289] on div "hero .jumpUp Presiona intro hero .jumpDown Presiona intro hero .jumpLeft Presio…" at bounding box center [745, 365] width 246 height 163
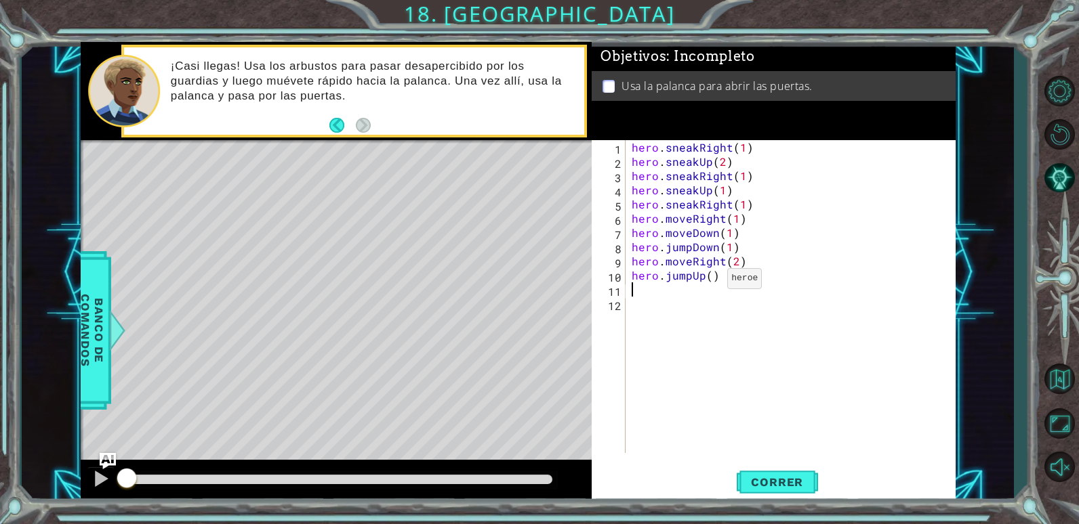
scroll to position [0, 0]
click at [697, 295] on div "hero . sneakRight ( 1 ) hero . sneakUp ( 2 ) hero . sneakRight ( 1 ) hero . sne…" at bounding box center [793, 310] width 329 height 341
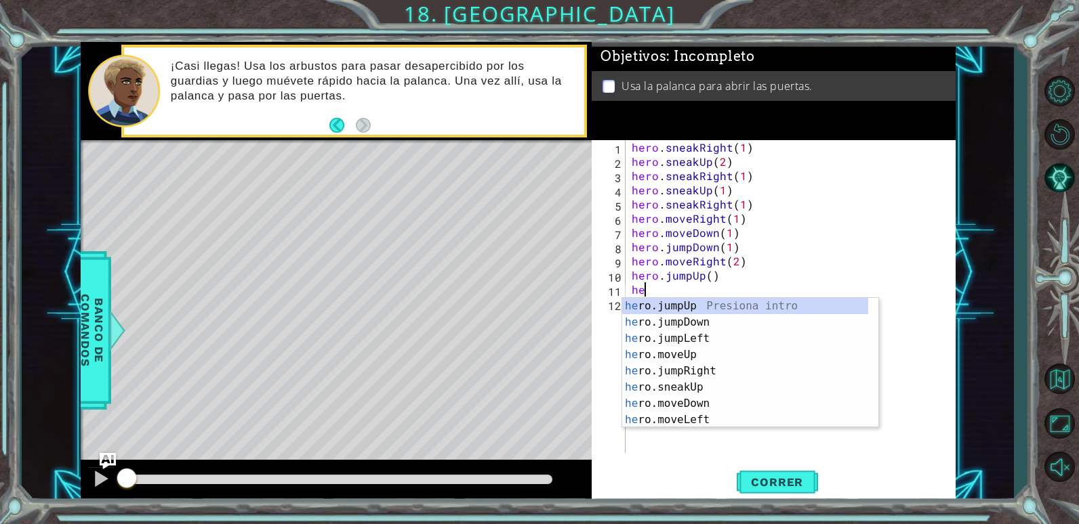
scroll to position [0, 1]
click at [699, 375] on div "hero .jumpUp Presiona intro hero .jumpDown Presiona intro hero .jumpLeft Presio…" at bounding box center [745, 379] width 246 height 163
type textarea "hero.moveUp(1)"
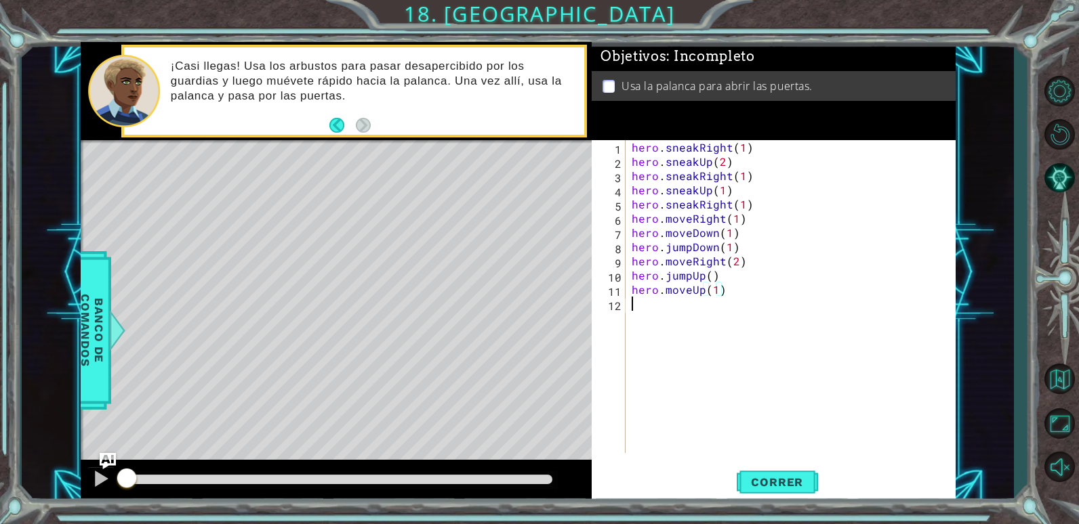
click at [684, 311] on div "hero . sneakRight ( 1 ) hero . sneakUp ( 2 ) hero . sneakRight ( 1 ) hero . sne…" at bounding box center [793, 310] width 329 height 341
click at [718, 306] on div "hero . sneakRight ( 1 ) hero . sneakUp ( 2 ) hero . sneakRight ( 1 ) hero . sne…" at bounding box center [793, 310] width 329 height 341
type textarea "hero.use("lever")"
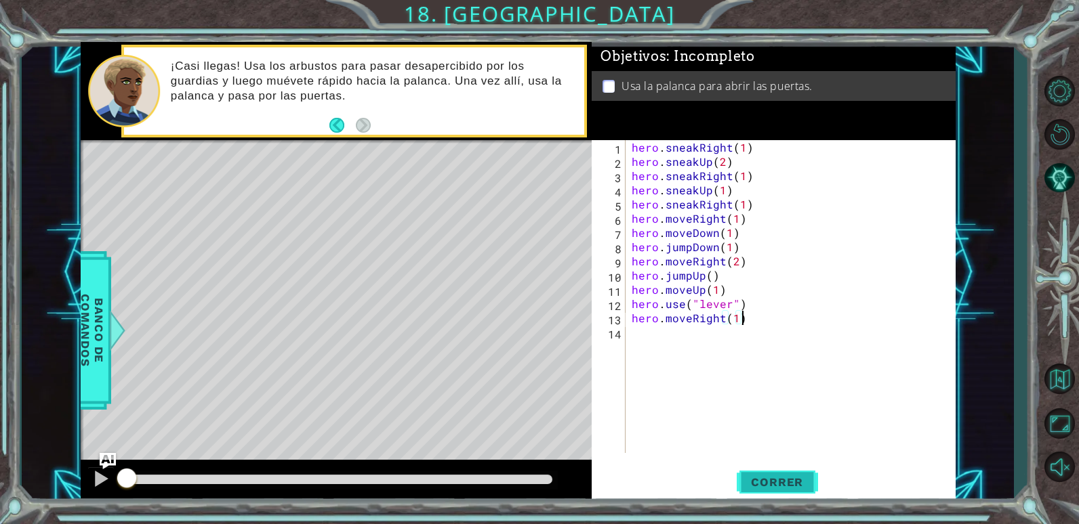
type textarea "hero.moveRight(1)"
click at [789, 474] on button "Correr" at bounding box center [777, 482] width 81 height 37
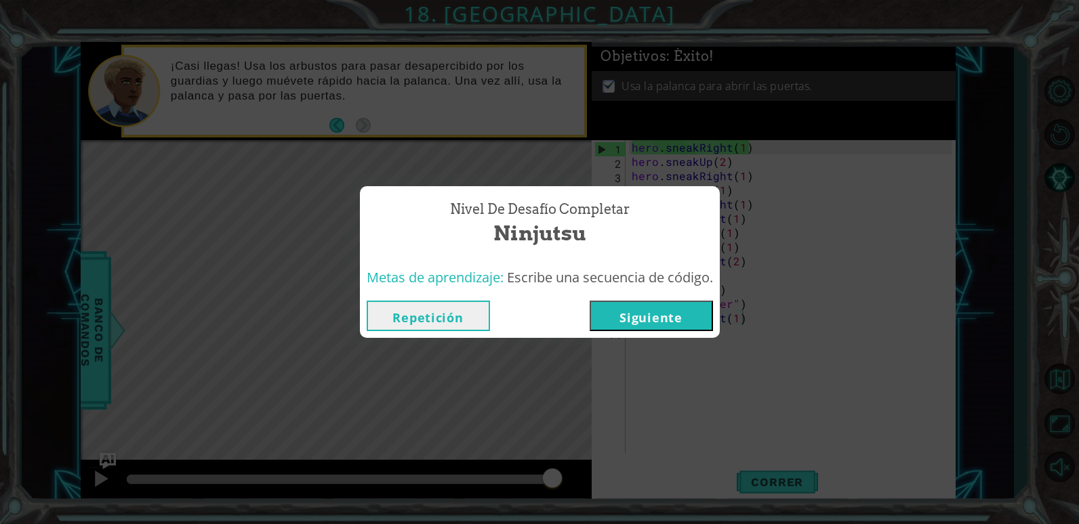
click at [704, 302] on button "Siguiente" at bounding box center [650, 316] width 123 height 30
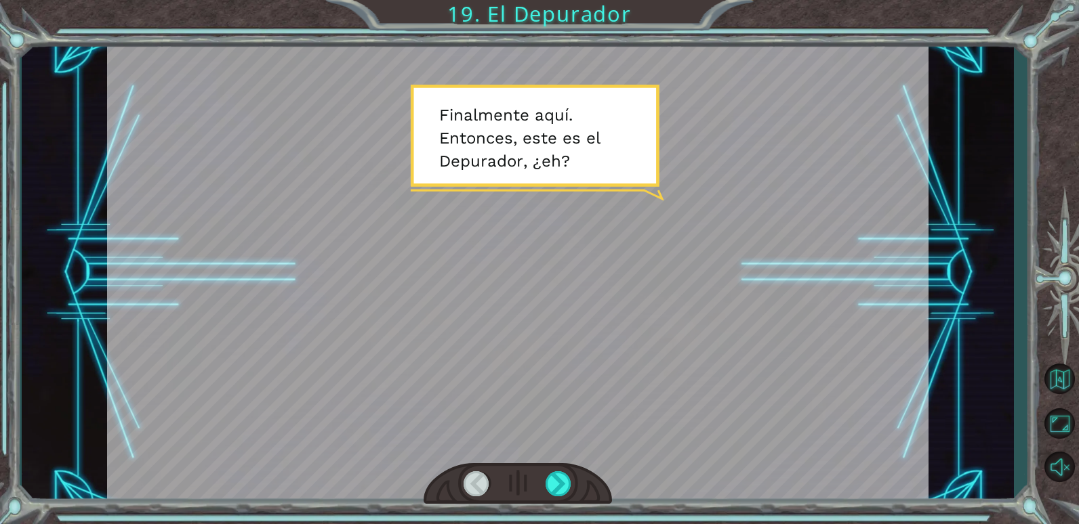
click at [572, 207] on div at bounding box center [517, 272] width 821 height 461
click at [517, 264] on div at bounding box center [517, 272] width 821 height 461
drag, startPoint x: 508, startPoint y: 257, endPoint x: 543, endPoint y: 241, distance: 38.5
click at [510, 257] on div at bounding box center [517, 272] width 821 height 461
drag, startPoint x: 544, startPoint y: 241, endPoint x: 559, endPoint y: 207, distance: 37.0
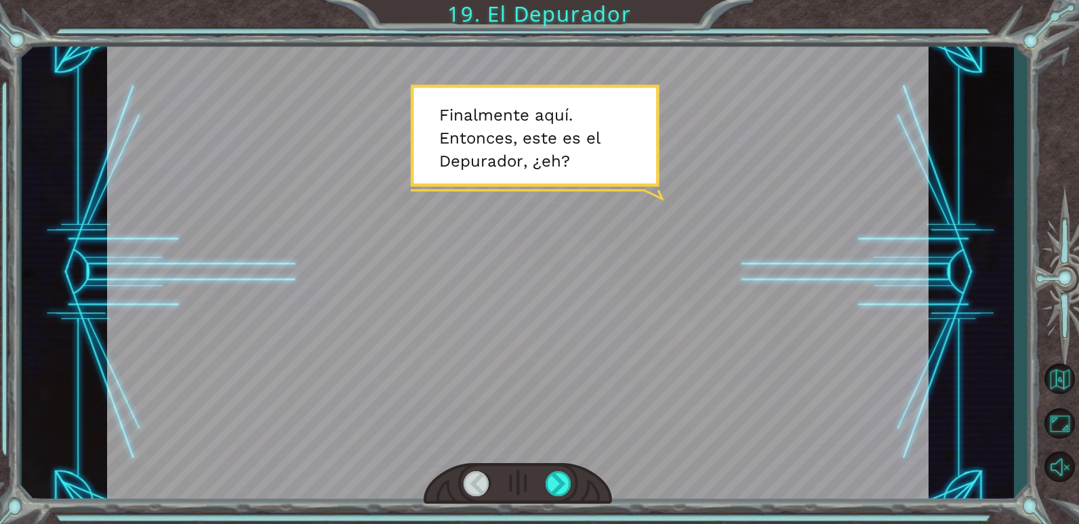
click at [545, 236] on div at bounding box center [517, 272] width 821 height 461
click at [561, 199] on div at bounding box center [517, 272] width 821 height 461
drag, startPoint x: 478, startPoint y: 251, endPoint x: 473, endPoint y: 257, distance: 8.2
click at [477, 251] on div at bounding box center [517, 272] width 821 height 461
drag, startPoint x: 475, startPoint y: 257, endPoint x: 537, endPoint y: 266, distance: 63.0
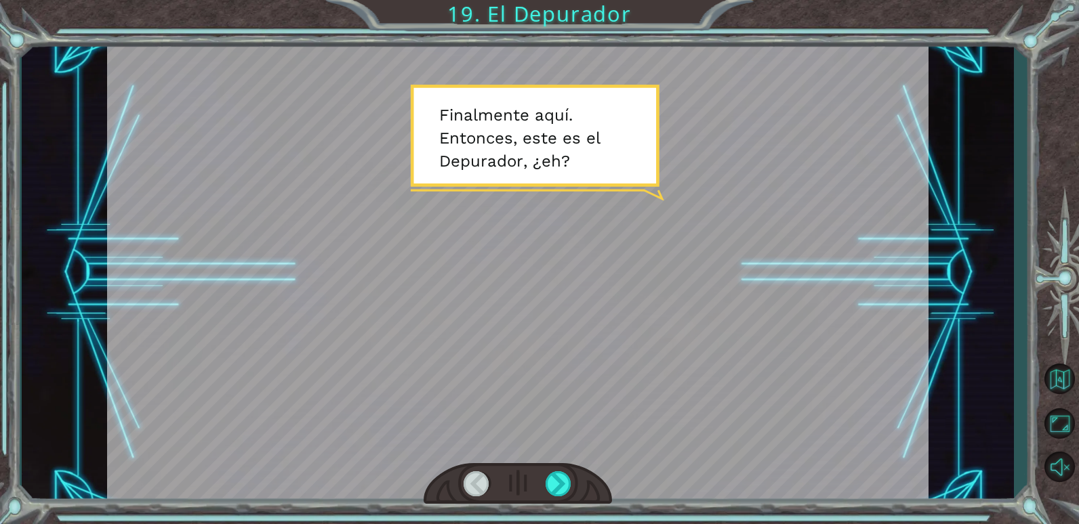
click at [484, 257] on div at bounding box center [517, 272] width 821 height 461
click at [542, 262] on div at bounding box center [517, 272] width 821 height 461
drag, startPoint x: 457, startPoint y: 150, endPoint x: 773, endPoint y: 131, distance: 317.0
click at [546, 131] on div at bounding box center [517, 272] width 821 height 461
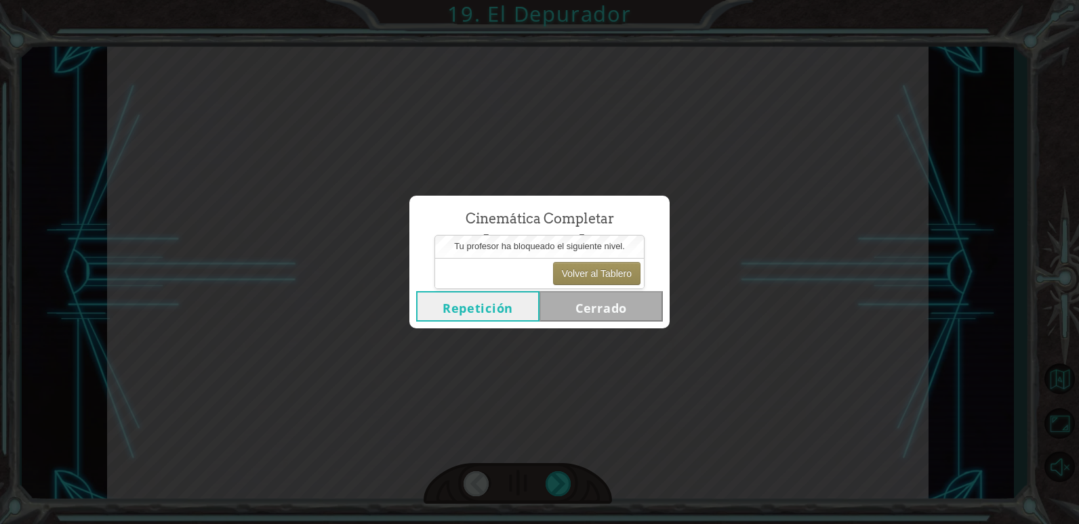
click at [600, 348] on div "Cinemática Completar El Depurador Repetición [GEOGRAPHIC_DATA]" at bounding box center [539, 262] width 1079 height 524
click at [596, 276] on button "Volver al Tablero" at bounding box center [596, 273] width 87 height 23
